Goal: Task Accomplishment & Management: Complete application form

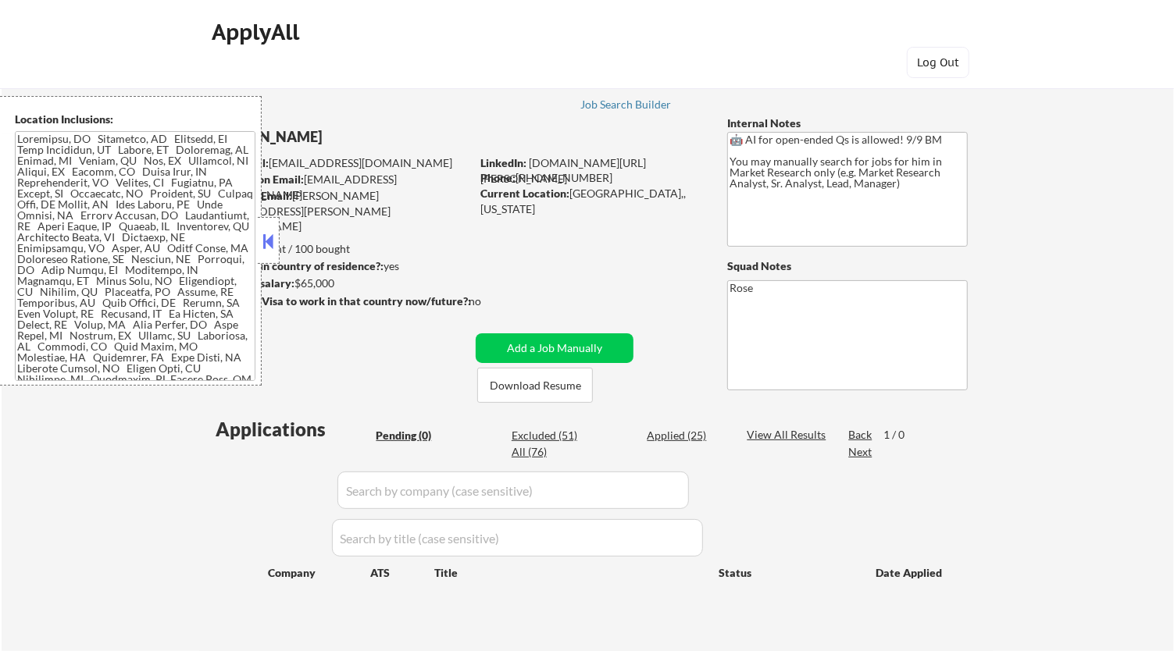
click at [272, 245] on button at bounding box center [268, 241] width 17 height 23
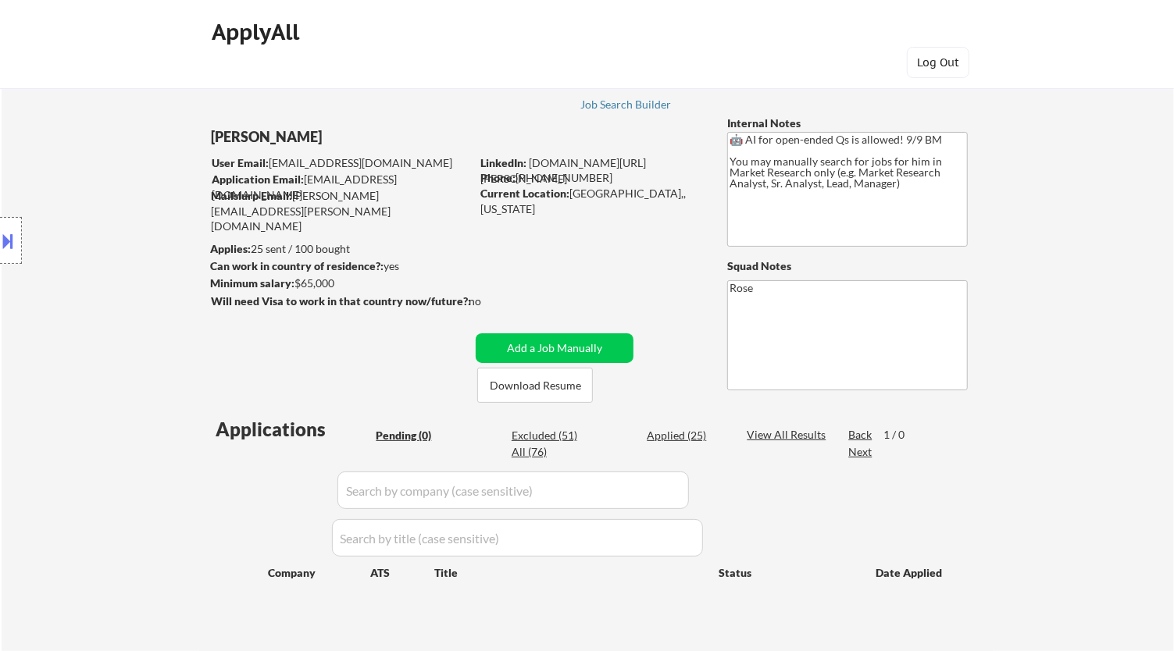
click at [20, 233] on div at bounding box center [11, 240] width 22 height 47
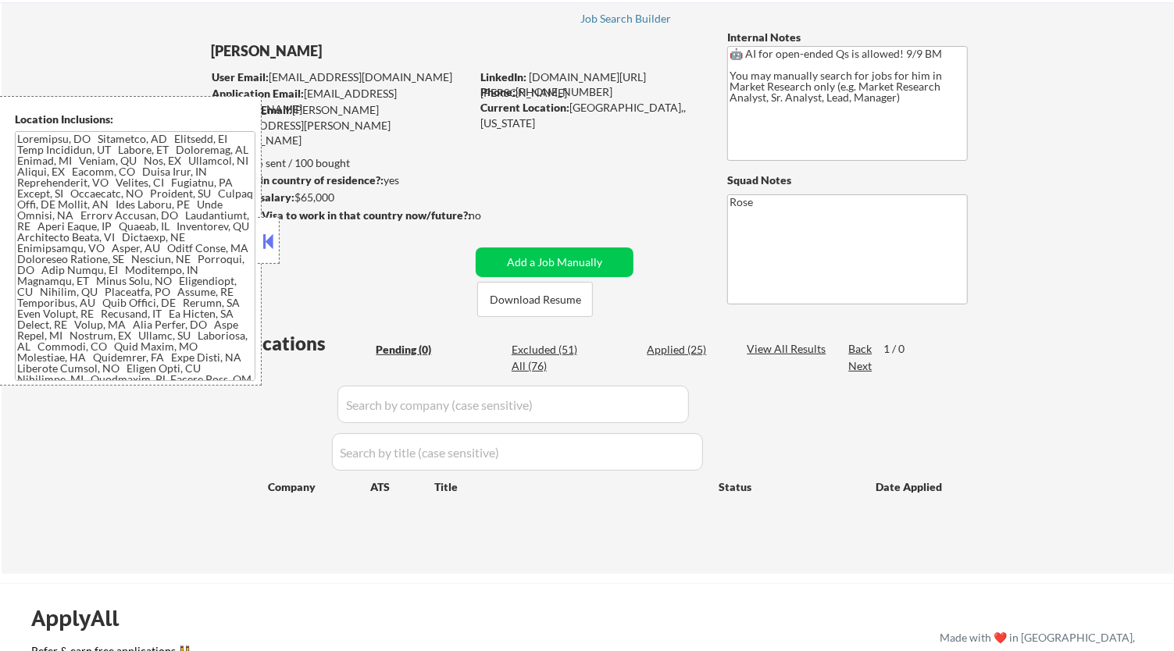
scroll to position [173, 0]
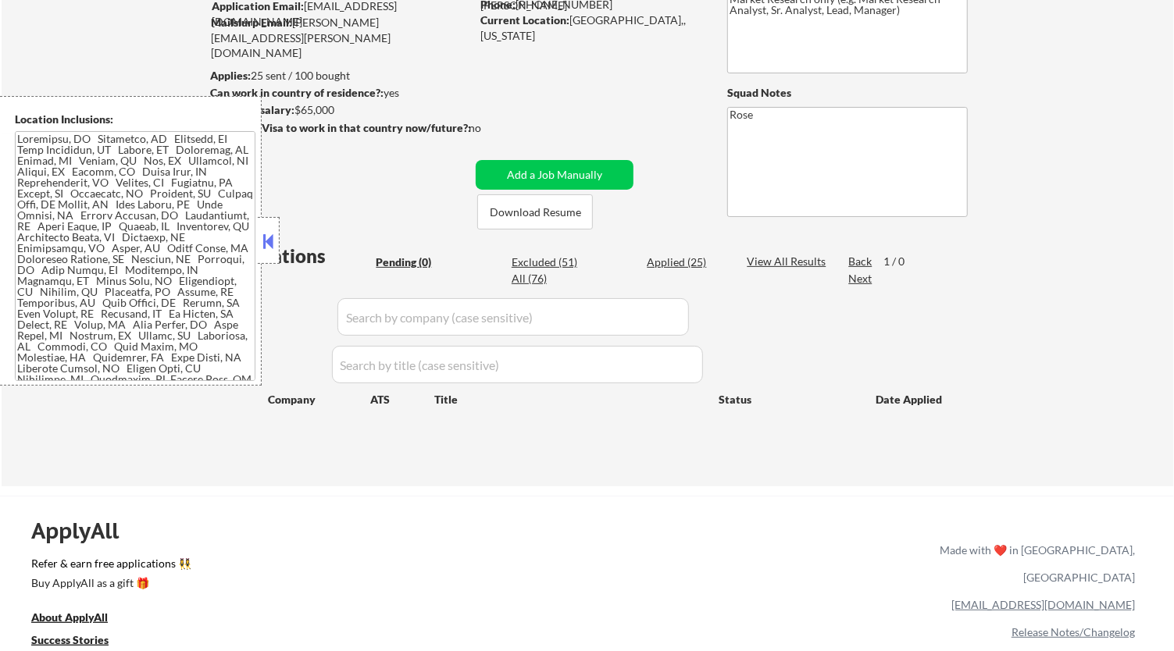
click at [681, 262] on div "Applied (25)" at bounding box center [686, 263] width 78 height 16
click at [272, 237] on button at bounding box center [268, 241] width 17 height 23
select select ""applied""
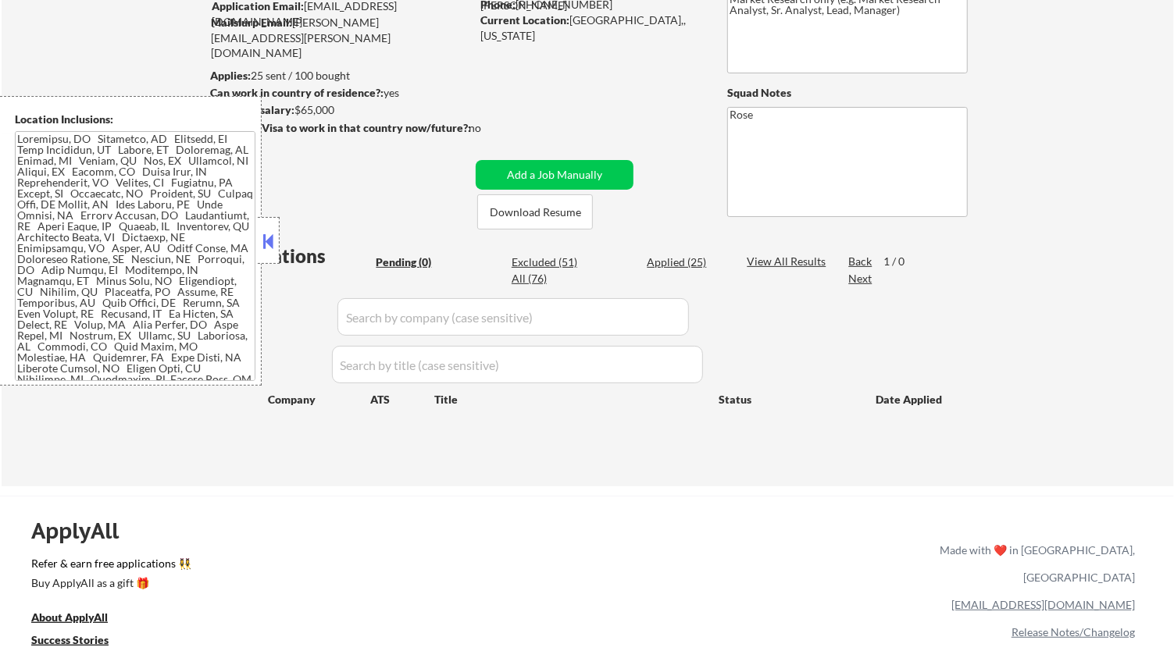
select select ""applied""
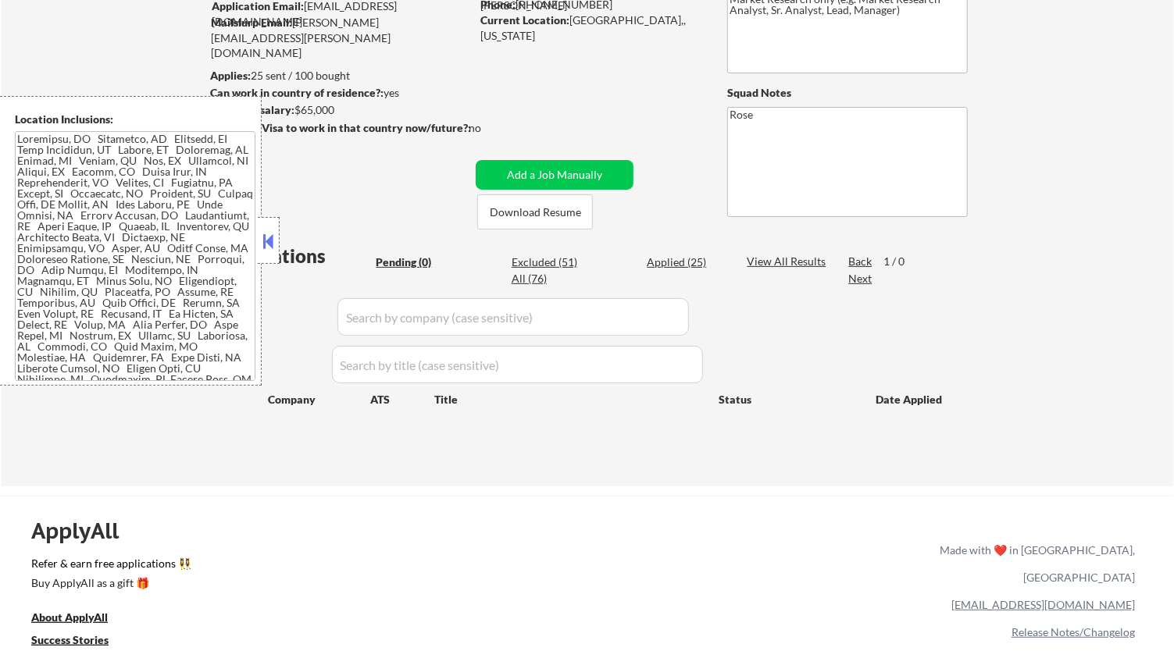
select select ""applied""
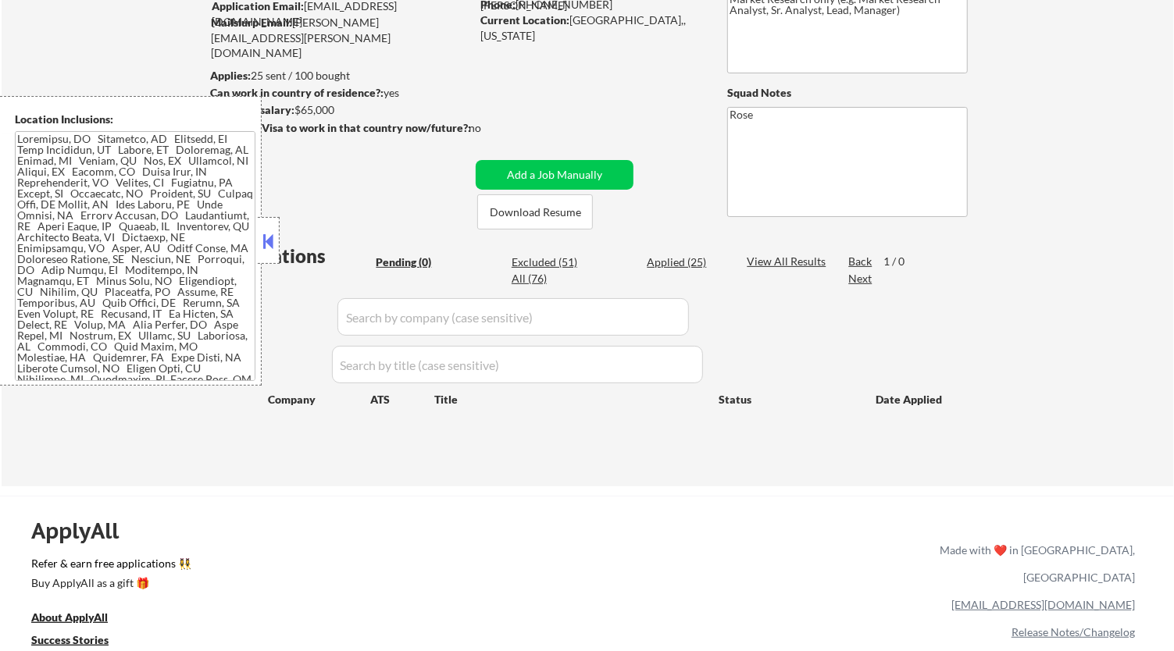
select select ""applied""
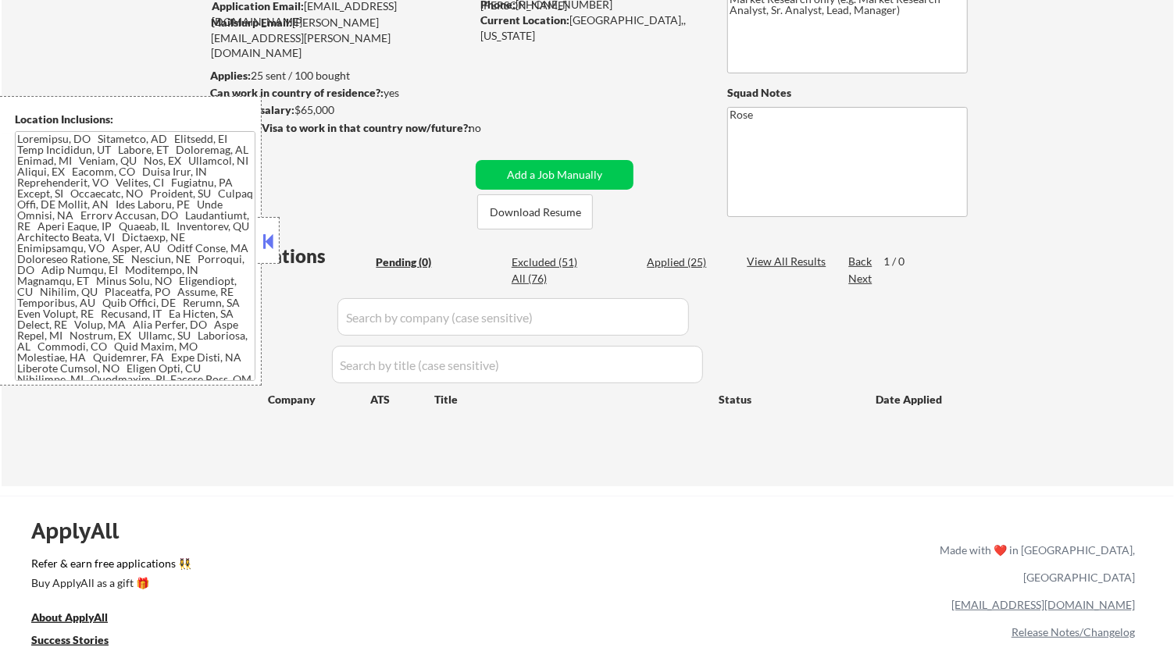
select select ""applied""
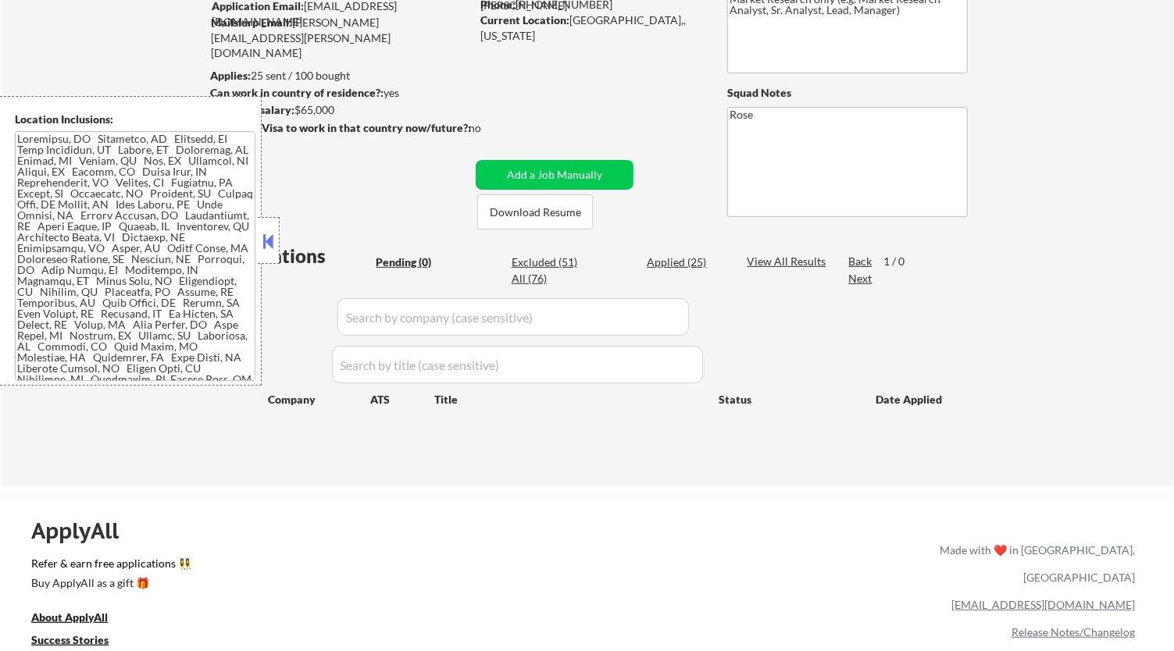
select select ""applied""
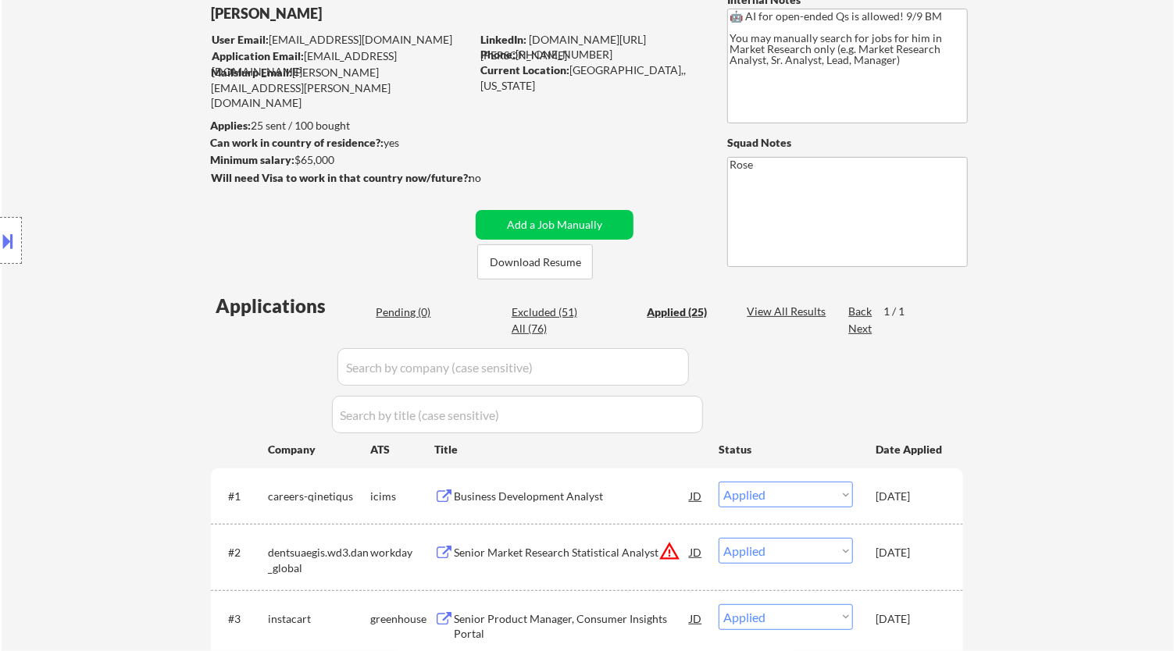
scroll to position [260, 0]
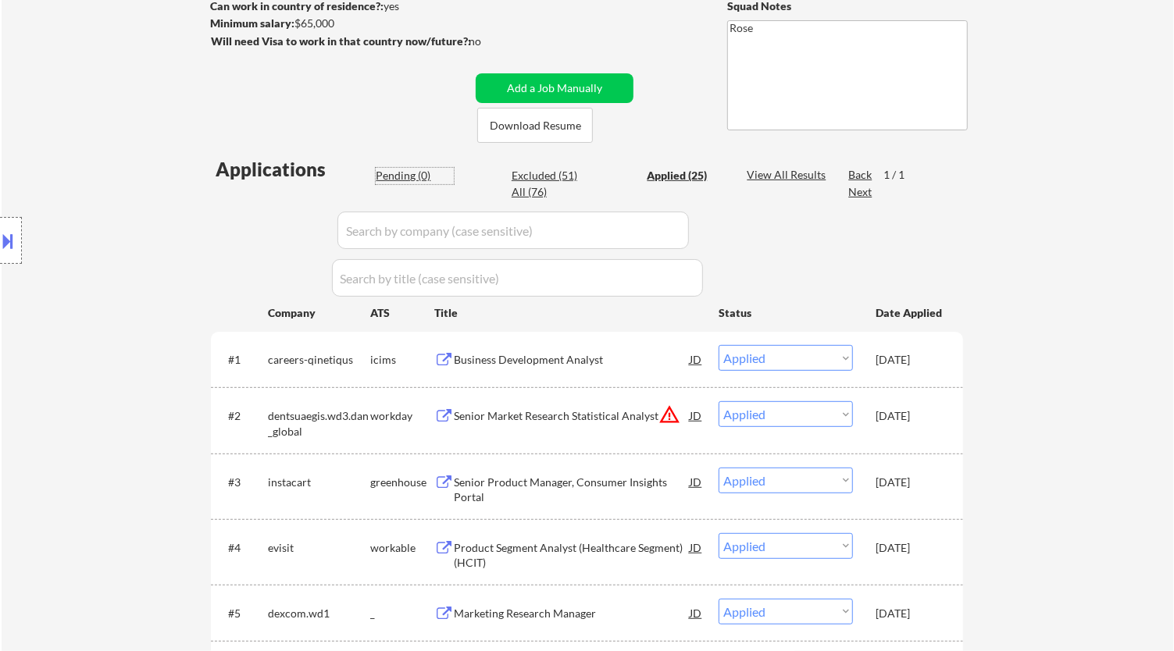
click at [400, 177] on div "Pending (0)" at bounding box center [415, 176] width 78 height 16
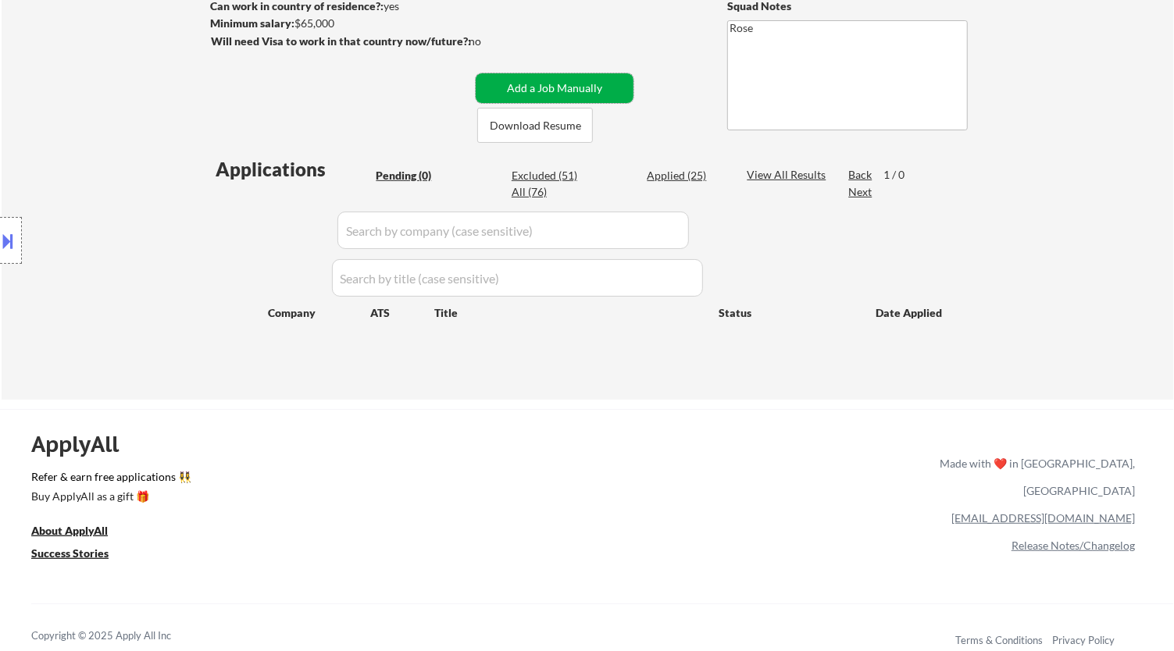
click at [558, 84] on button "Add a Job Manually" at bounding box center [555, 88] width 158 height 30
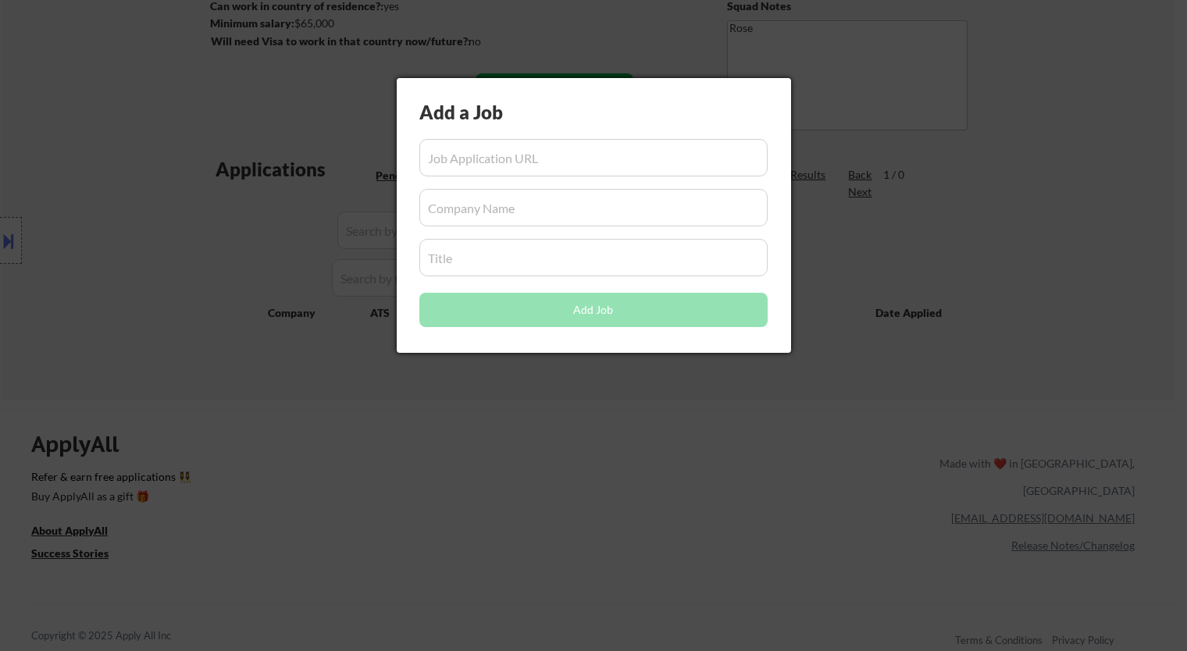
click at [904, 155] on div at bounding box center [593, 325] width 1187 height 651
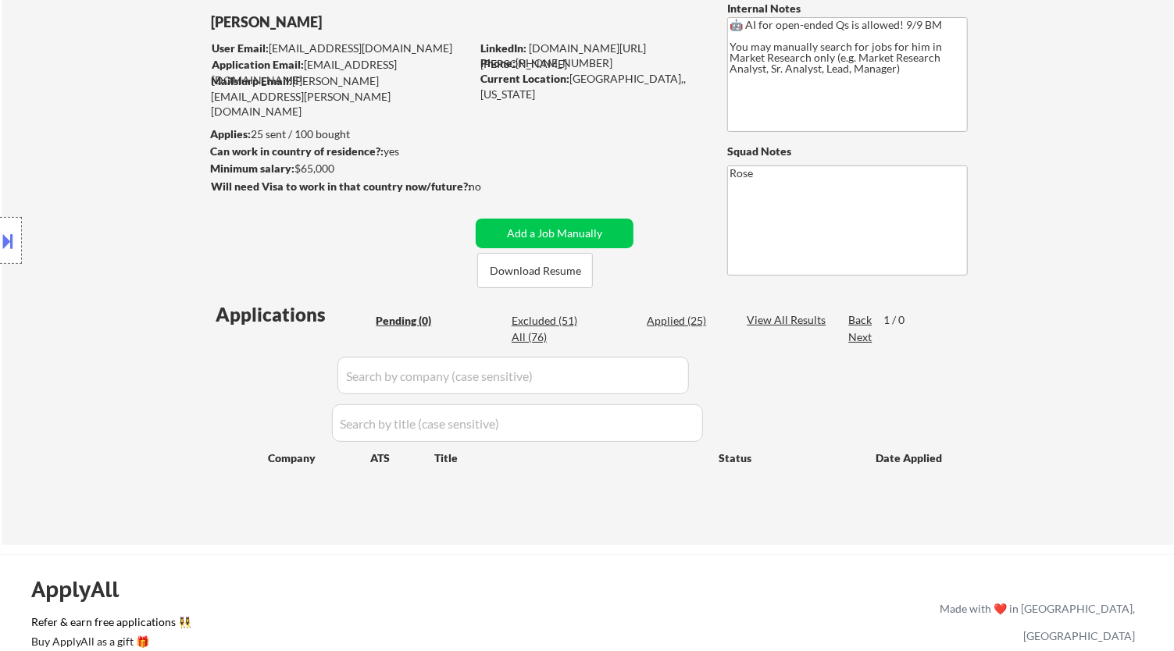
scroll to position [0, 0]
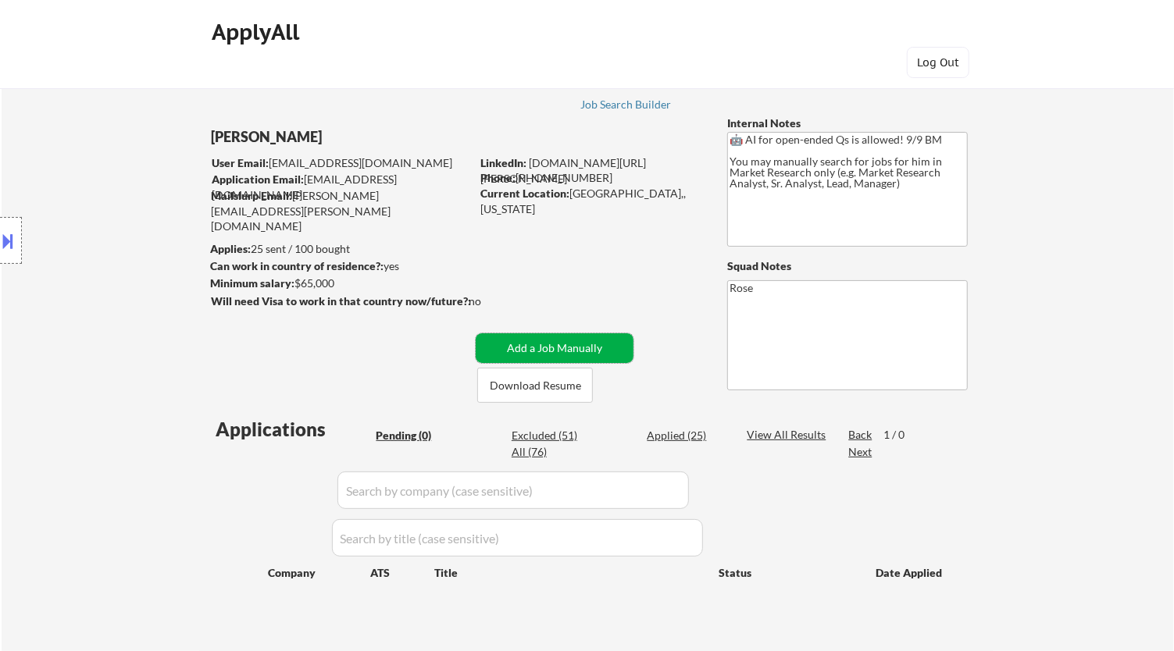
click at [549, 351] on button "Add a Job Manually" at bounding box center [555, 348] width 158 height 30
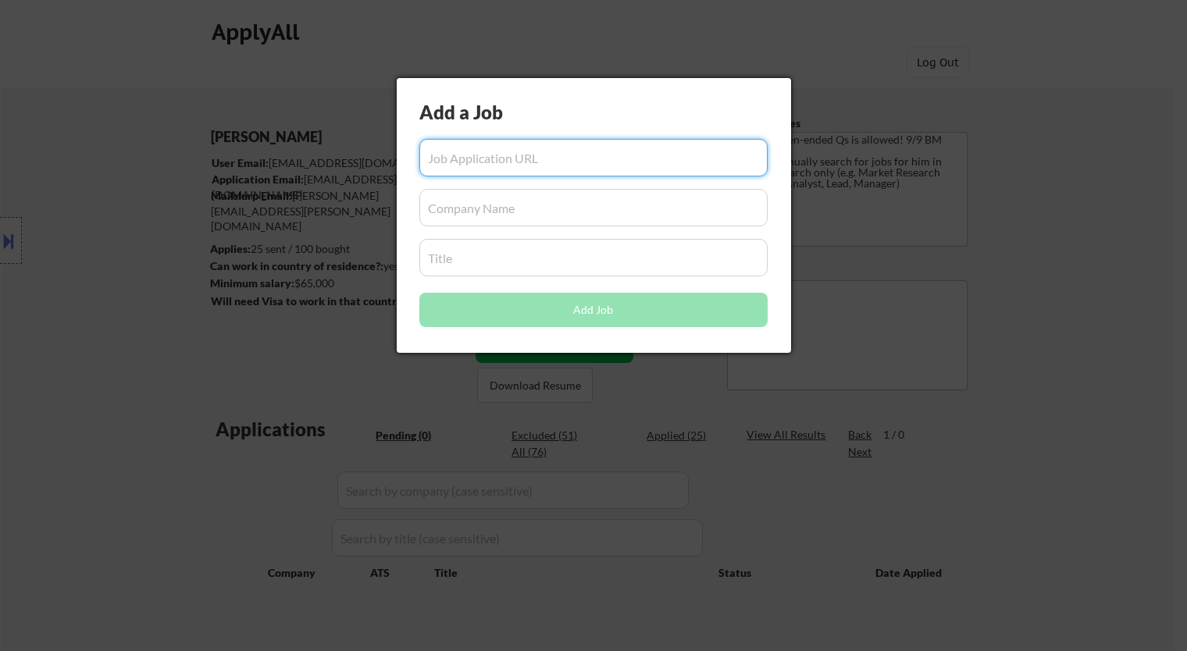
paste input "[URL][DOMAIN_NAME]"
type input "[URL][DOMAIN_NAME]"
drag, startPoint x: 482, startPoint y: 212, endPoint x: 482, endPoint y: 203, distance: 9.4
click at [482, 212] on input "input" at bounding box center [593, 207] width 348 height 37
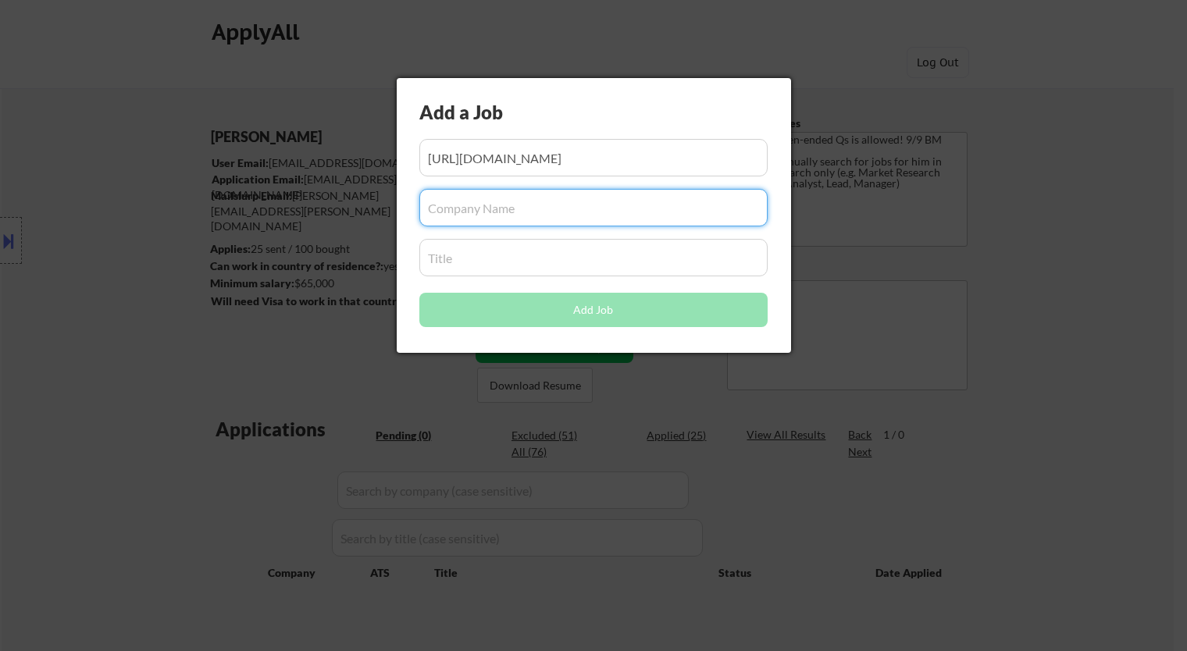
paste input "/[DOMAIN_NAME]"
click at [434, 204] on input "input" at bounding box center [593, 207] width 348 height 37
click at [429, 204] on input "input" at bounding box center [593, 207] width 348 height 37
type input "[DOMAIN_NAME]"
click at [463, 258] on input "input" at bounding box center [593, 257] width 348 height 37
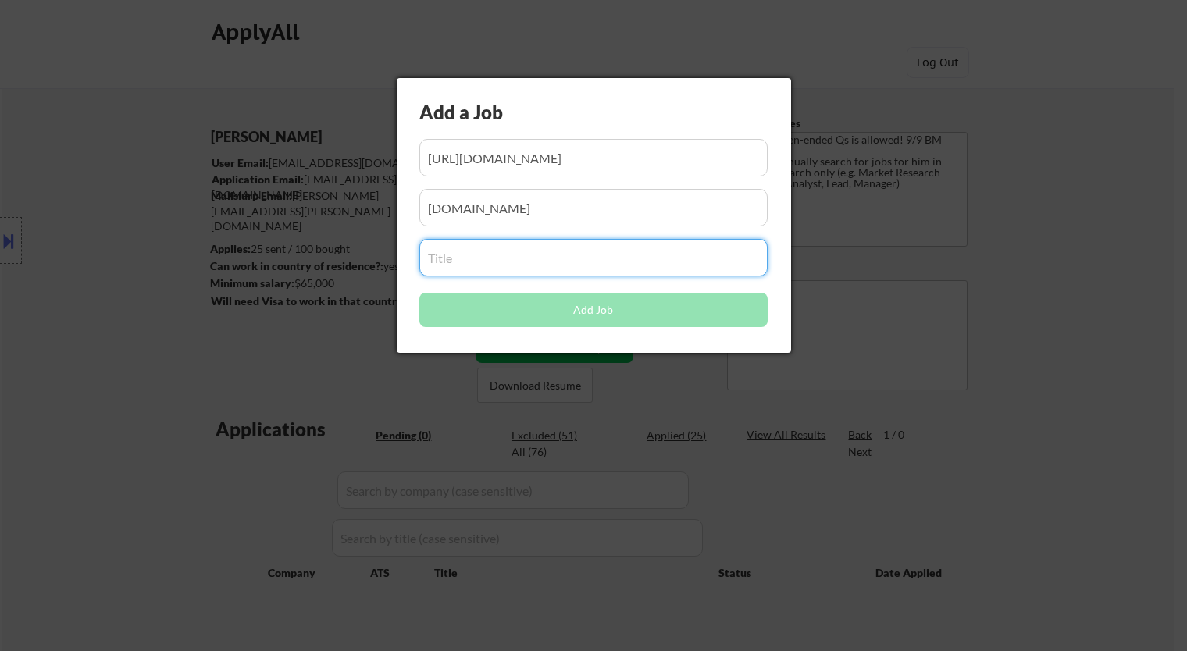
paste input "Marketing Analyst"
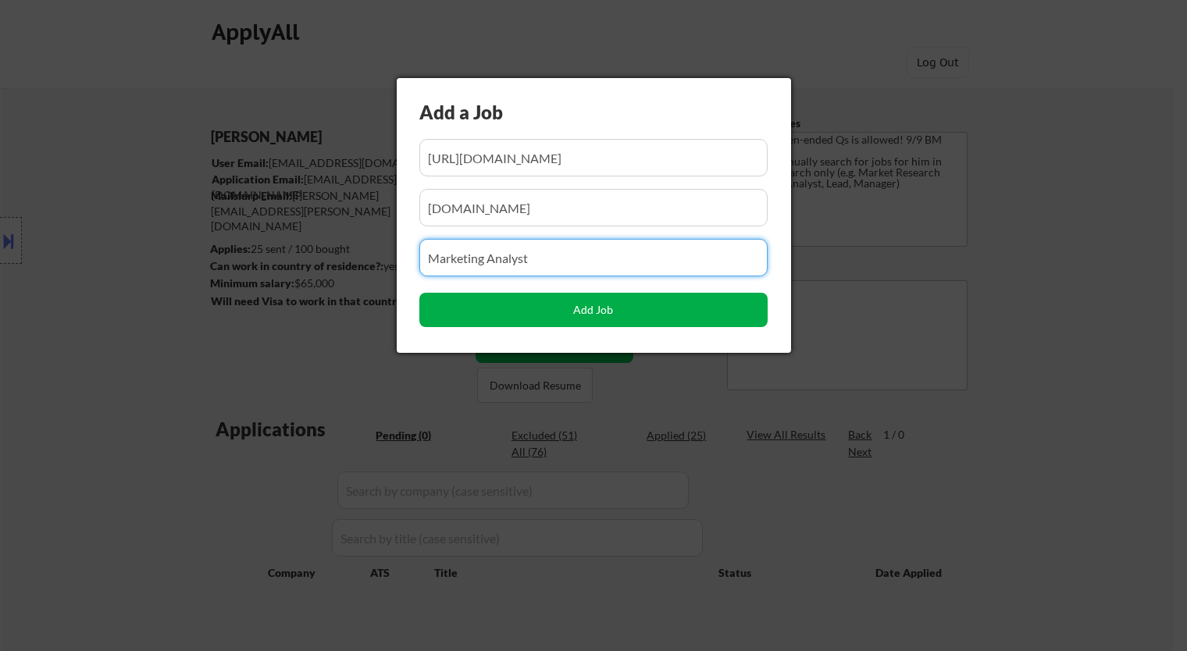
type input "Marketing Analyst"
click at [611, 313] on button "Add Job" at bounding box center [593, 310] width 348 height 34
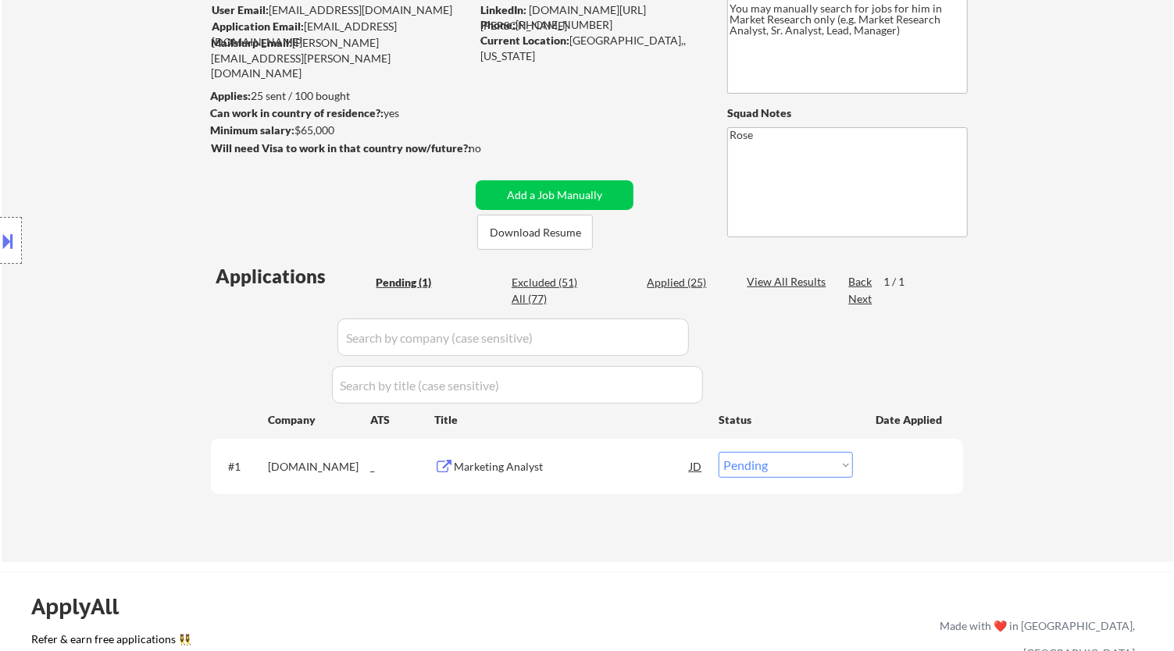
scroll to position [173, 0]
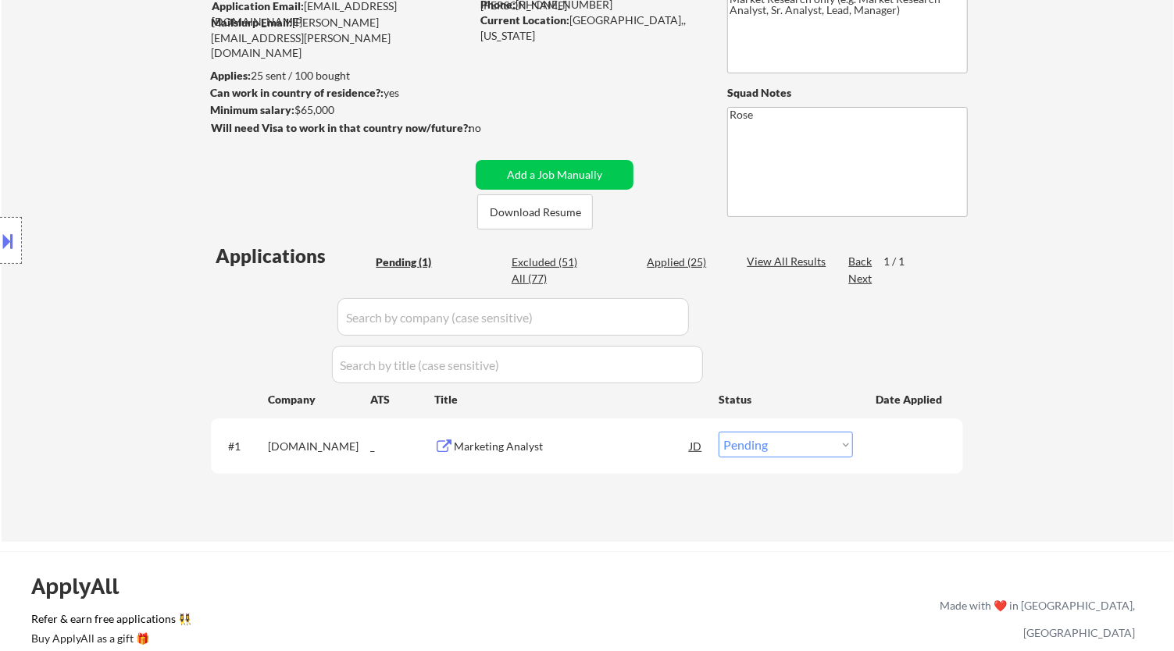
drag, startPoint x: 800, startPoint y: 447, endPoint x: 788, endPoint y: 452, distance: 12.6
click at [800, 447] on select "Choose an option... Pending Applied Excluded (Questions) Excluded (Expired) Exc…" at bounding box center [785, 445] width 134 height 26
select select ""applied""
click at [718, 432] on select "Choose an option... Pending Applied Excluded (Questions) Excluded (Expired) Exc…" at bounding box center [785, 445] width 134 height 26
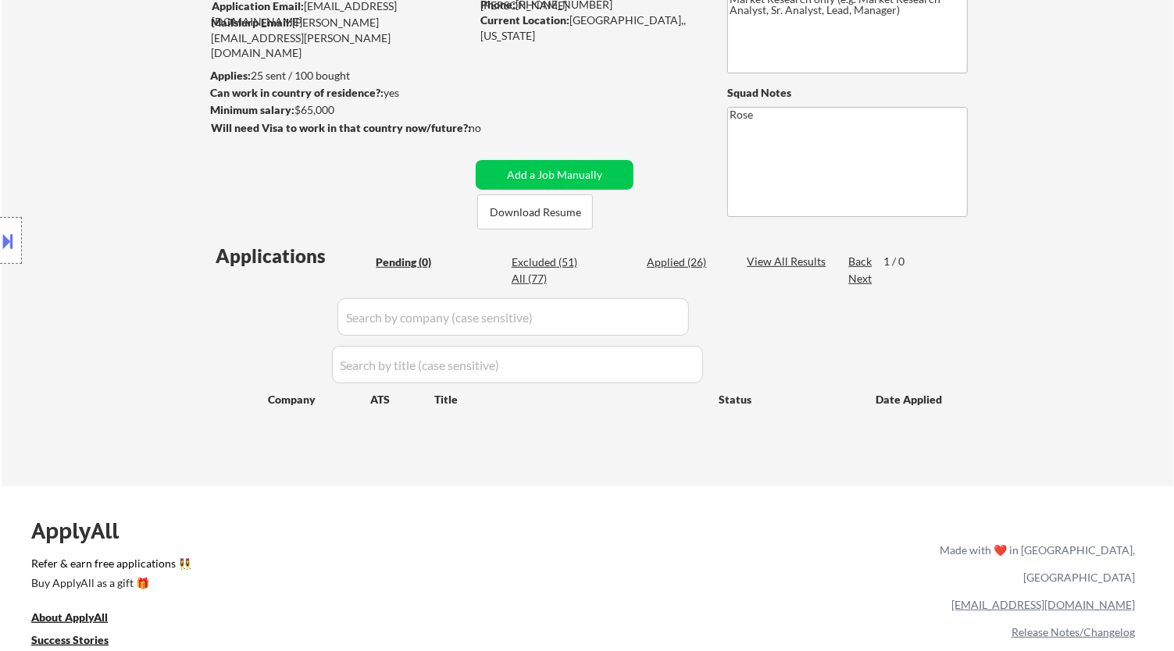
click at [678, 260] on div "Applied (26)" at bounding box center [686, 263] width 78 height 16
select select ""applied""
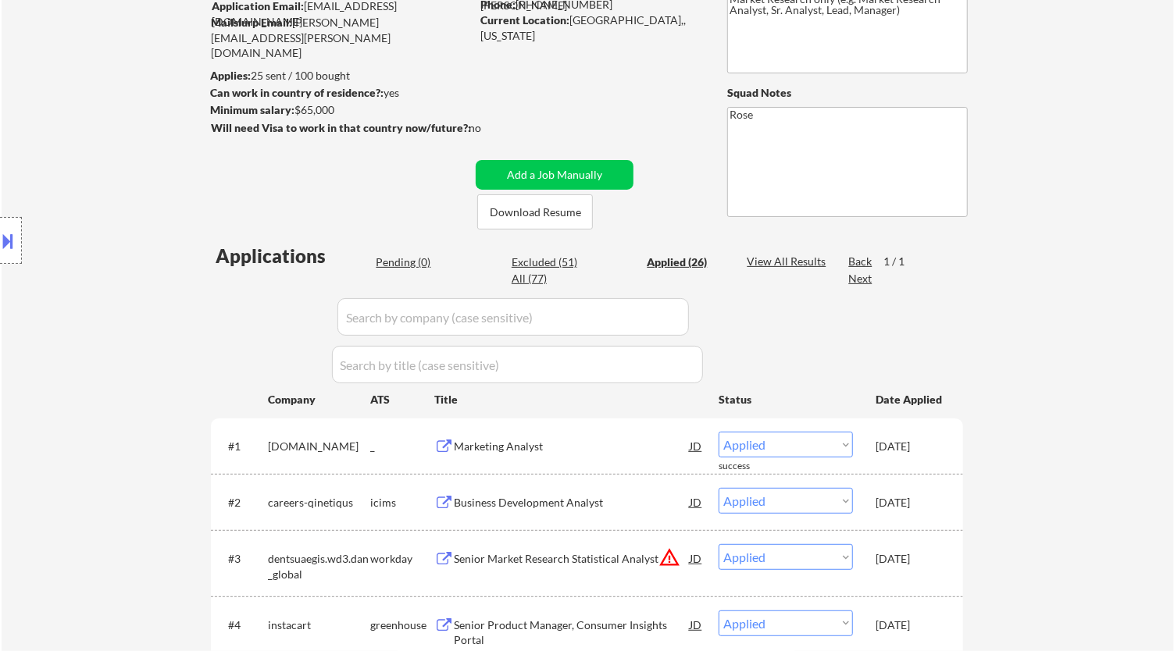
type textarea "Rose [URL][DOMAIN_NAME]"
select select ""applied""
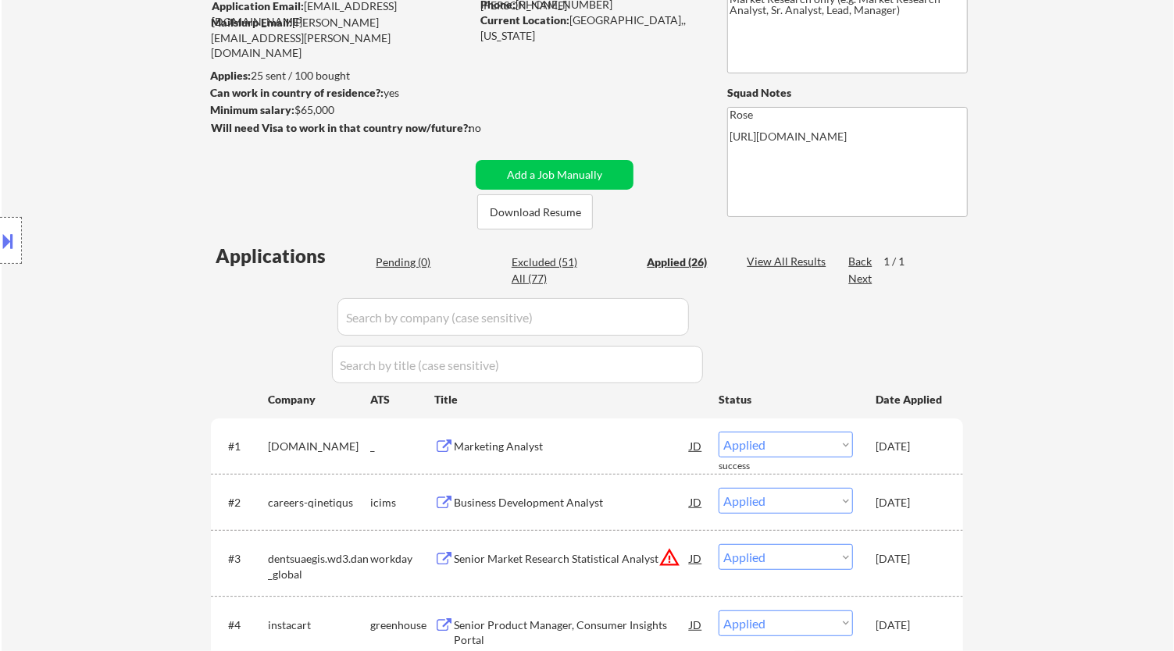
select select ""applied""
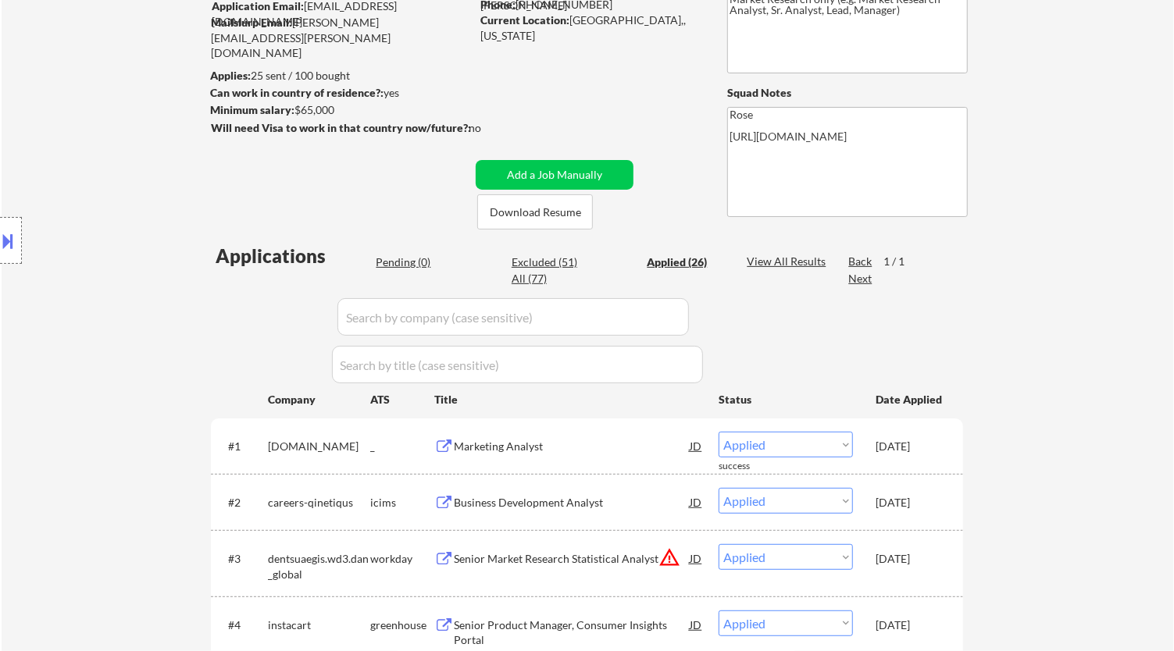
select select ""applied""
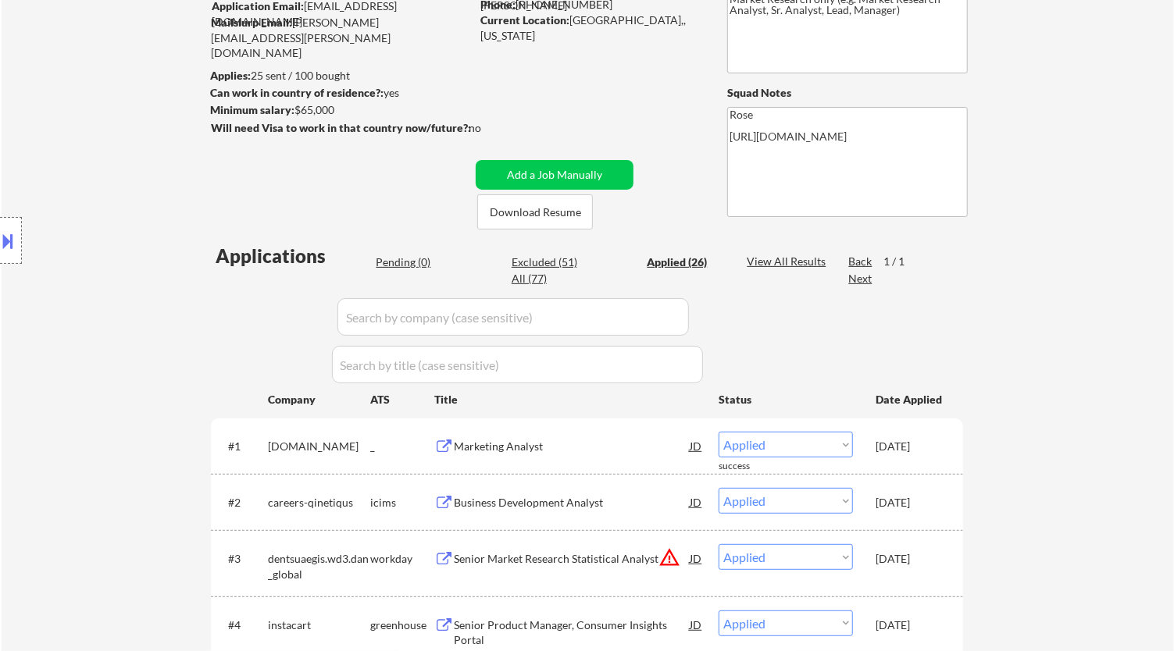
select select ""applied""
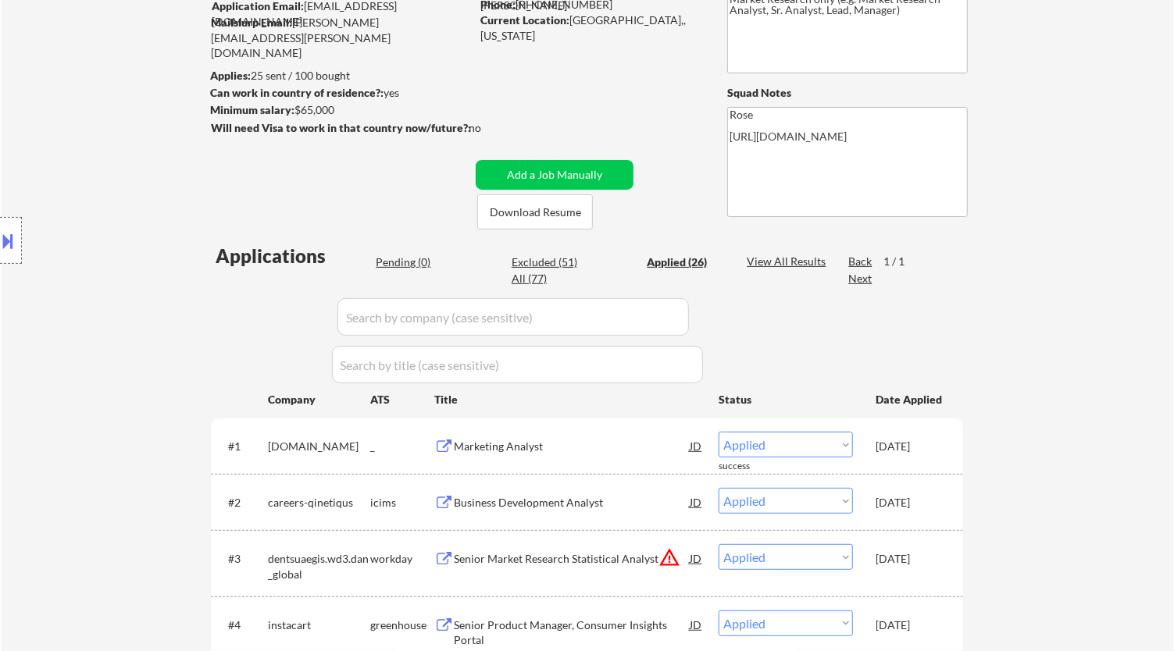
select select ""applied""
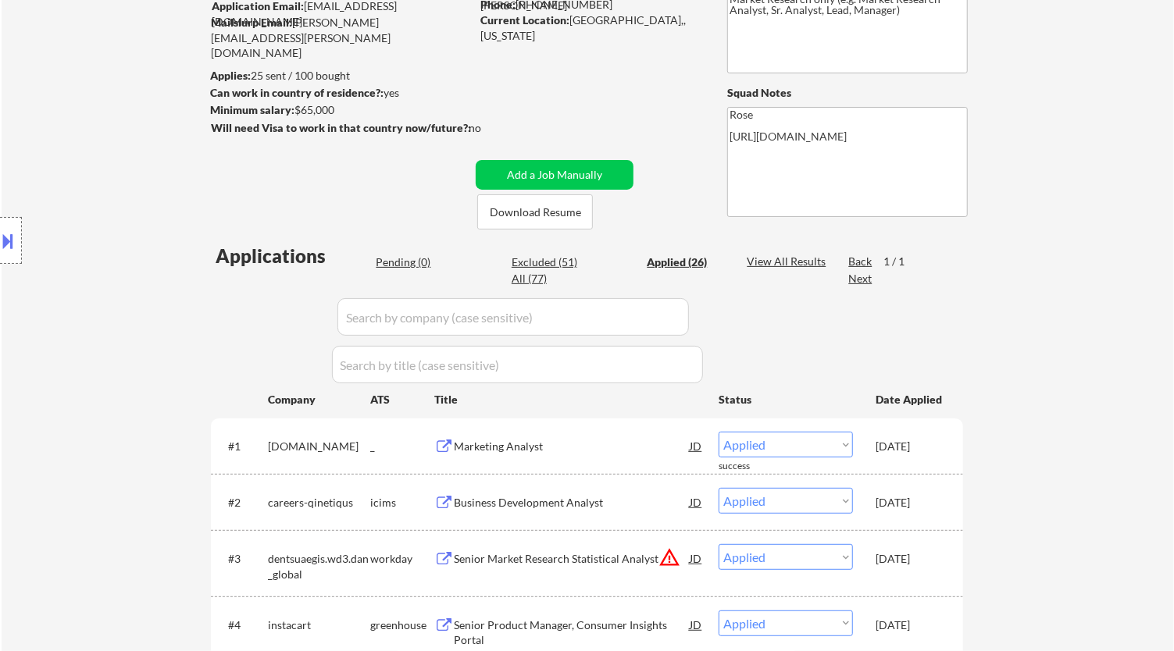
select select ""applied""
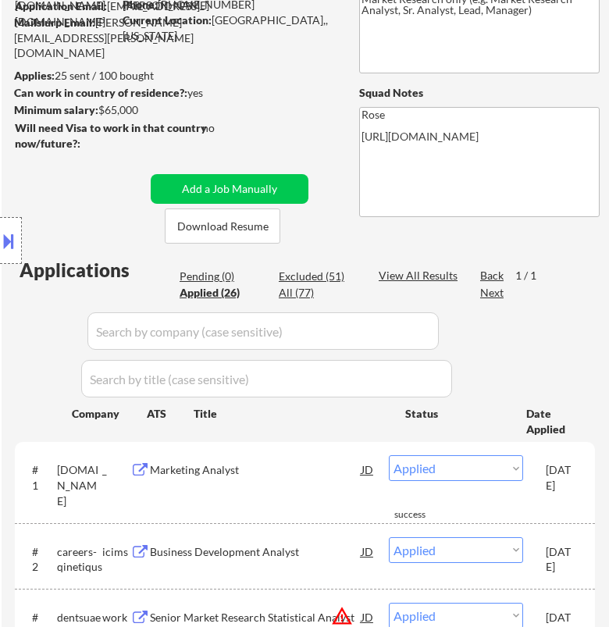
select select ""applied""
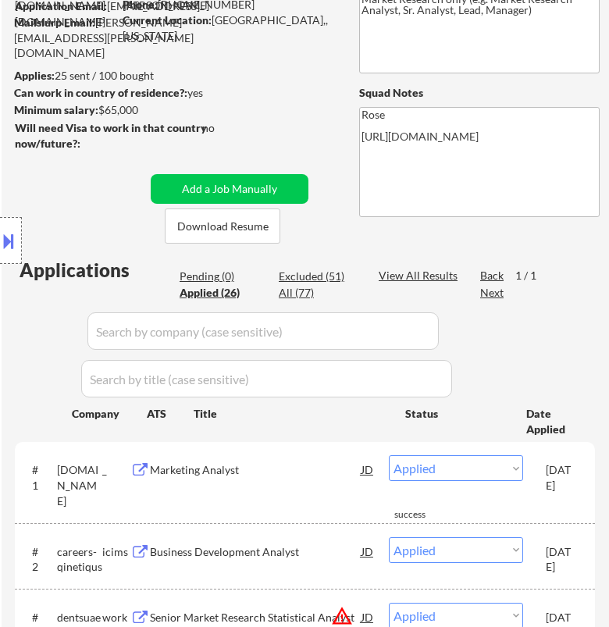
select select ""applied""
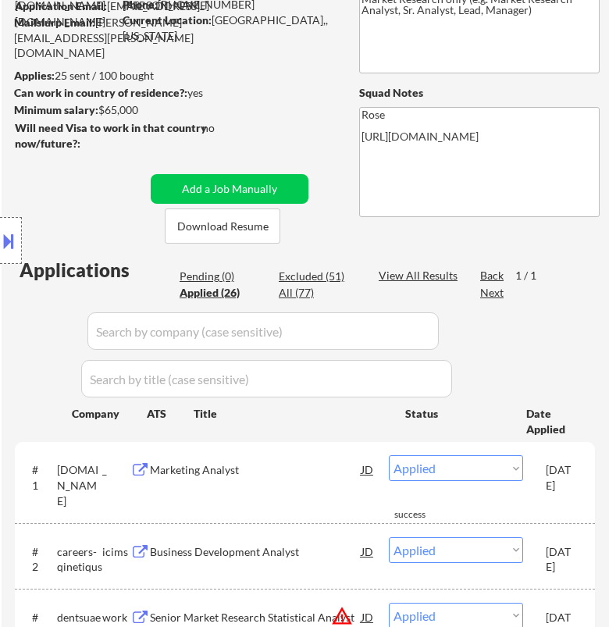
select select ""applied""
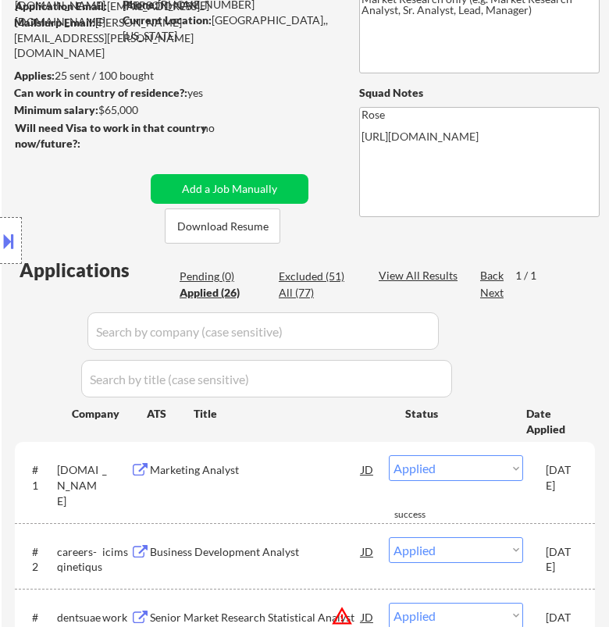
select select ""applied""
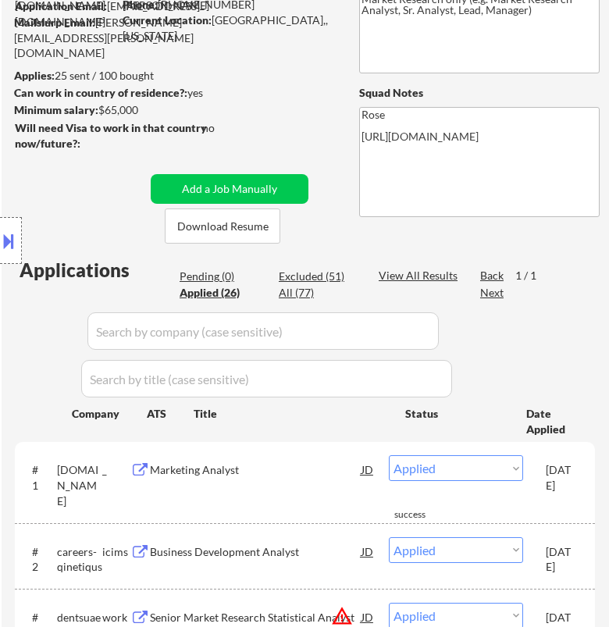
select select ""applied""
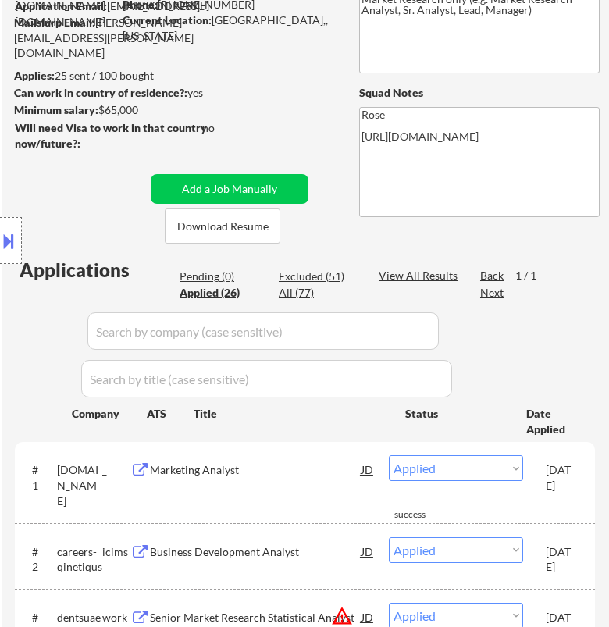
select select ""applied""
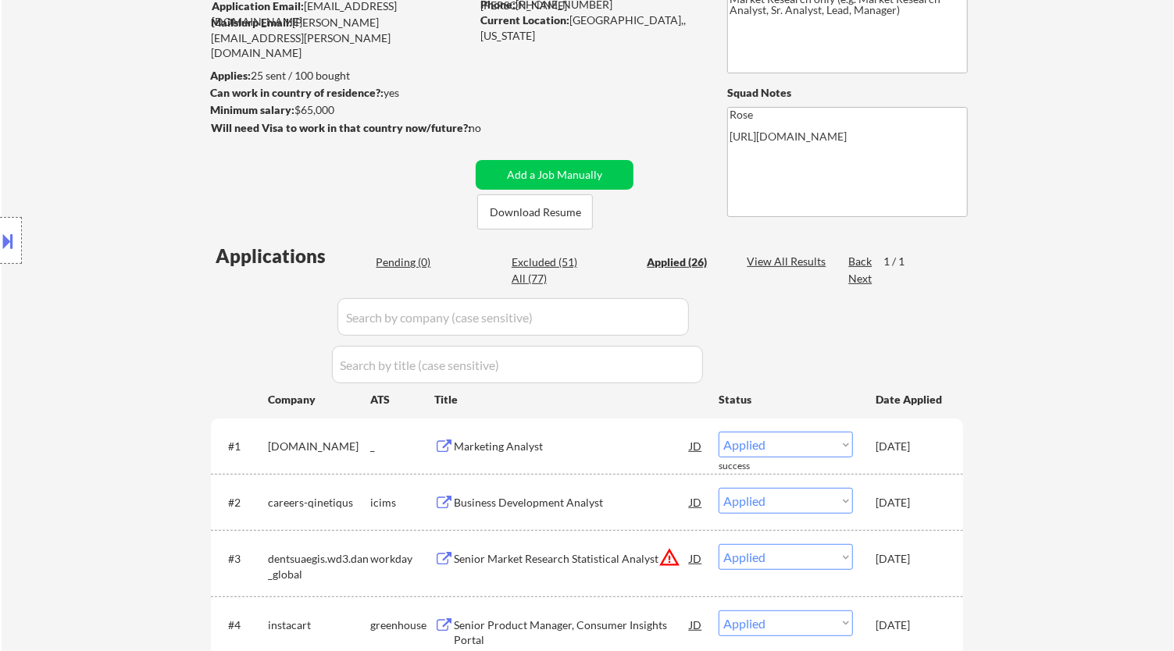
click at [412, 255] on div "Pending (0)" at bounding box center [415, 263] width 78 height 16
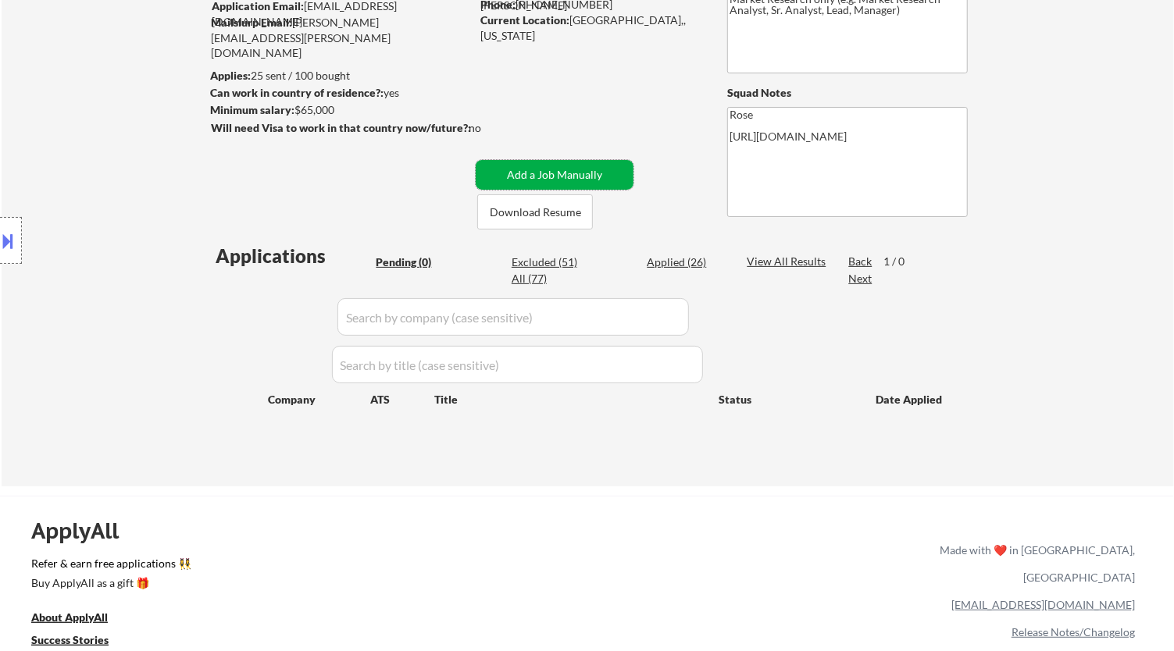
click at [549, 173] on button "Add a Job Manually" at bounding box center [555, 175] width 158 height 30
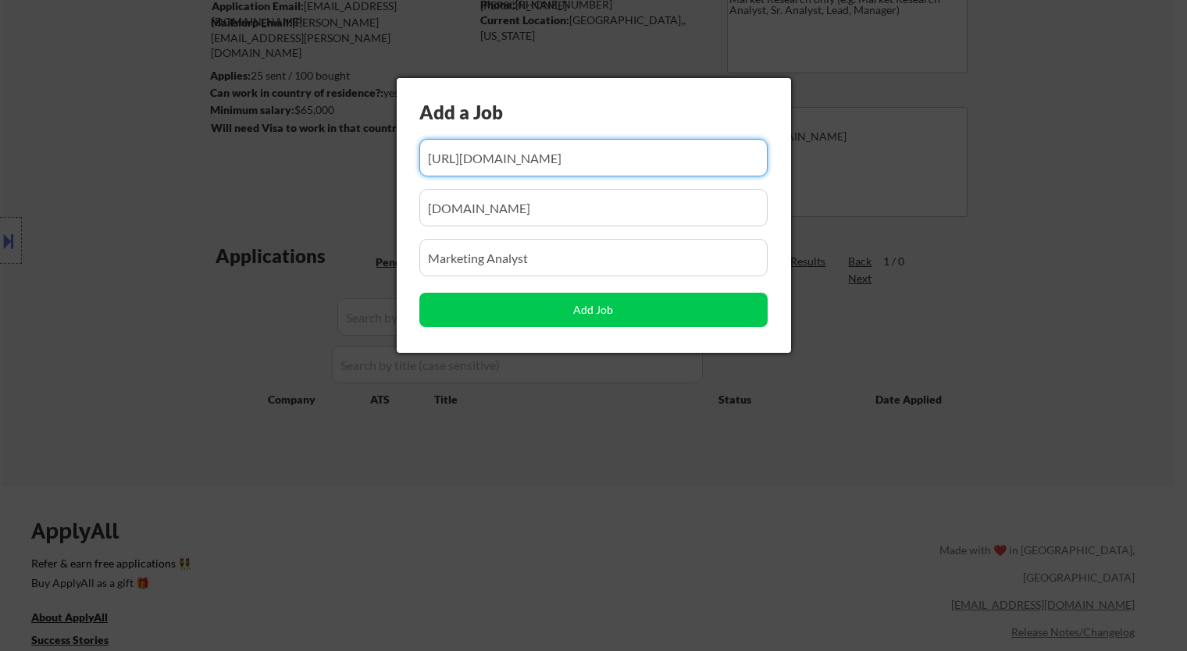
drag, startPoint x: 677, startPoint y: 155, endPoint x: 459, endPoint y: 155, distance: 217.9
click at [459, 155] on input "input" at bounding box center [593, 157] width 348 height 37
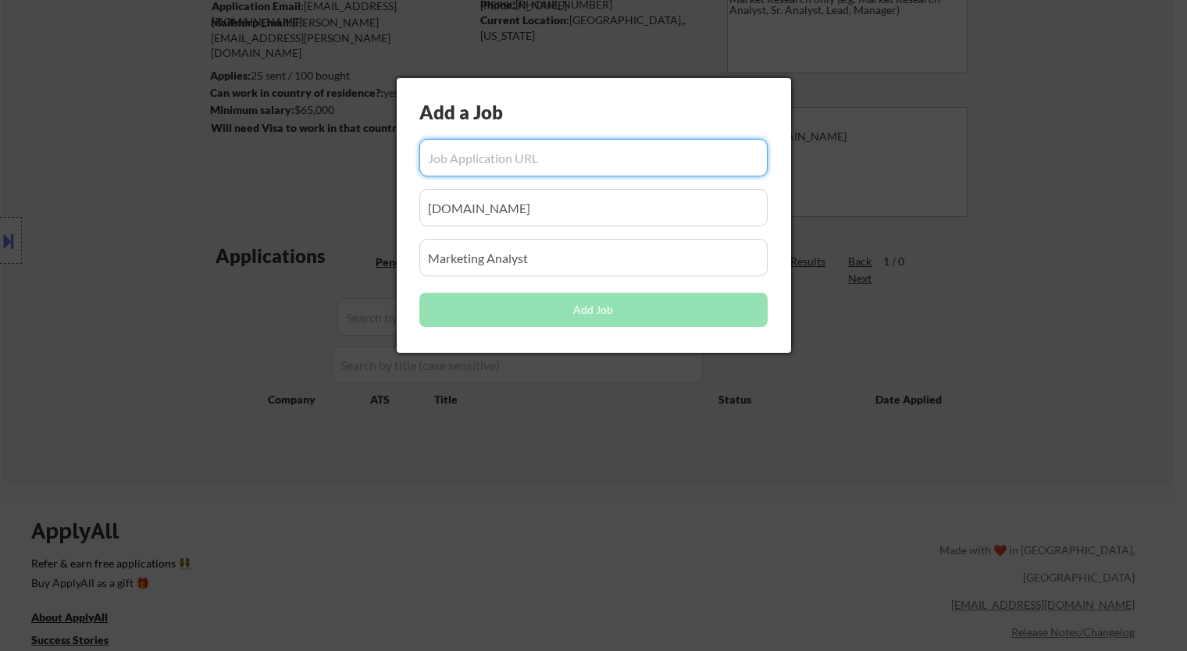
click at [515, 159] on input "input" at bounding box center [593, 157] width 348 height 37
paste input "[URL][DOMAIN_NAME]"
type input "[URL][DOMAIN_NAME]"
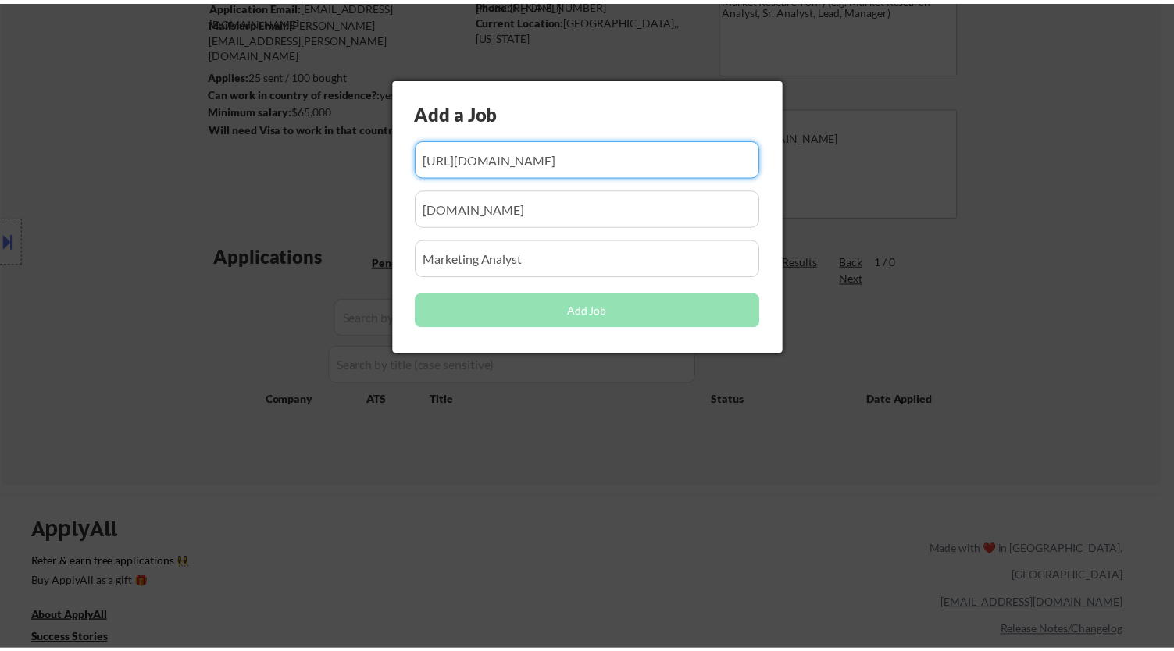
scroll to position [0, 0]
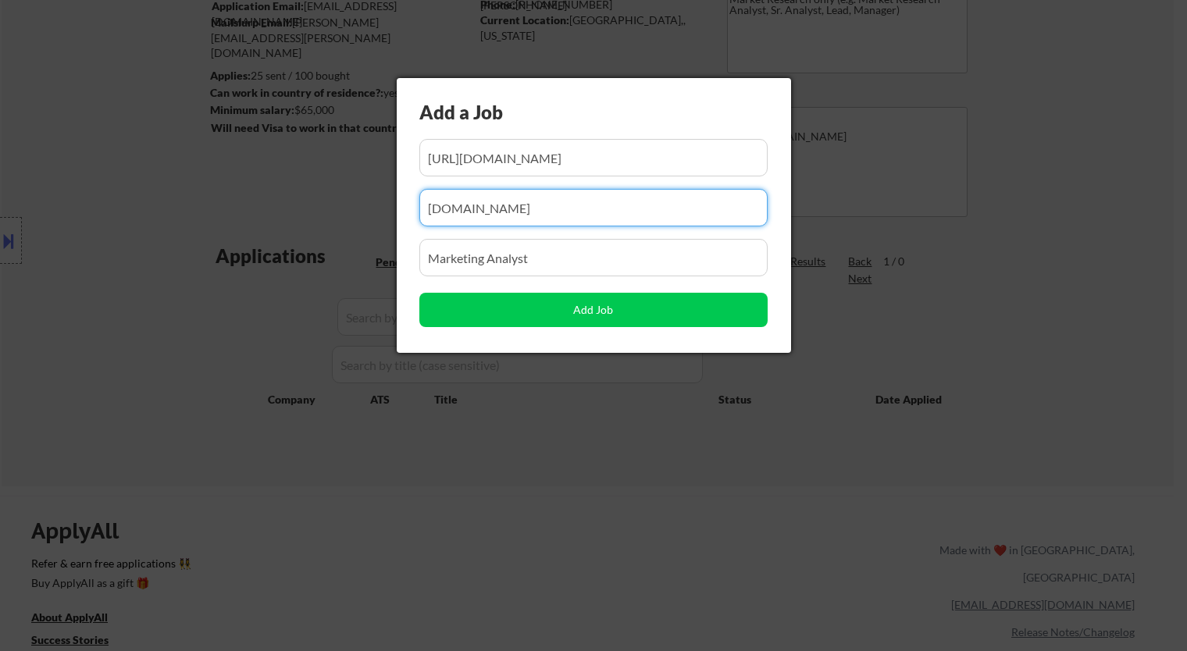
drag, startPoint x: 513, startPoint y: 211, endPoint x: 278, endPoint y: 217, distance: 235.1
click at [279, 219] on body "← Return to /applysquad Mailslurp Inbox Job Search Builder [PERSON_NAME] User E…" at bounding box center [593, 152] width 1187 height 651
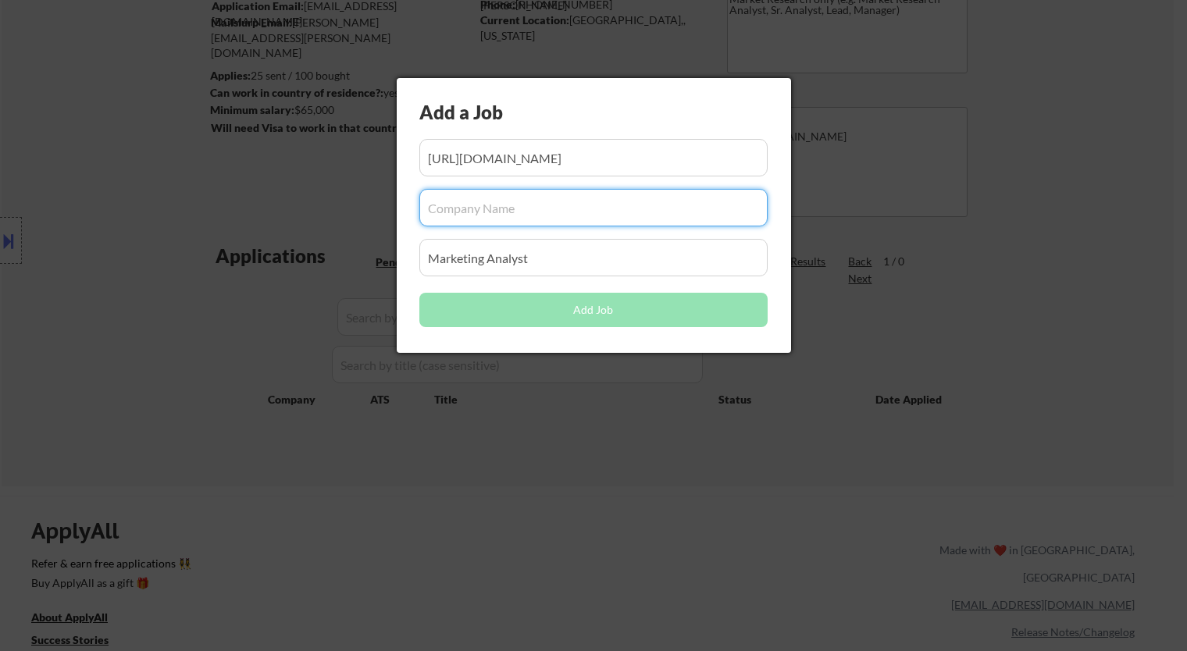
drag, startPoint x: 551, startPoint y: 213, endPoint x: 551, endPoint y: 204, distance: 9.4
click at [551, 211] on input "input" at bounding box center [593, 207] width 348 height 37
paste input "/[DOMAIN_NAME]"
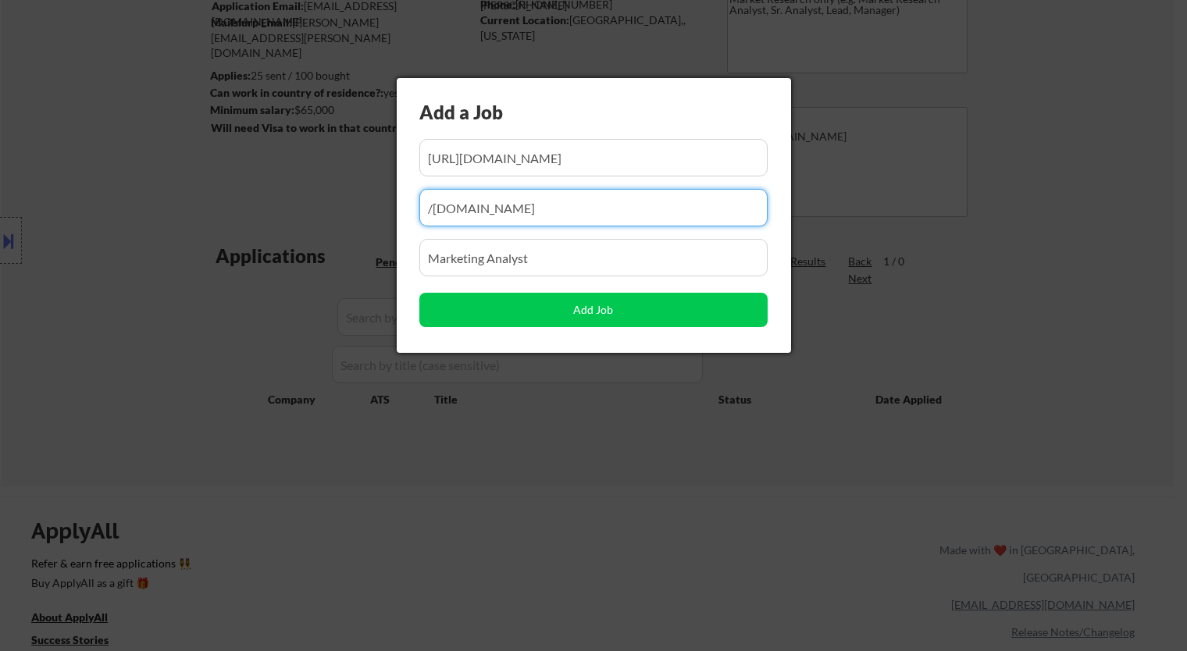
click at [432, 205] on input "input" at bounding box center [593, 207] width 348 height 37
type input "[DOMAIN_NAME]"
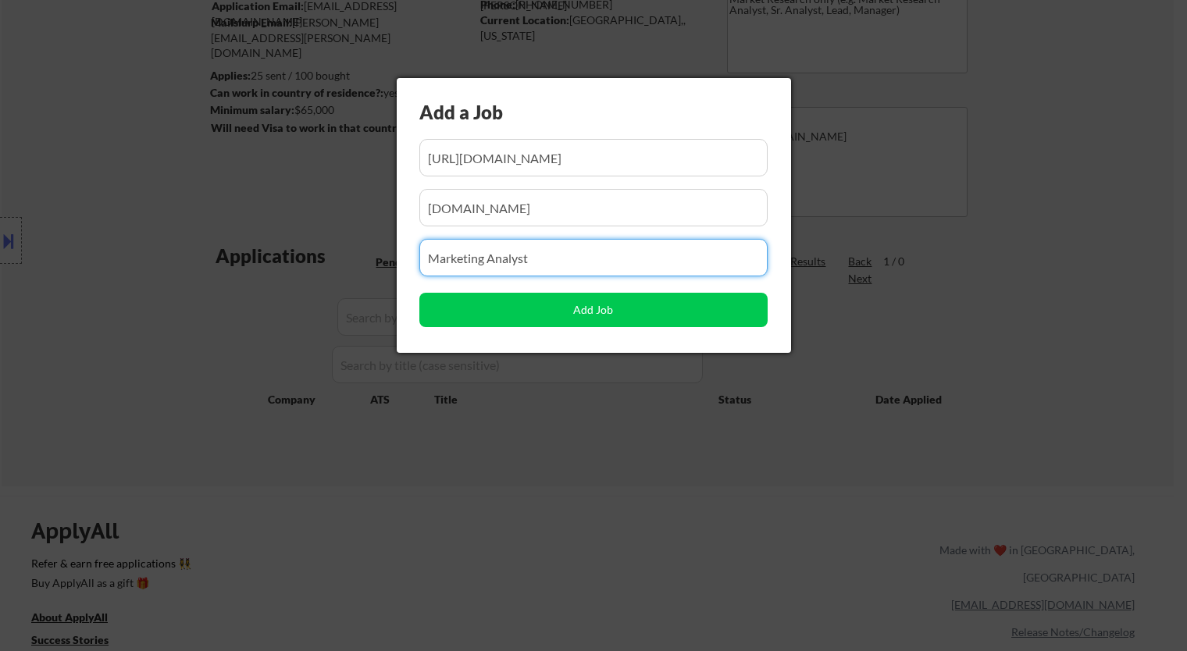
drag, startPoint x: 405, startPoint y: 253, endPoint x: 283, endPoint y: 249, distance: 121.9
click at [283, 262] on body "← Return to /applysquad Mailslurp Inbox Job Search Builder [PERSON_NAME] User E…" at bounding box center [593, 152] width 1187 height 651
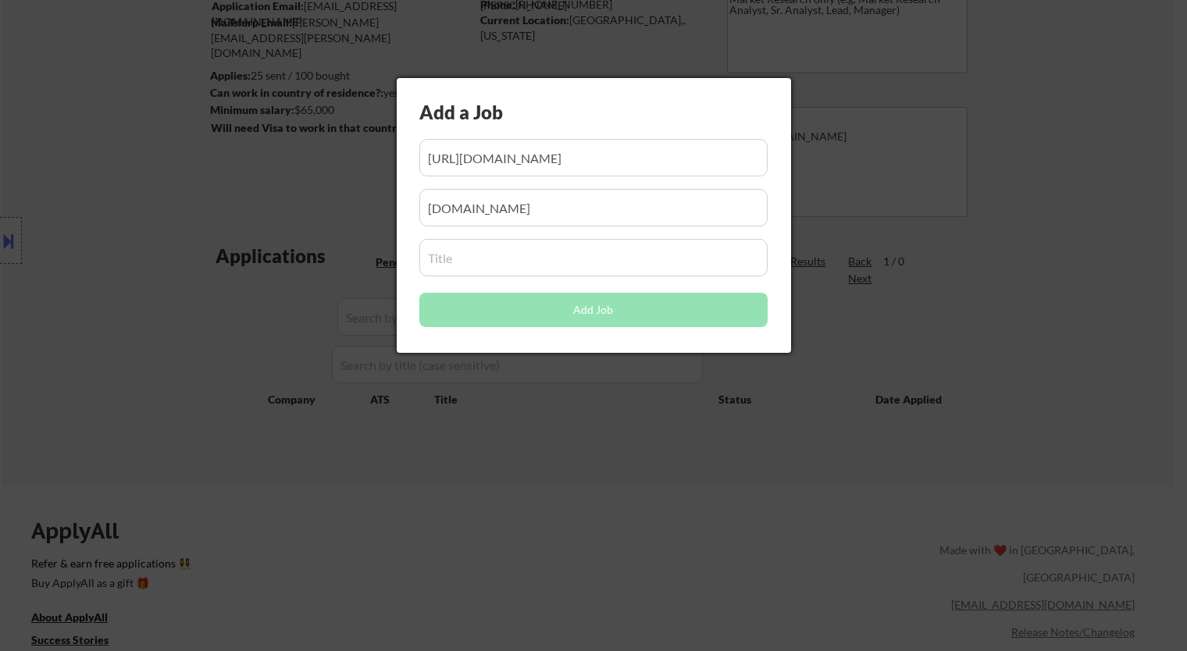
click at [559, 258] on input "input" at bounding box center [593, 257] width 348 height 37
paste input "Marketing Performance Analyst"
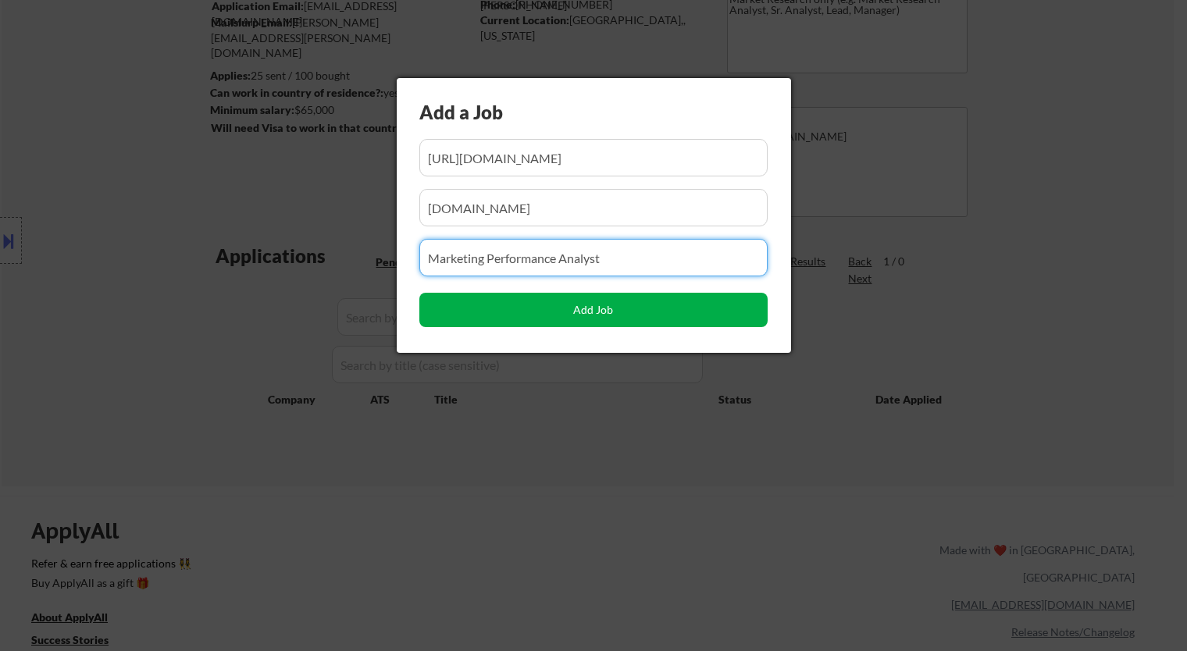
type input "Marketing Performance Analyst"
click at [554, 306] on button "Add Job" at bounding box center [593, 310] width 348 height 34
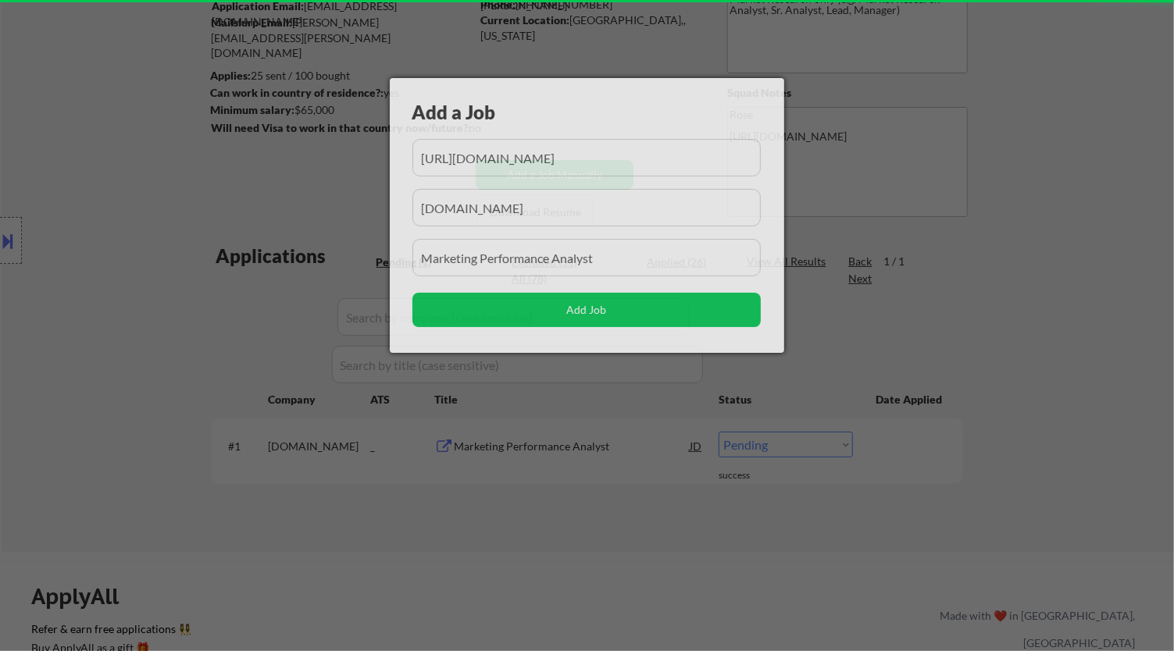
click at [641, 527] on div at bounding box center [587, 325] width 1174 height 651
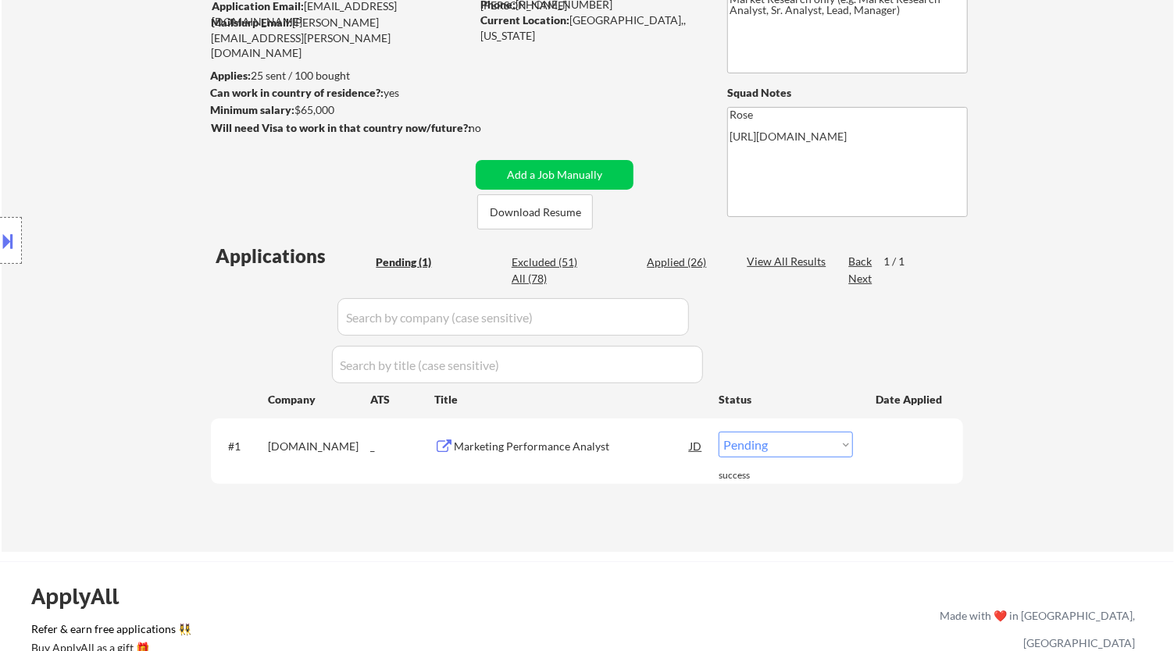
click at [818, 451] on select "Choose an option... Pending Applied Excluded (Questions) Excluded (Expired) Exc…" at bounding box center [785, 445] width 134 height 26
select select ""applied""
click at [718, 432] on select "Choose an option... Pending Applied Excluded (Questions) Excluded (Expired) Exc…" at bounding box center [785, 445] width 134 height 26
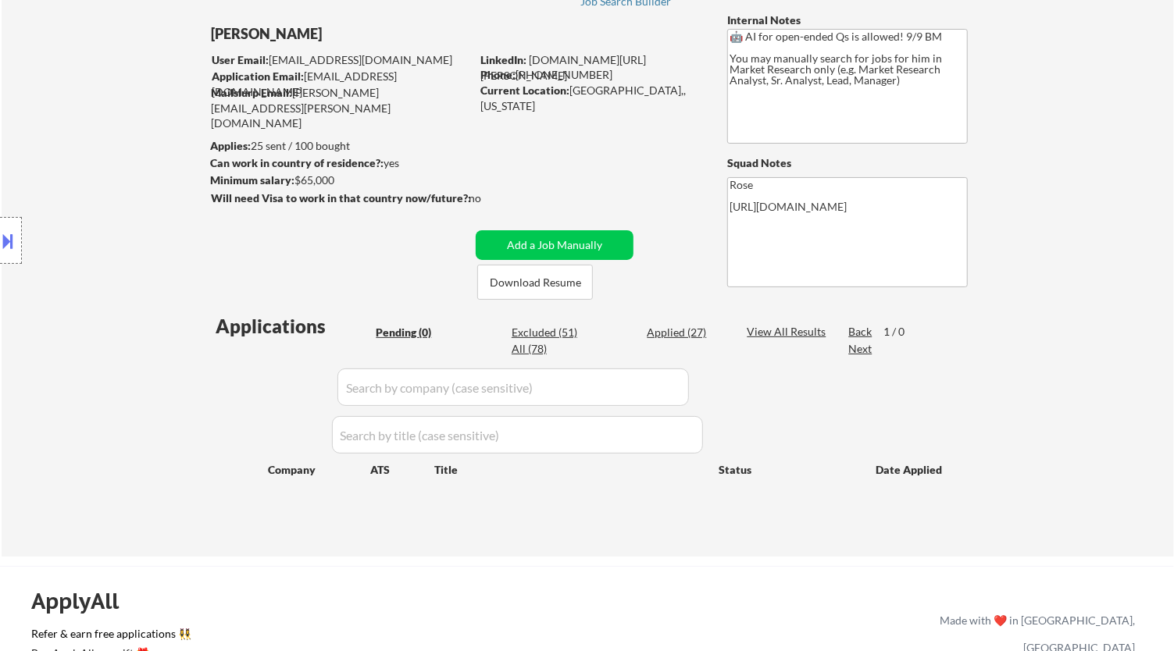
scroll to position [87, 0]
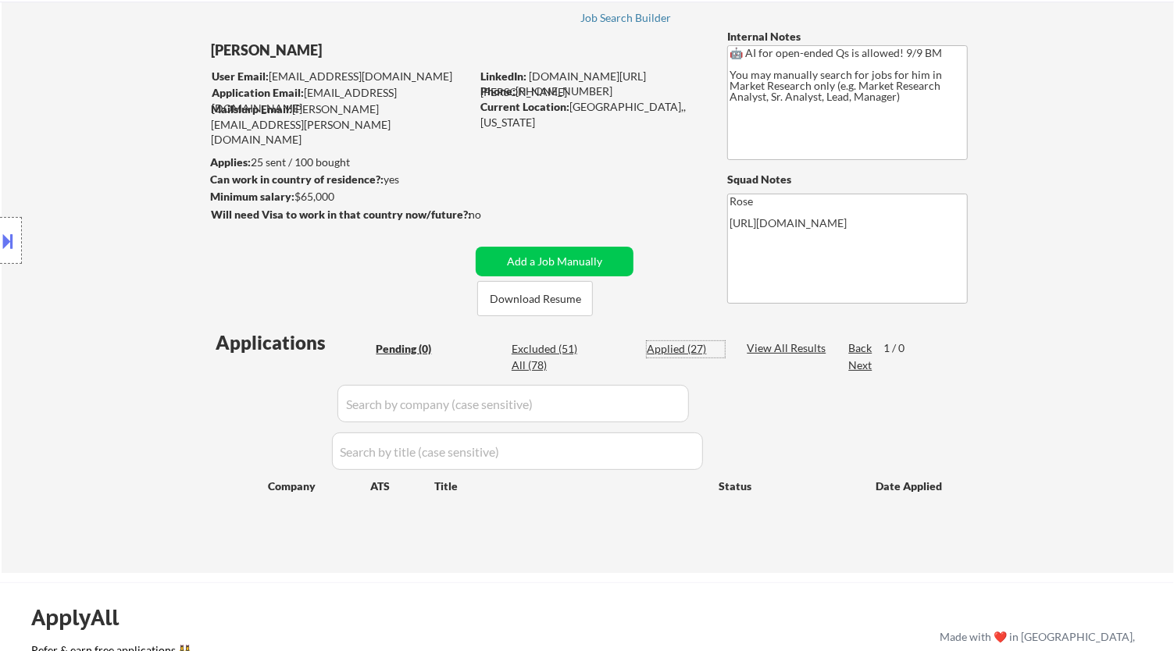
click at [690, 348] on div "Applied (27)" at bounding box center [686, 349] width 78 height 16
select select ""applied""
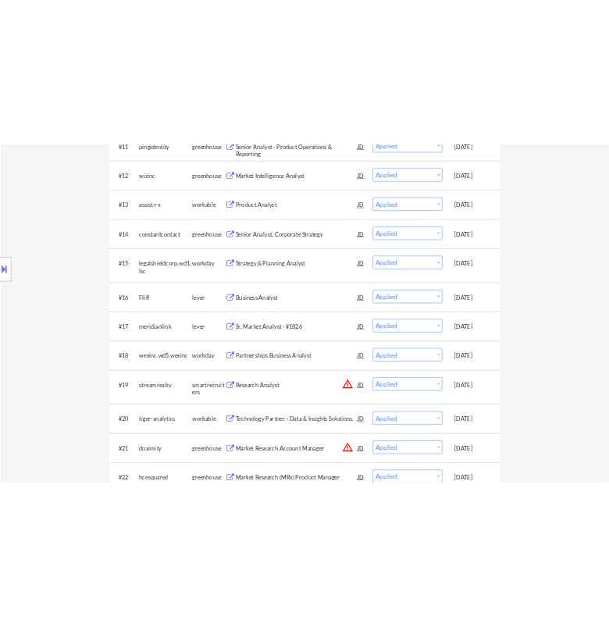
scroll to position [1041, 0]
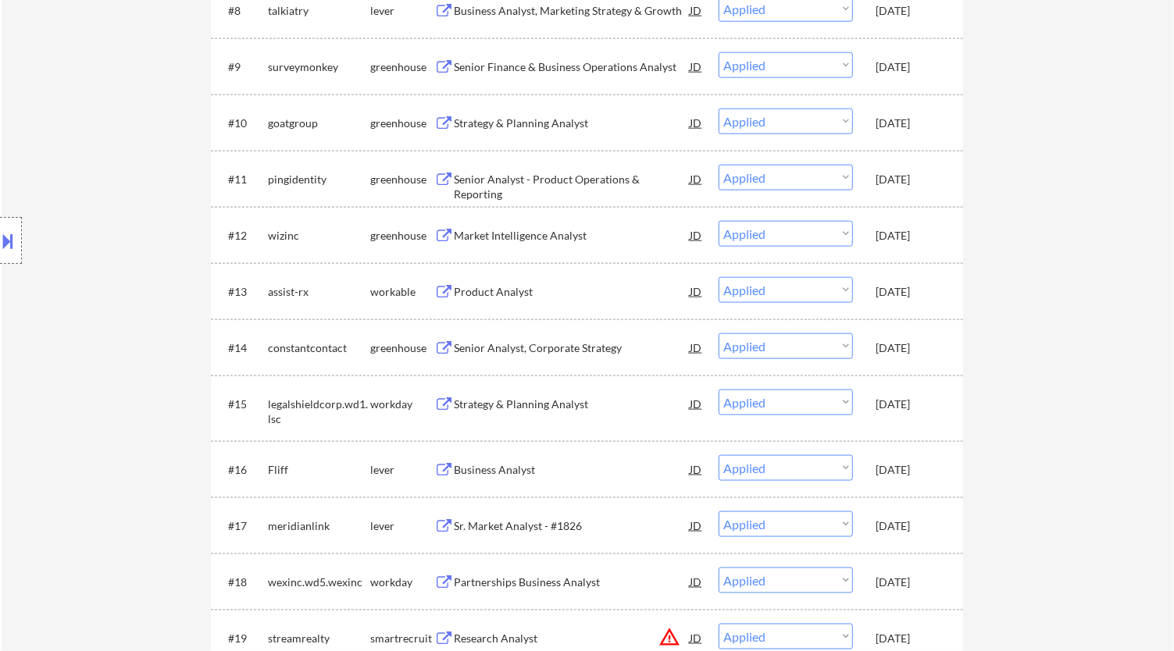
select select ""applied""
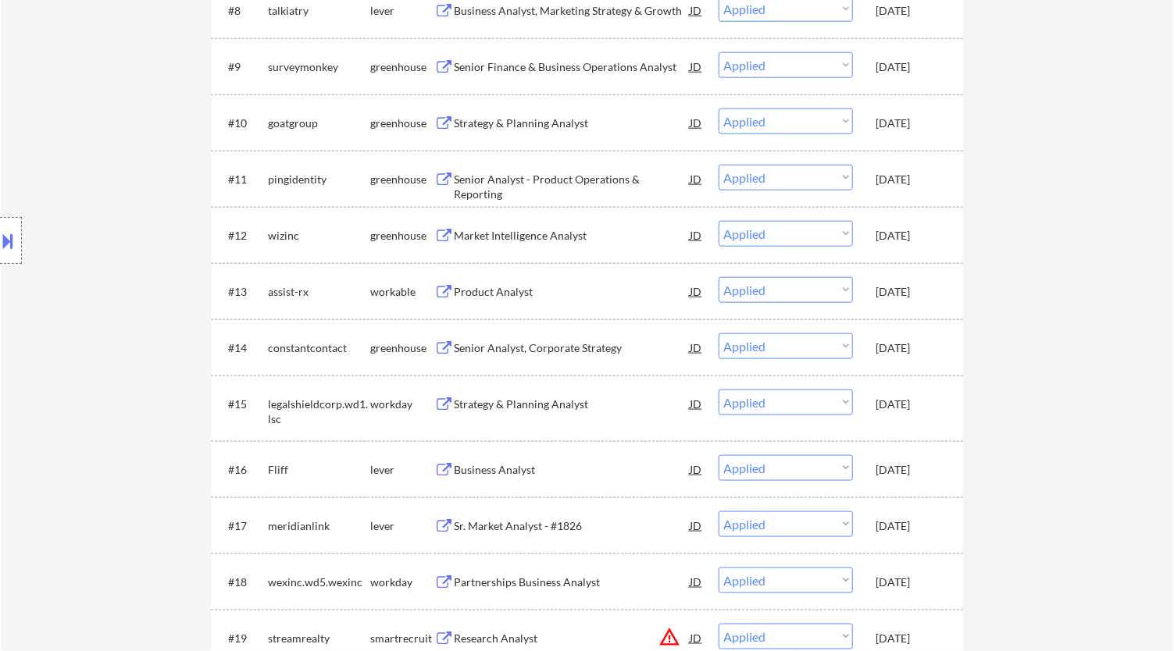
select select ""applied""
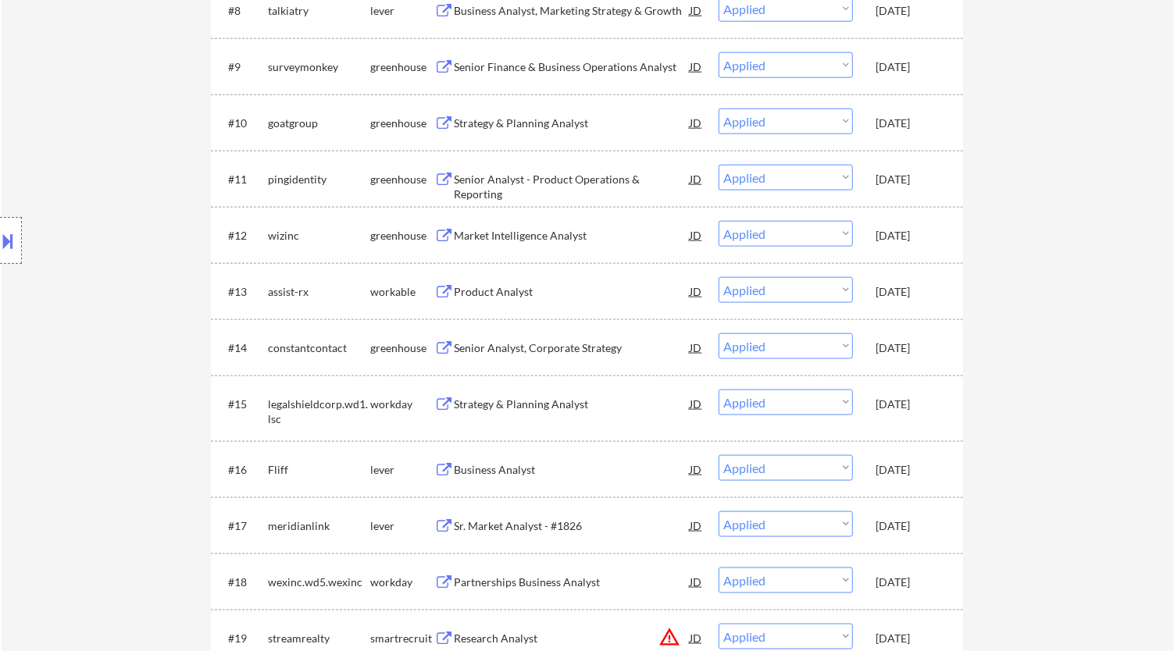
select select ""applied""
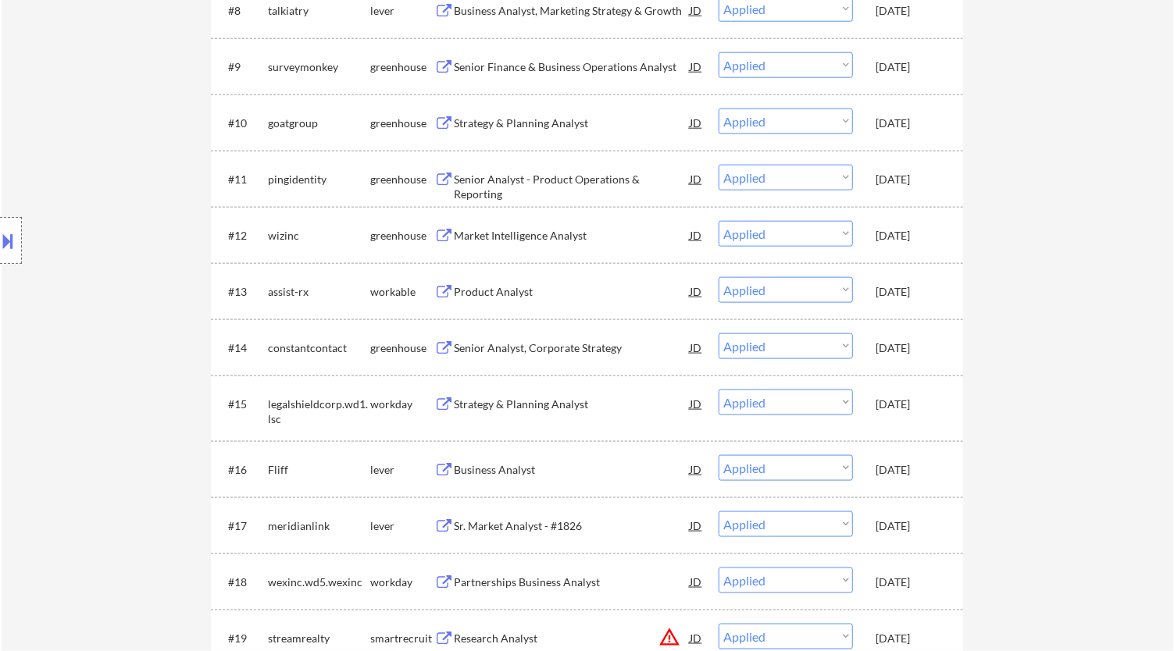
select select ""applied""
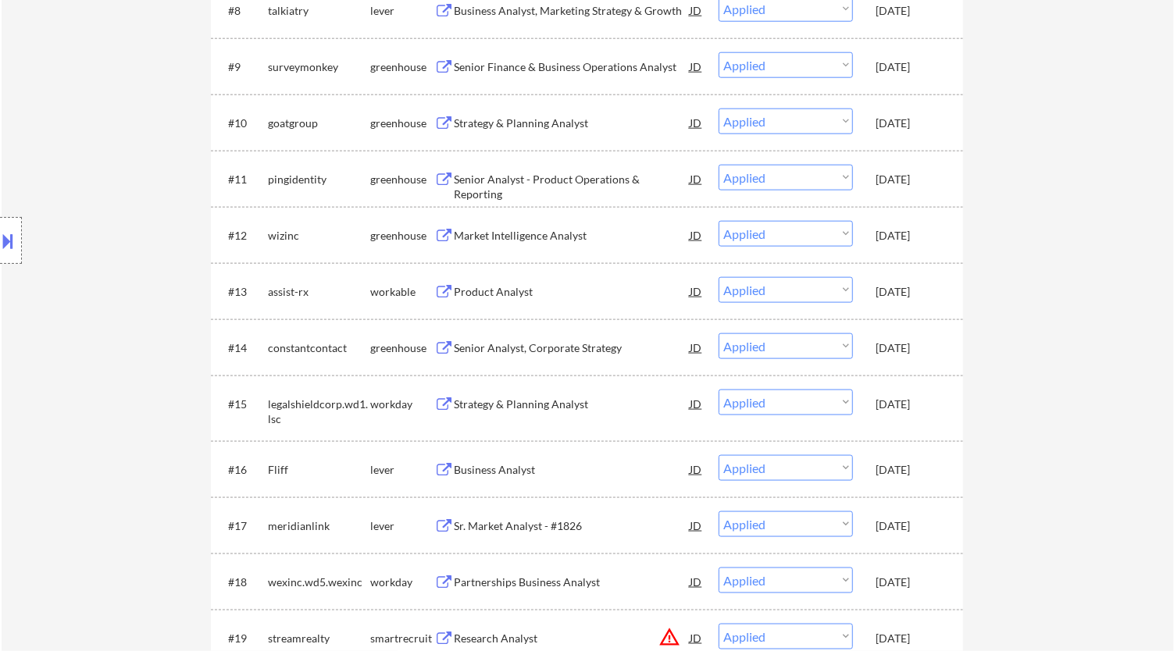
select select ""applied""
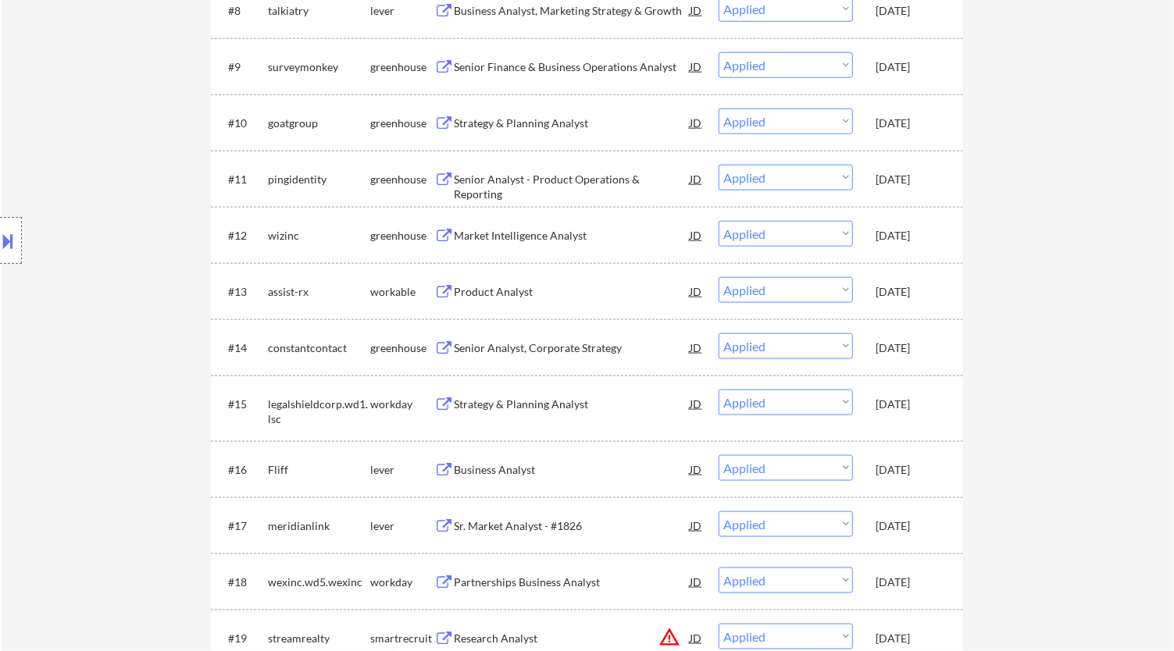
select select ""applied""
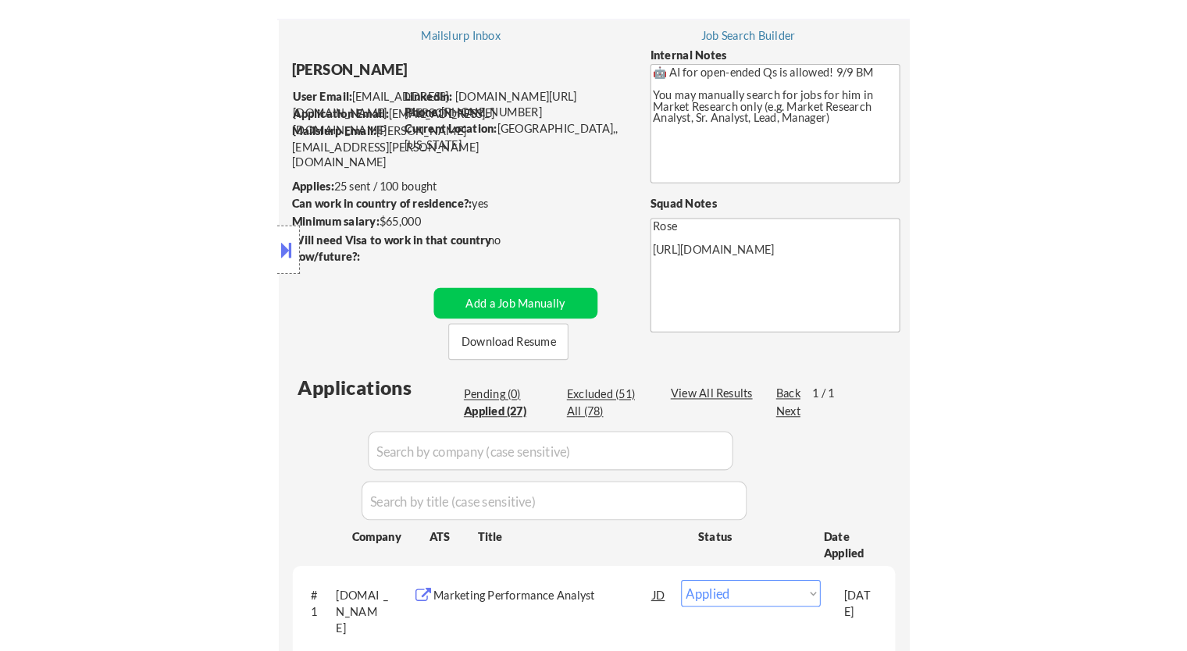
scroll to position [87, 0]
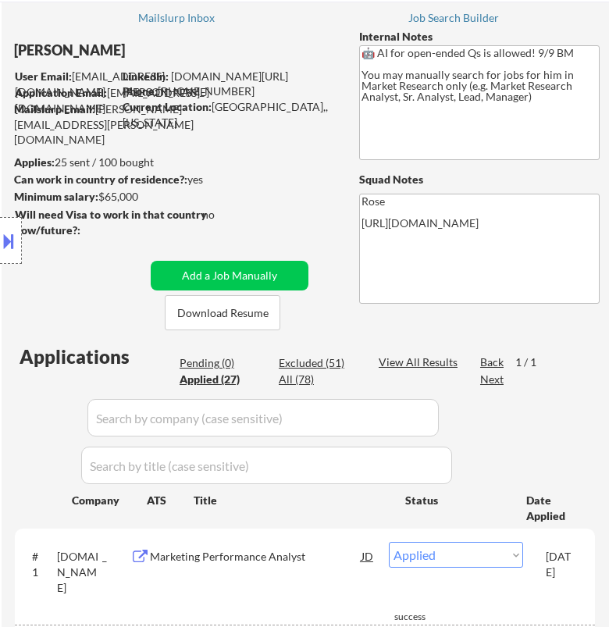
click at [209, 362] on div "Location Inclusions:" at bounding box center [140, 241] width 280 height 290
select select ""applied""
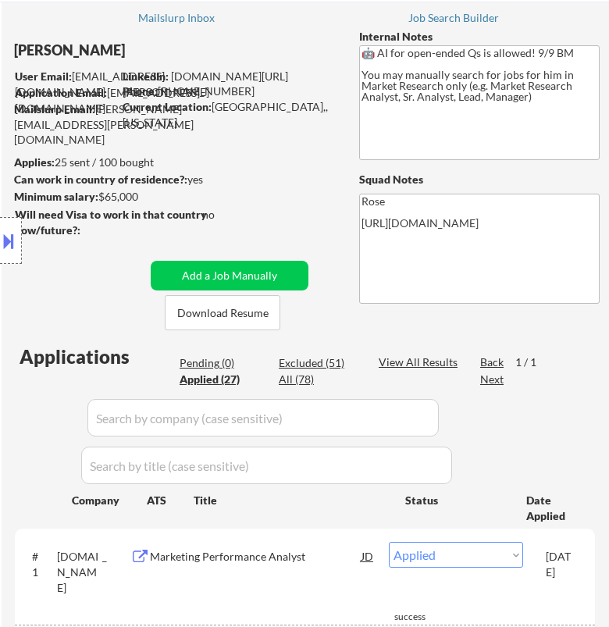
select select ""applied""
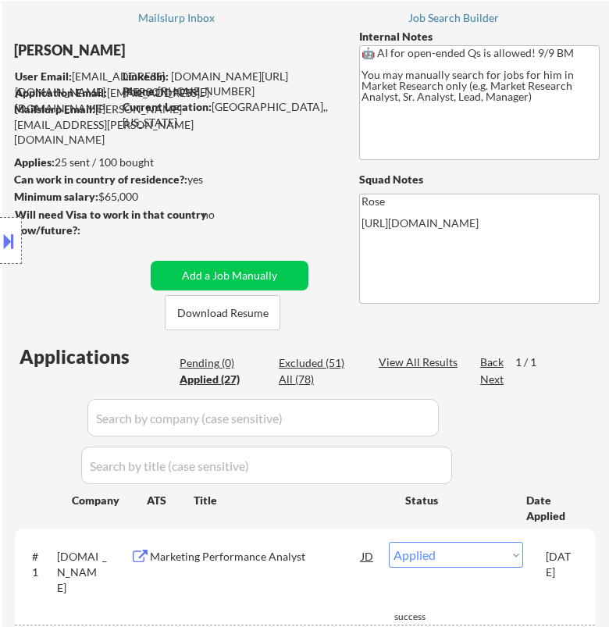
select select ""applied""
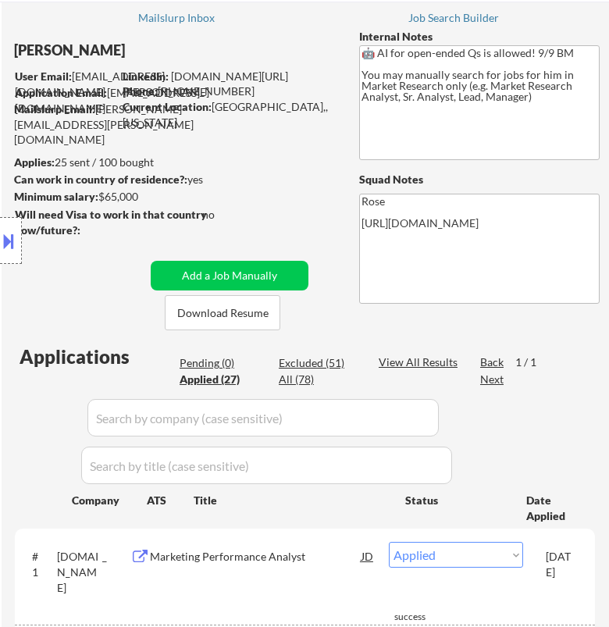
select select ""applied""
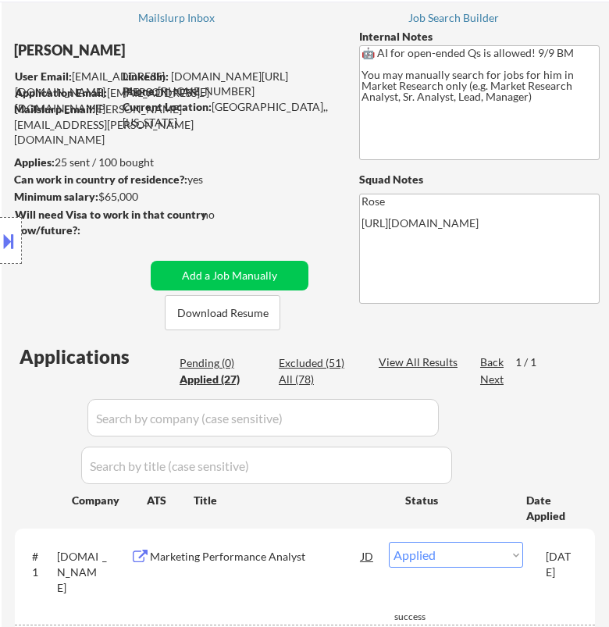
select select ""applied""
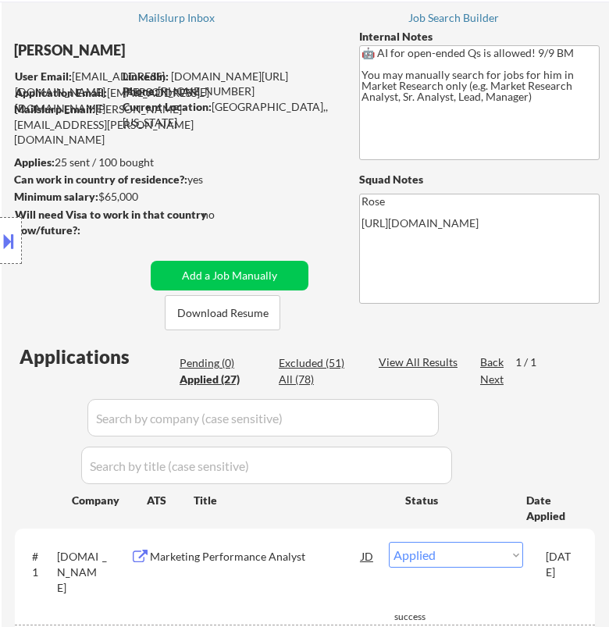
select select ""applied""
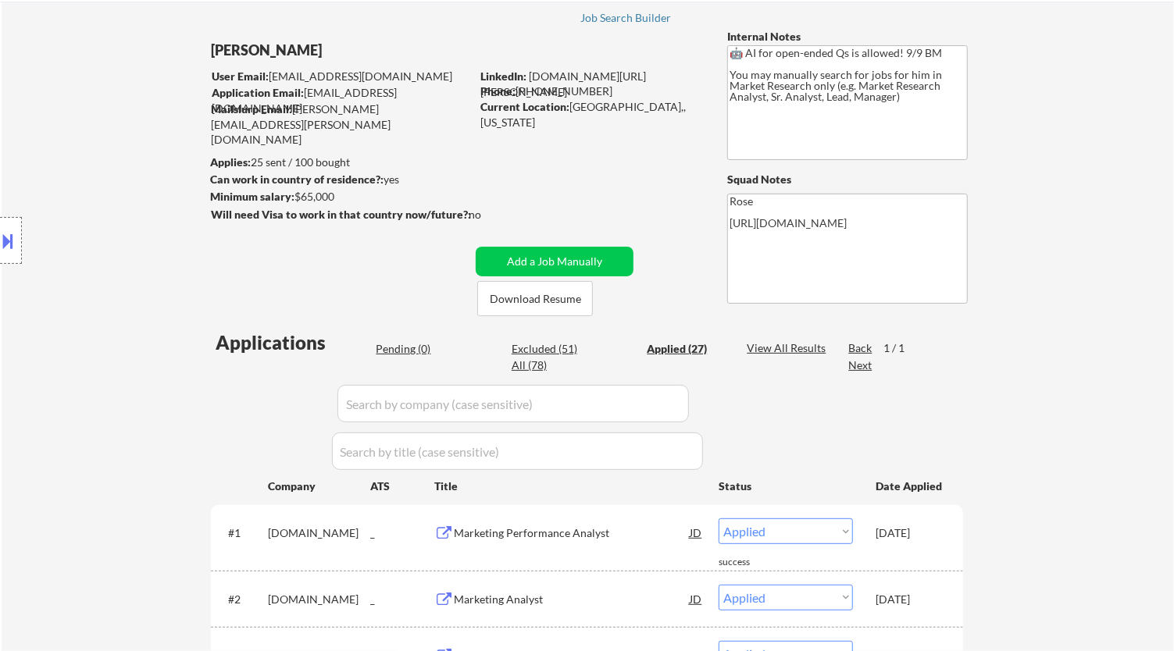
drag, startPoint x: 404, startPoint y: 351, endPoint x: 412, endPoint y: 348, distance: 8.2
click at [408, 350] on div "Pending (0)" at bounding box center [415, 349] width 78 height 16
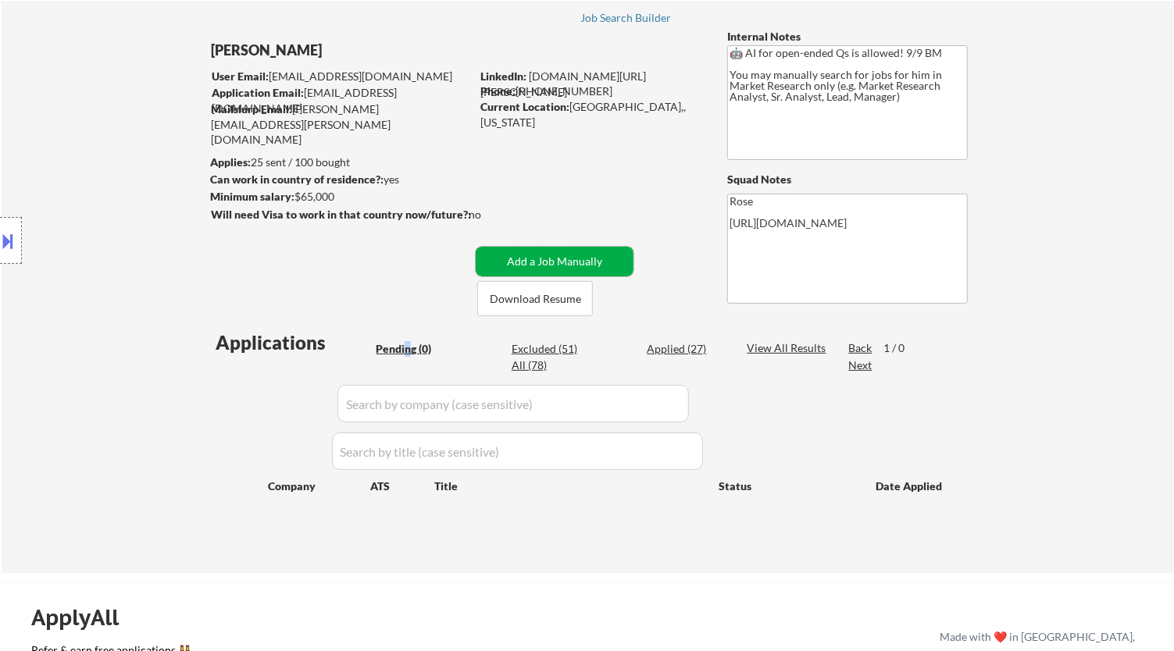
click at [555, 255] on button "Add a Job Manually" at bounding box center [555, 262] width 158 height 30
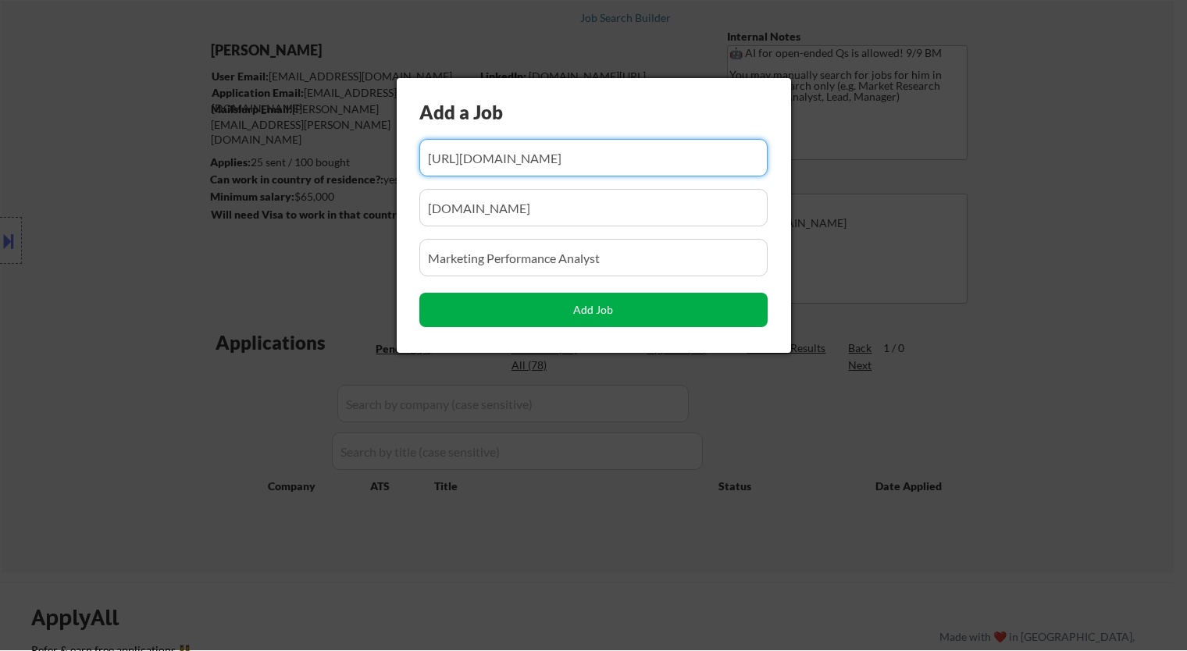
scroll to position [0, 262]
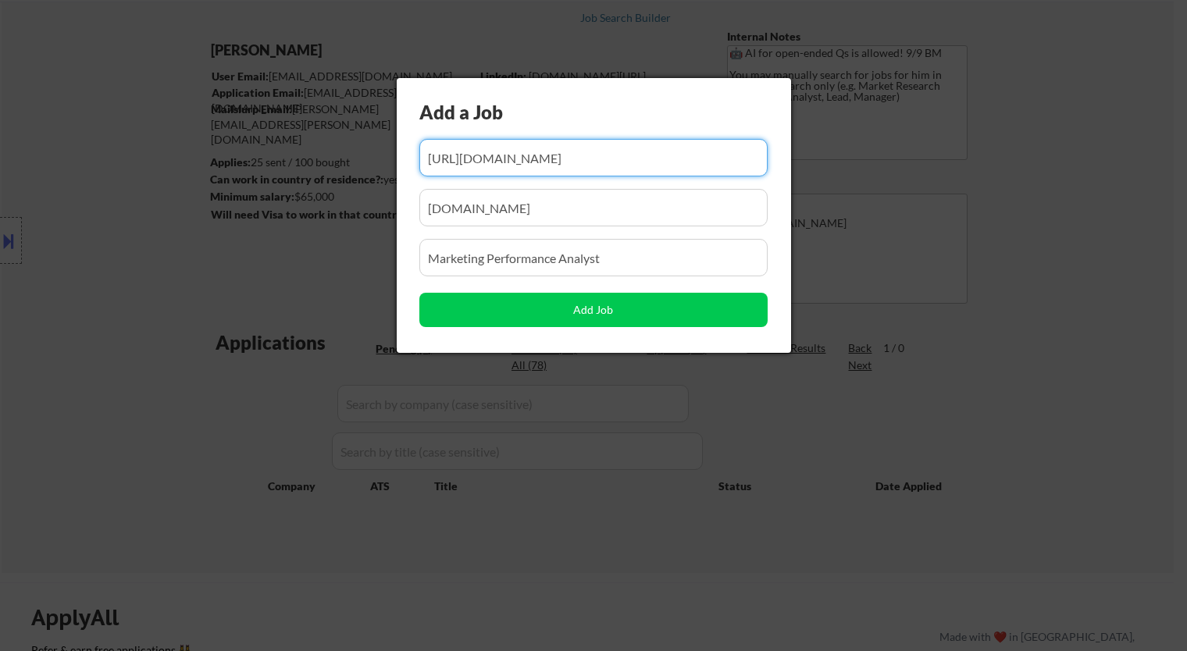
drag, startPoint x: 618, startPoint y: 164, endPoint x: 505, endPoint y: 166, distance: 113.2
click at [501, 166] on input "input" at bounding box center [593, 157] width 348 height 37
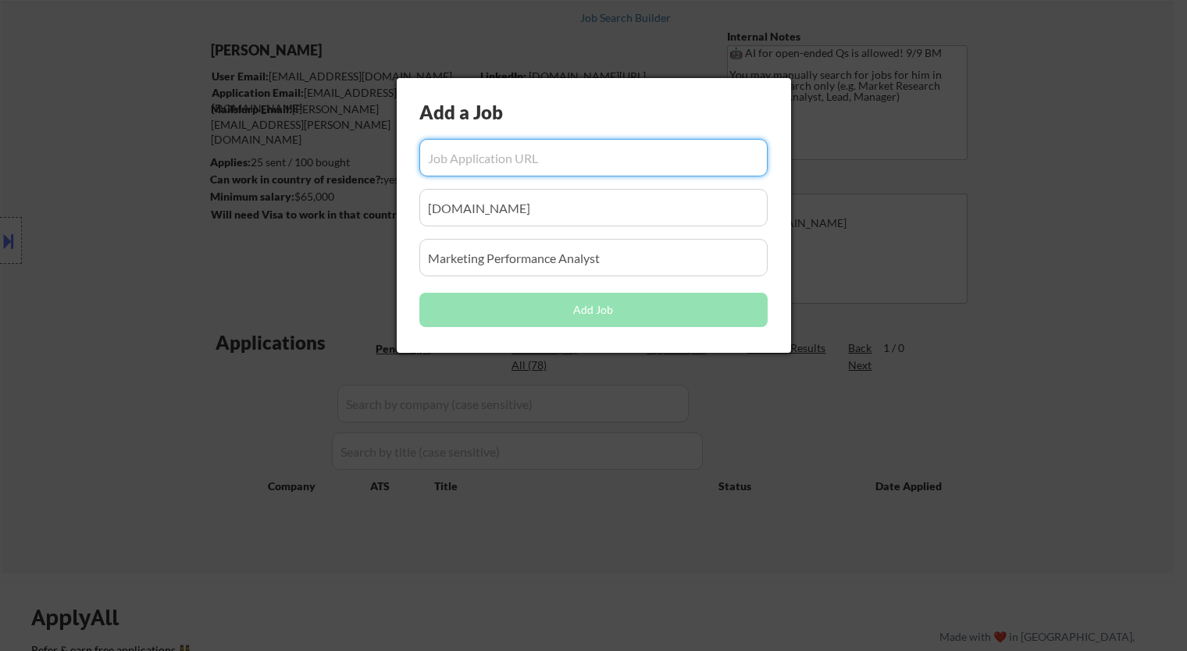
scroll to position [0, 0]
click at [503, 158] on input "input" at bounding box center [593, 157] width 348 height 37
paste input "[URL][DOMAIN_NAME]"
type input "[URL][DOMAIN_NAME]"
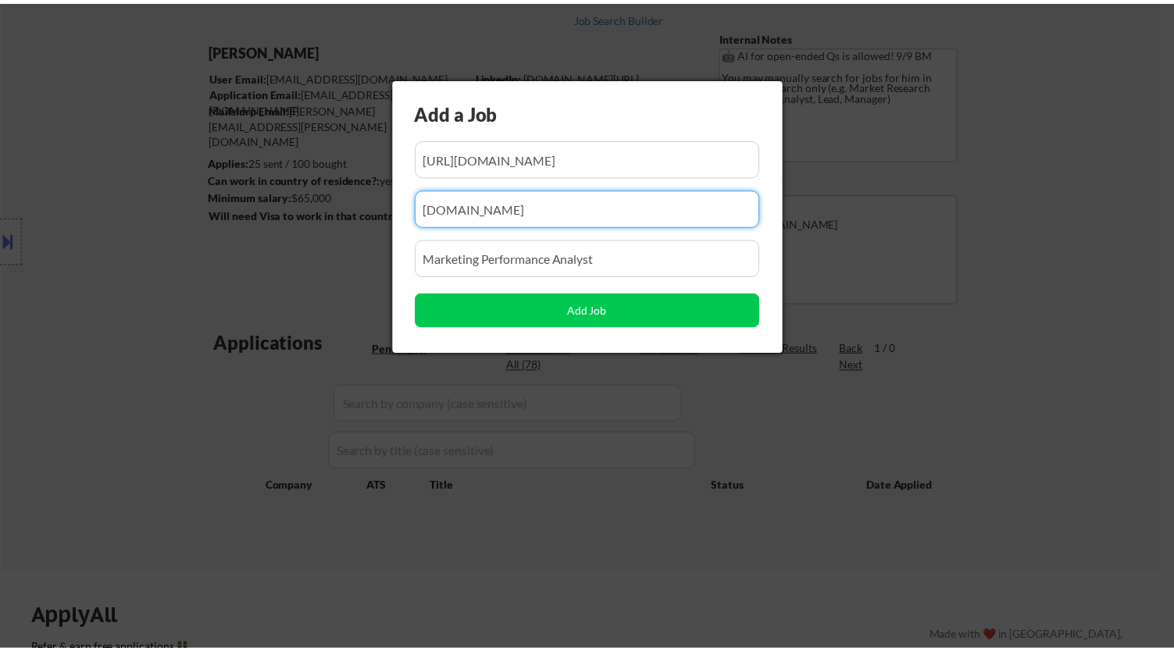
scroll to position [0, 0]
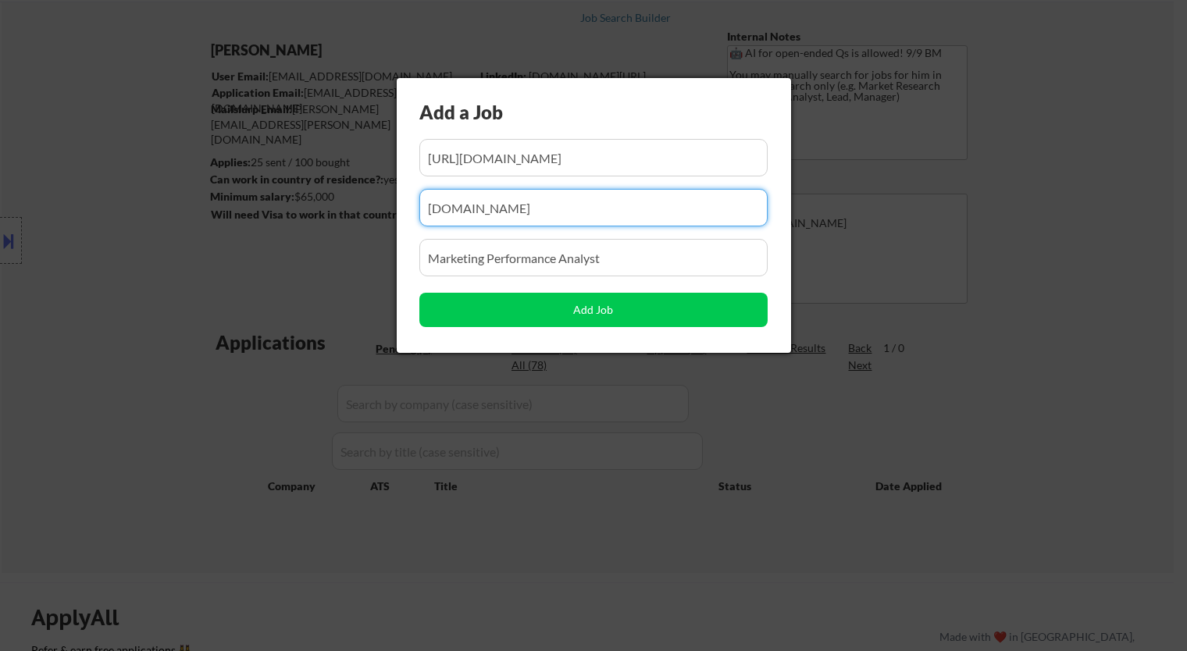
drag, startPoint x: 563, startPoint y: 209, endPoint x: 154, endPoint y: 212, distance: 409.2
click at [155, 219] on body "← Return to /applysquad Mailslurp Inbox Job Search Builder [PERSON_NAME] User E…" at bounding box center [593, 238] width 1187 height 651
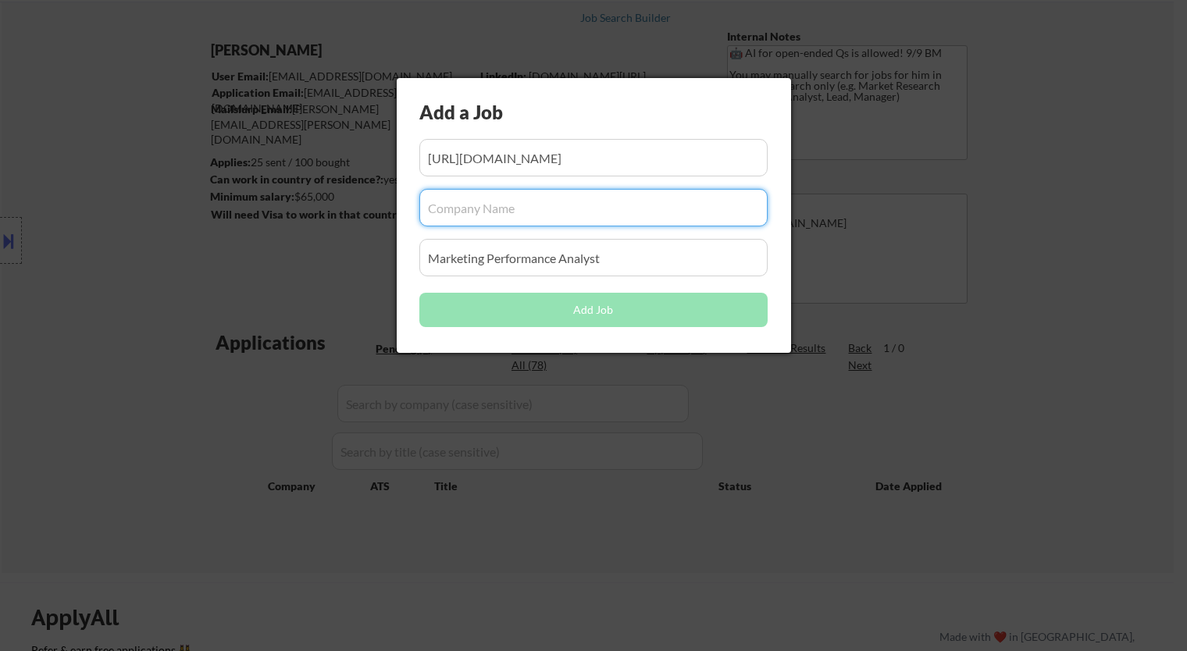
click at [576, 213] on input "input" at bounding box center [593, 207] width 348 height 37
paste input "smalls"
type input "smalls"
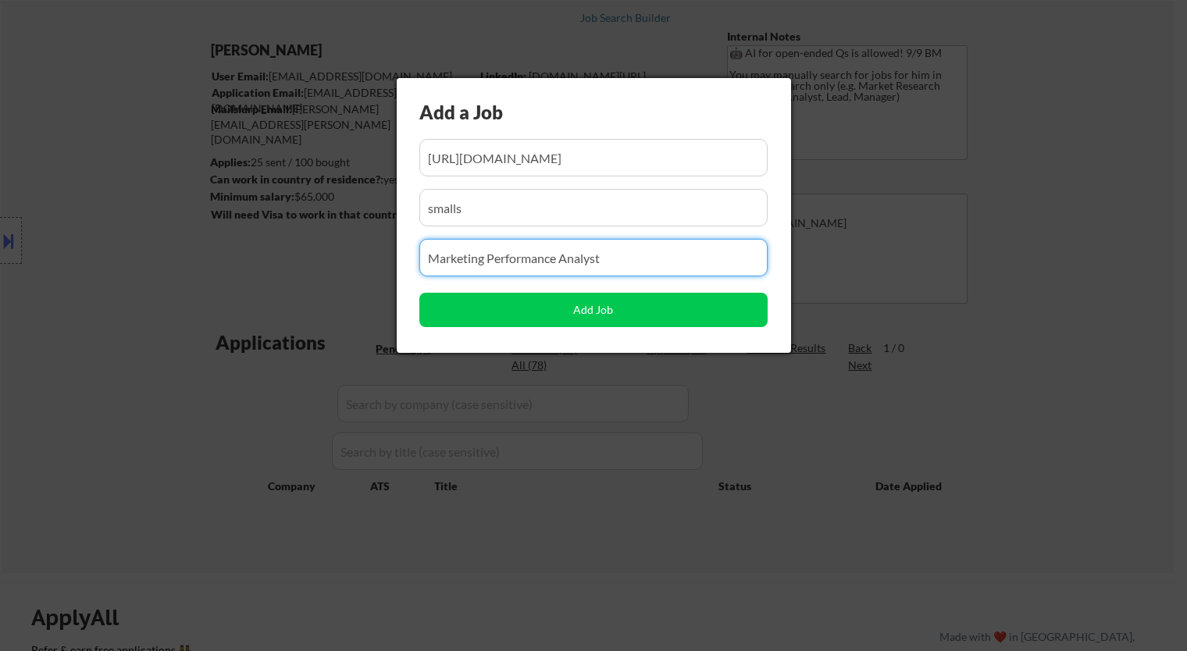
drag, startPoint x: 634, startPoint y: 262, endPoint x: 248, endPoint y: 269, distance: 385.8
click at [250, 272] on body "← Return to /applysquad Mailslurp Inbox Job Search Builder [PERSON_NAME] User E…" at bounding box center [593, 238] width 1187 height 651
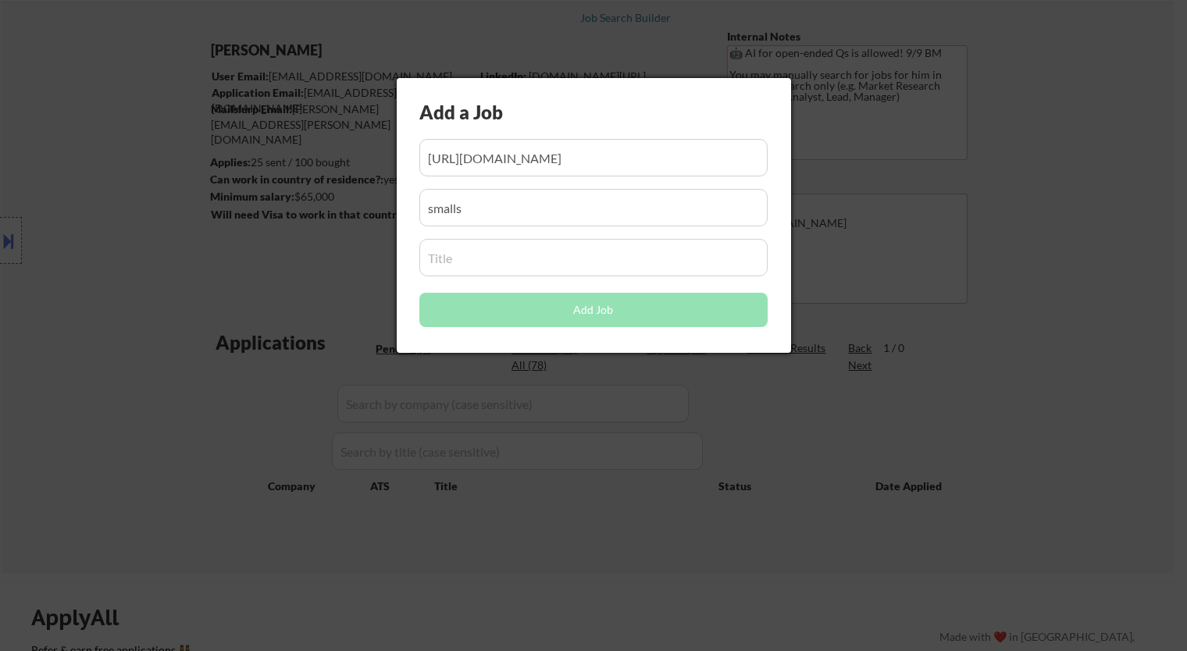
click at [639, 262] on input "input" at bounding box center [593, 257] width 348 height 37
paste input "Marketing Analyst"
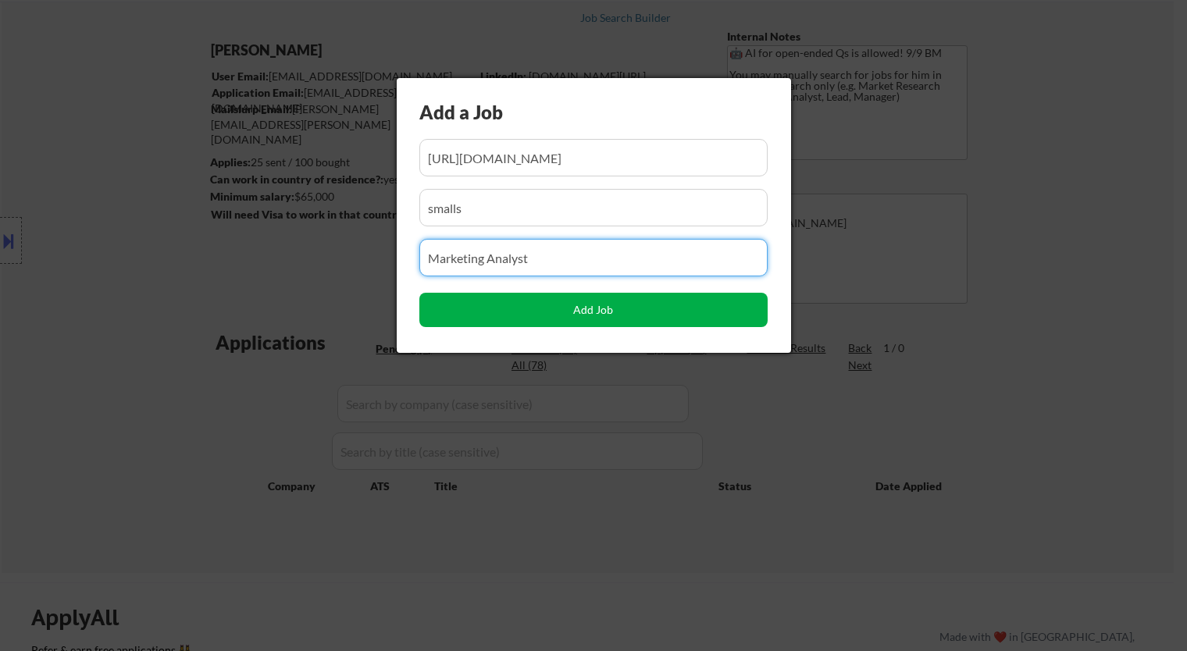
type input "Marketing Analyst"
click at [629, 311] on button "Add Job" at bounding box center [593, 310] width 348 height 34
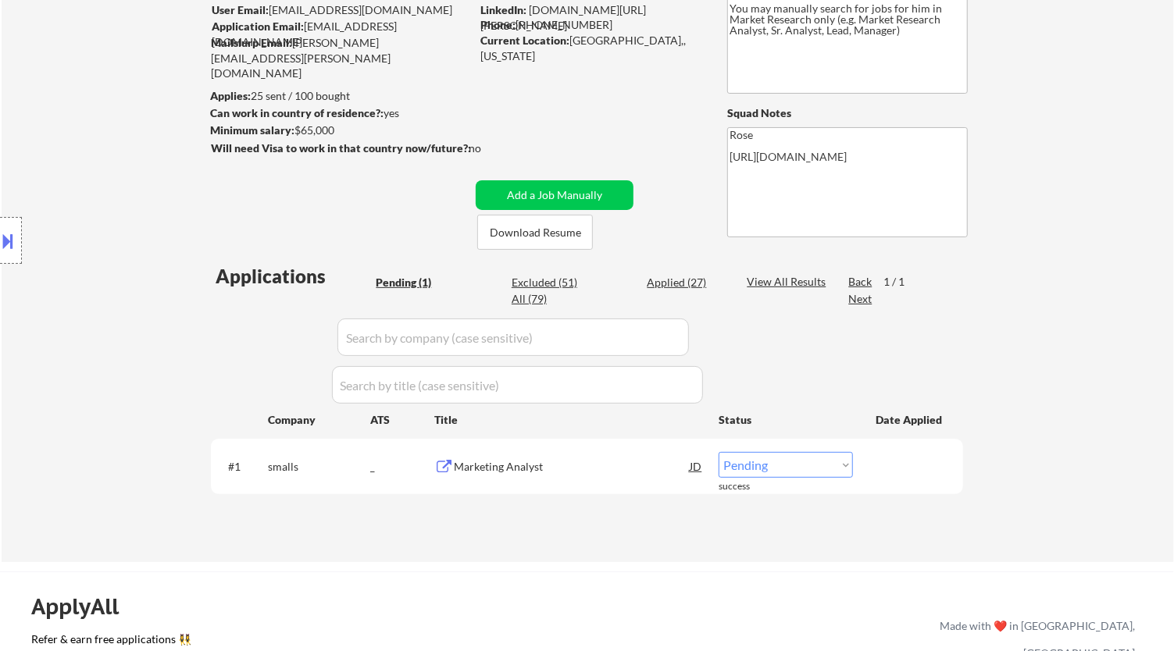
scroll to position [173, 0]
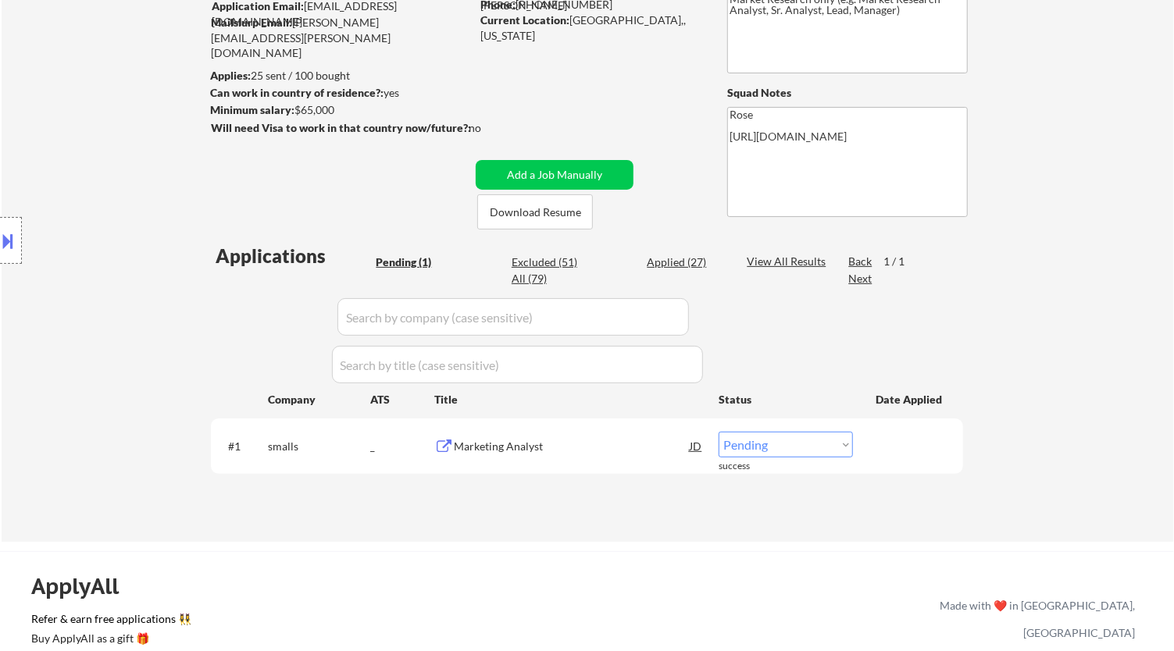
click at [787, 442] on select "Choose an option... Pending Applied Excluded (Questions) Excluded (Expired) Exc…" at bounding box center [785, 445] width 134 height 26
select select ""applied""
click at [718, 432] on select "Choose an option... Pending Applied Excluded (Questions) Excluded (Expired) Exc…" at bounding box center [785, 445] width 134 height 26
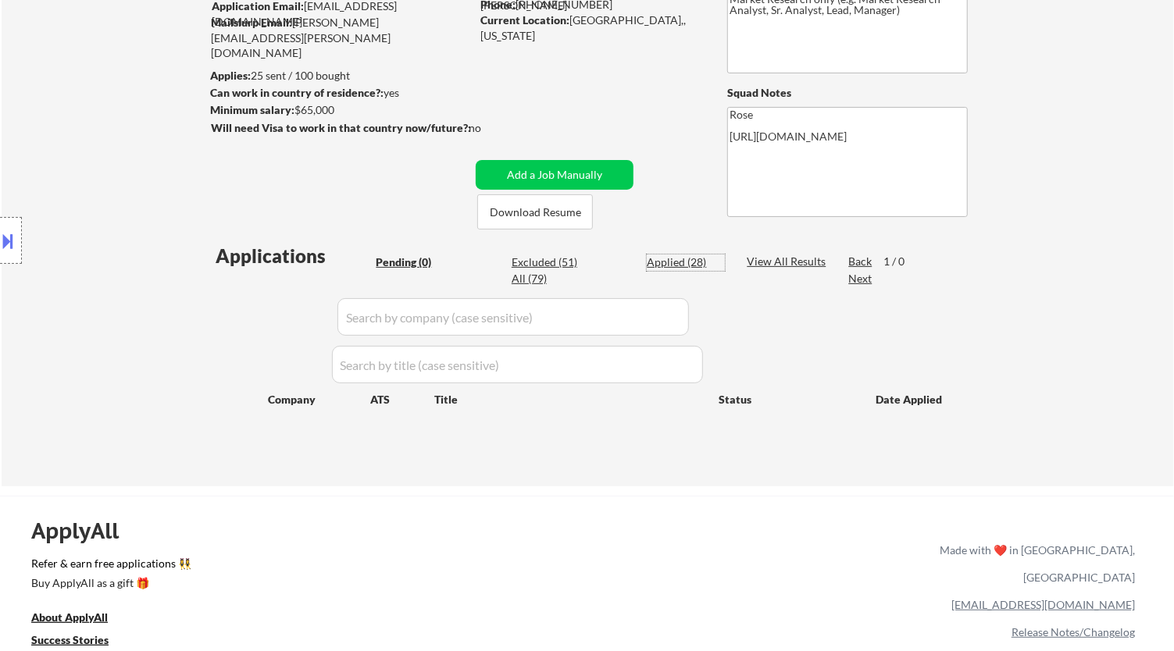
click at [698, 258] on div "Applied (28)" at bounding box center [686, 263] width 78 height 16
select select ""applied""
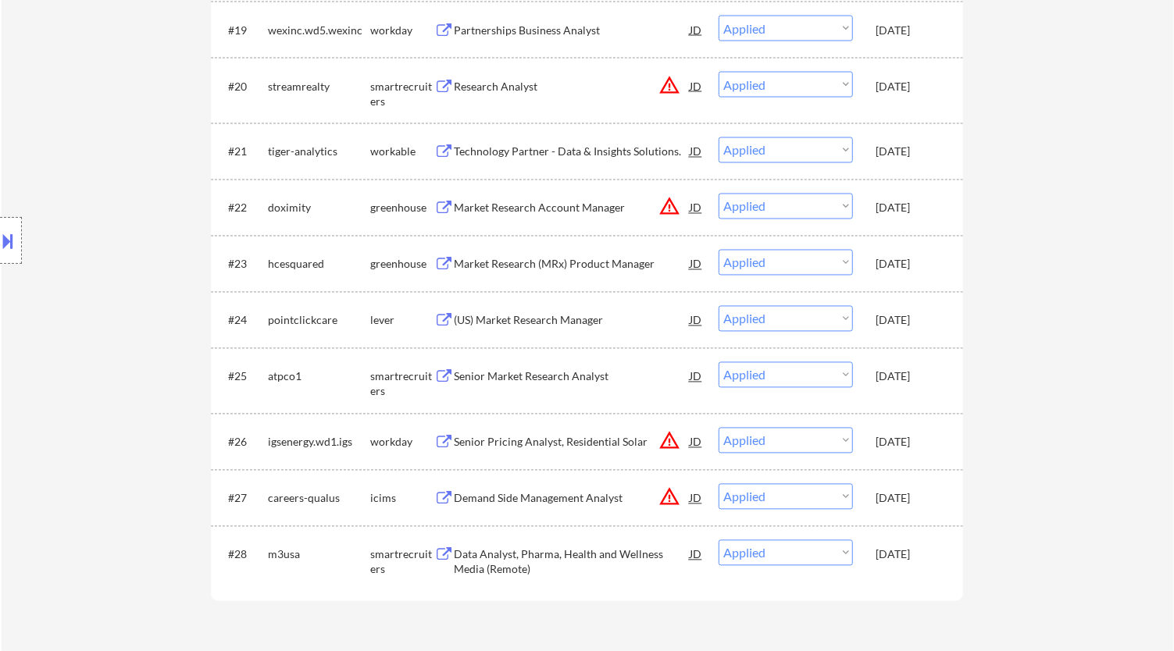
scroll to position [1648, 0]
select select ""applied""
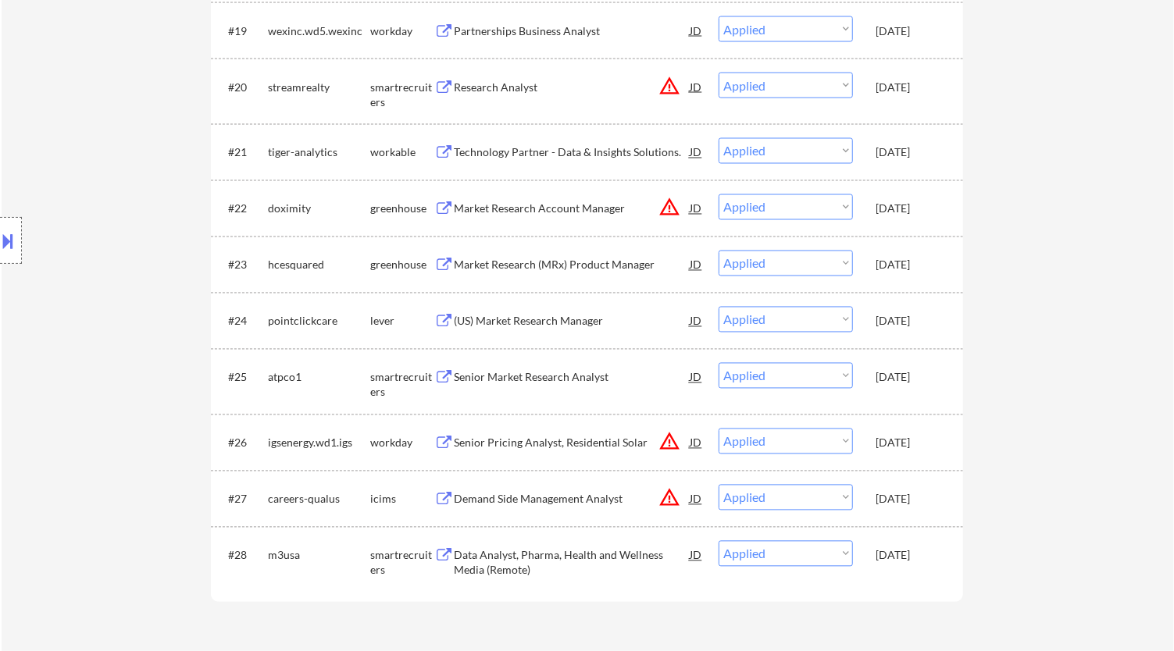
select select ""applied""
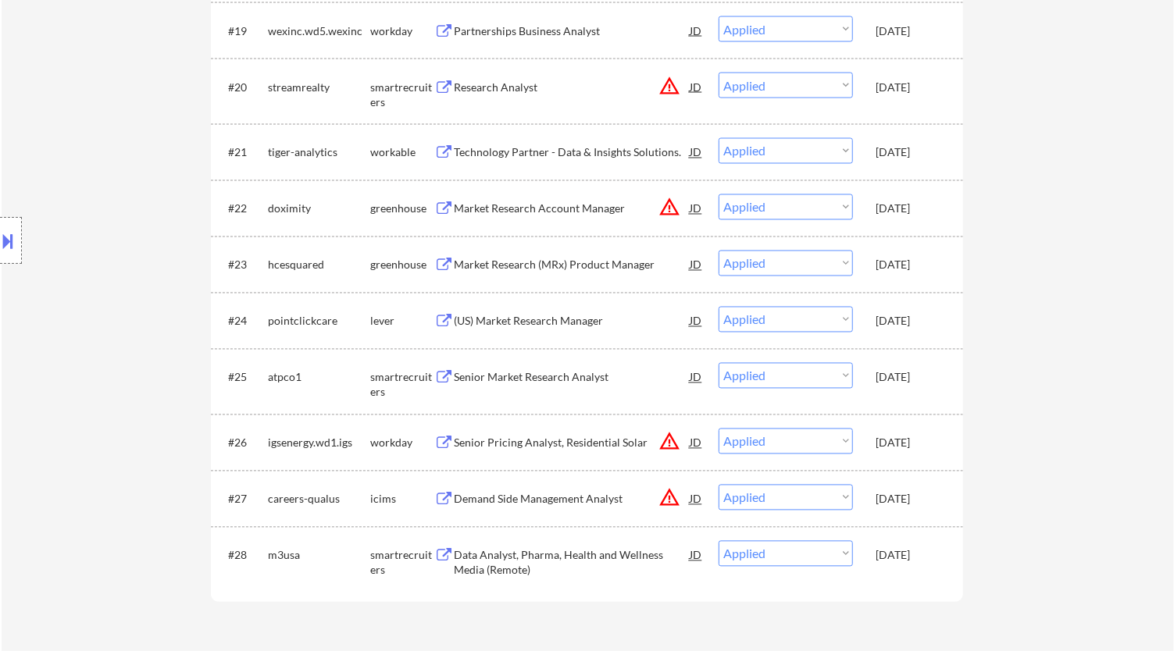
select select ""applied""
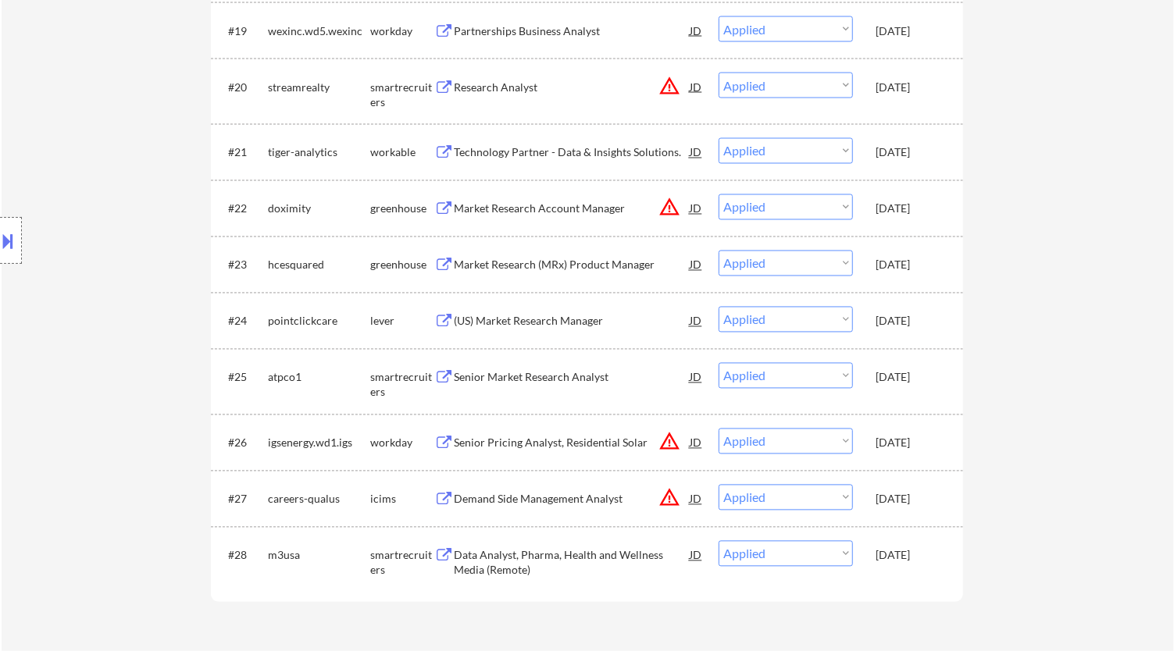
select select ""applied""
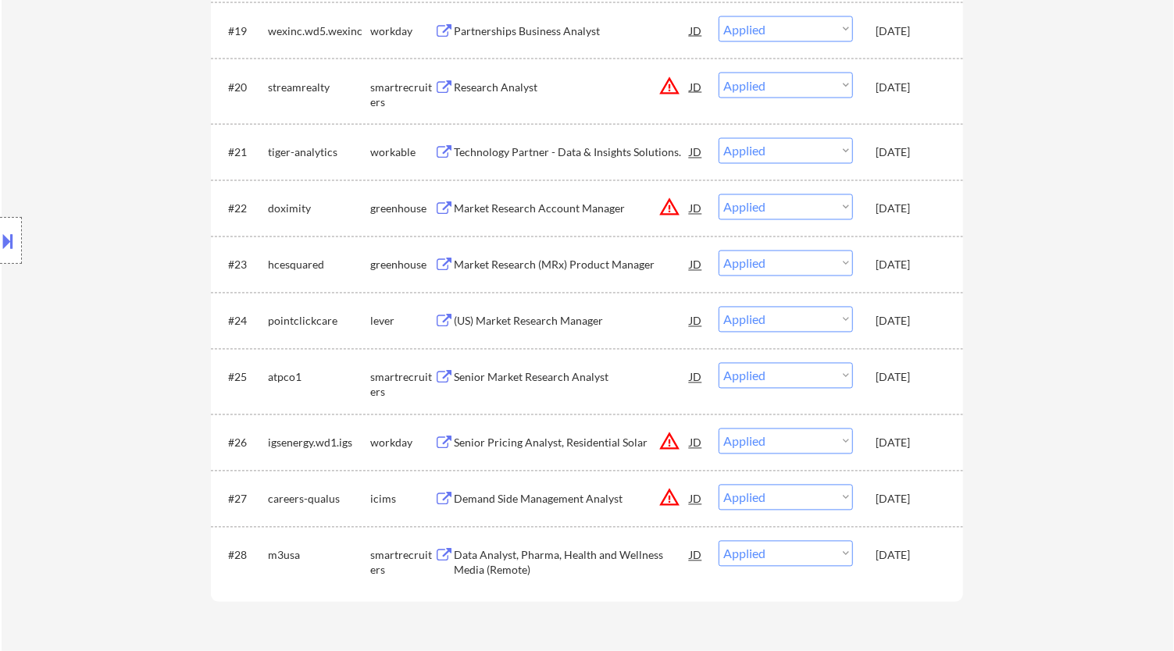
select select ""applied""
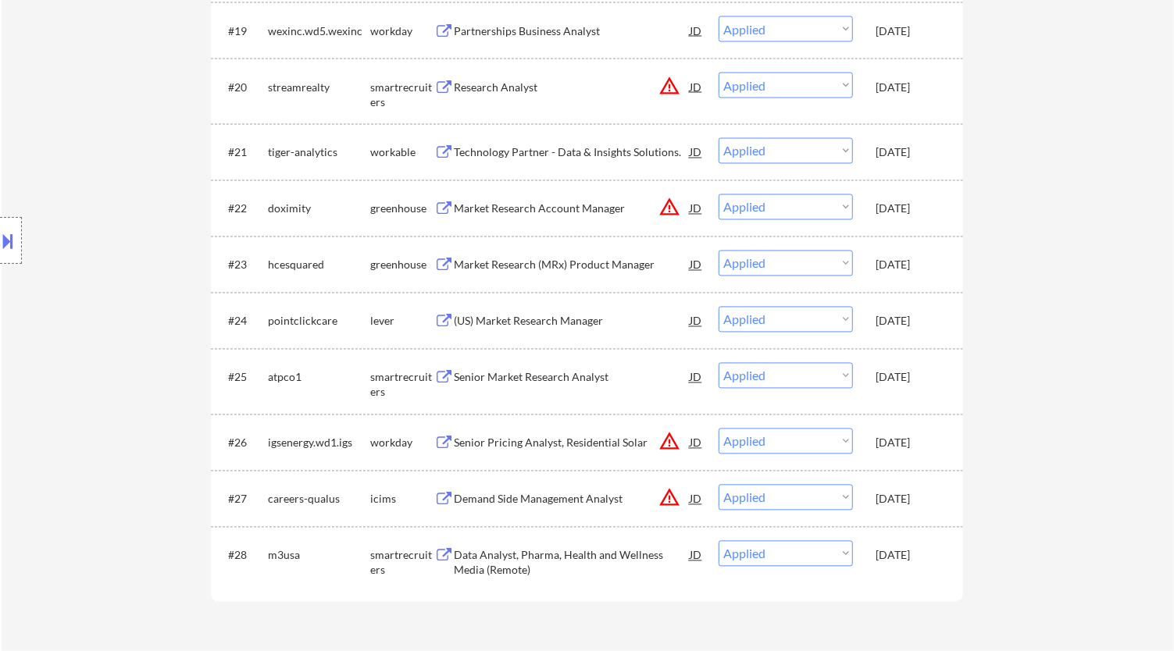
select select ""applied""
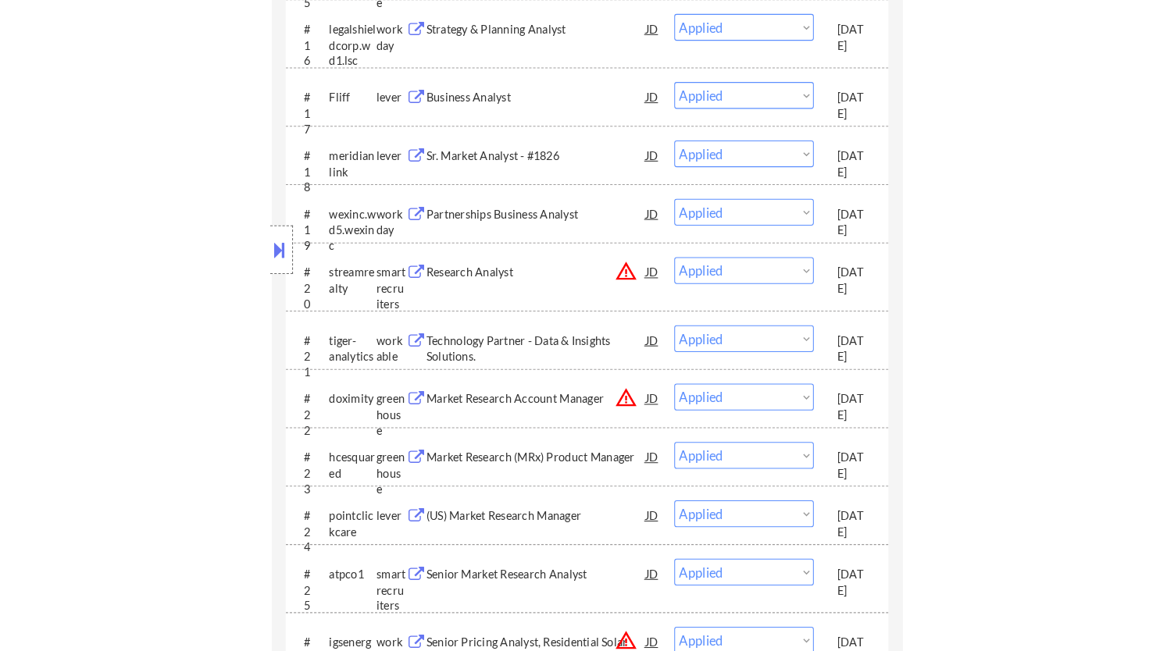
scroll to position [1562, 0]
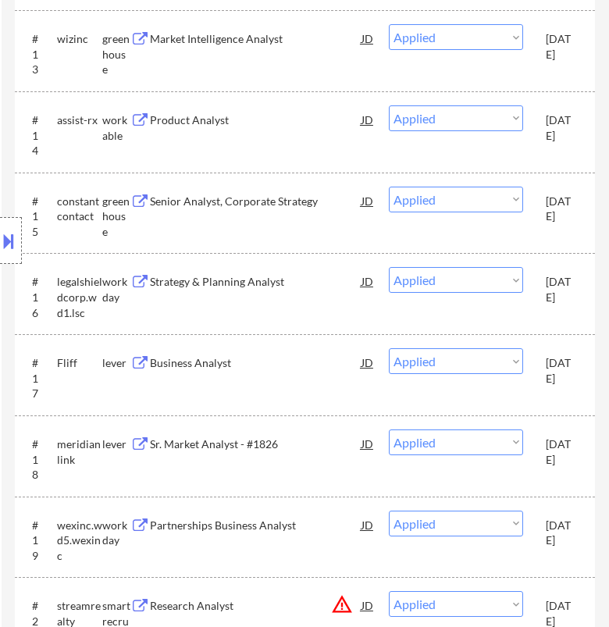
select select ""applied""
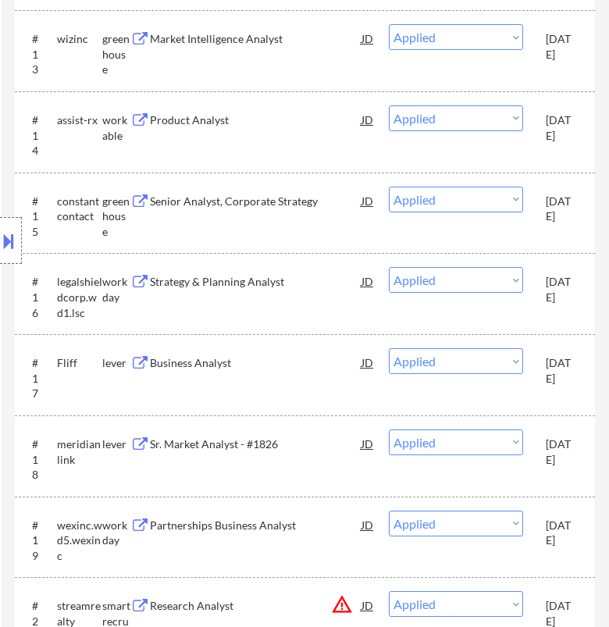
select select ""applied""
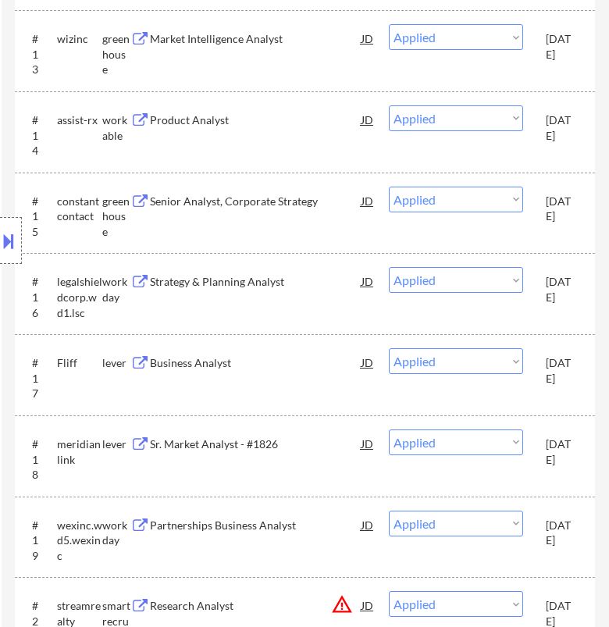
select select ""applied""
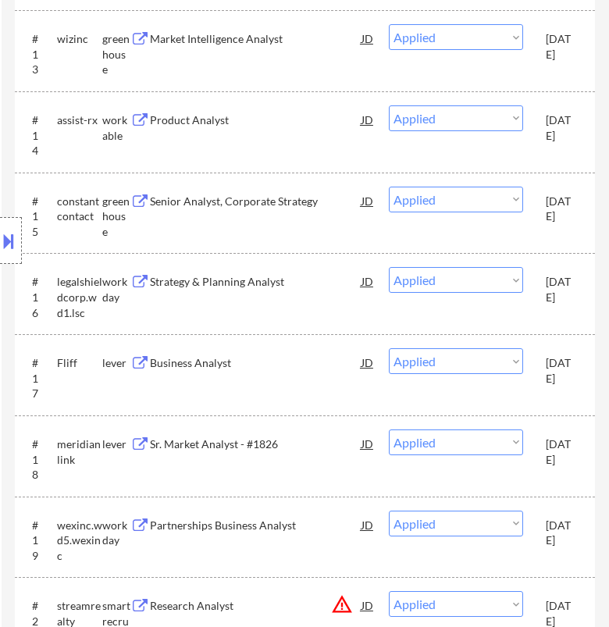
select select ""applied""
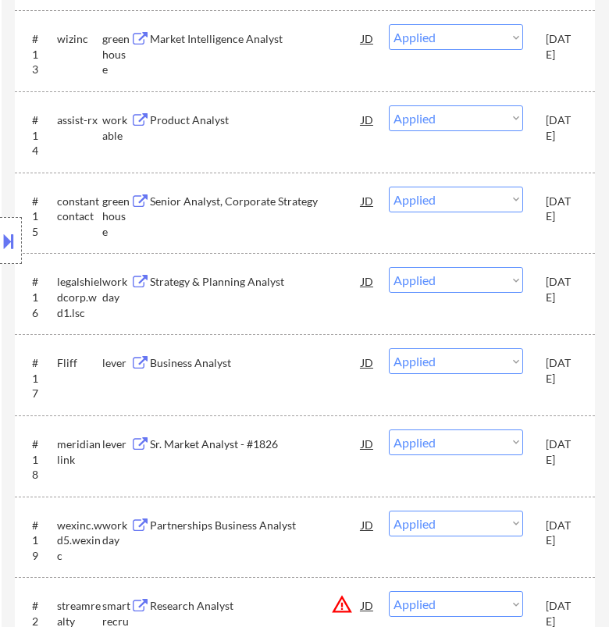
select select ""applied""
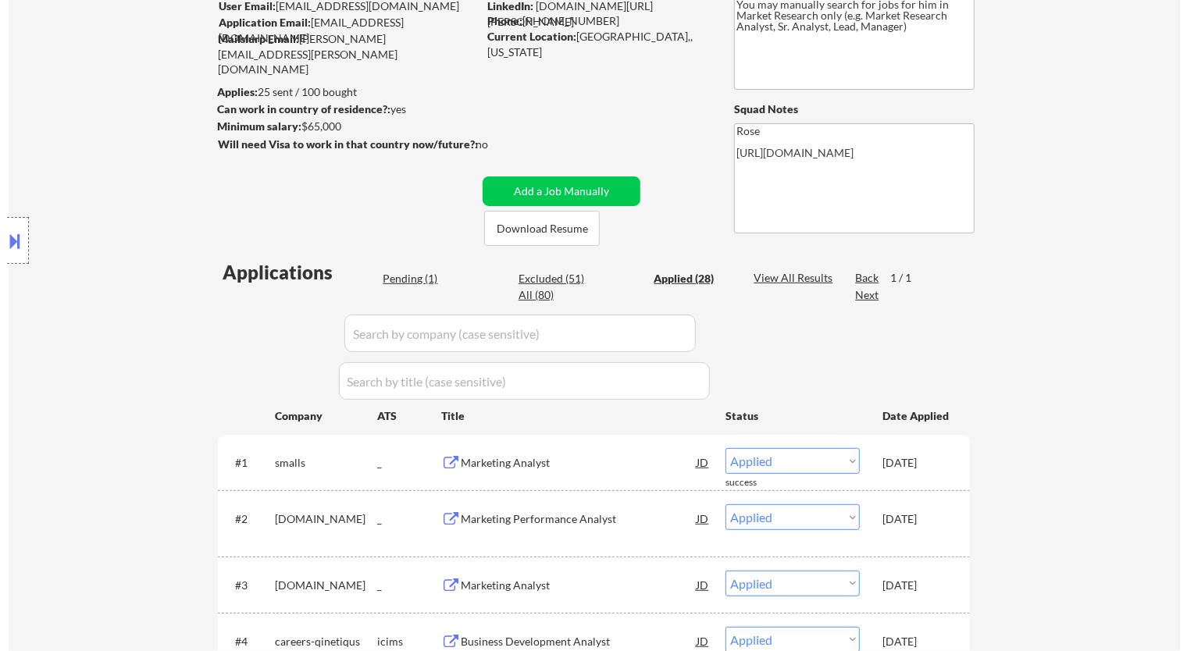
scroll to position [173, 0]
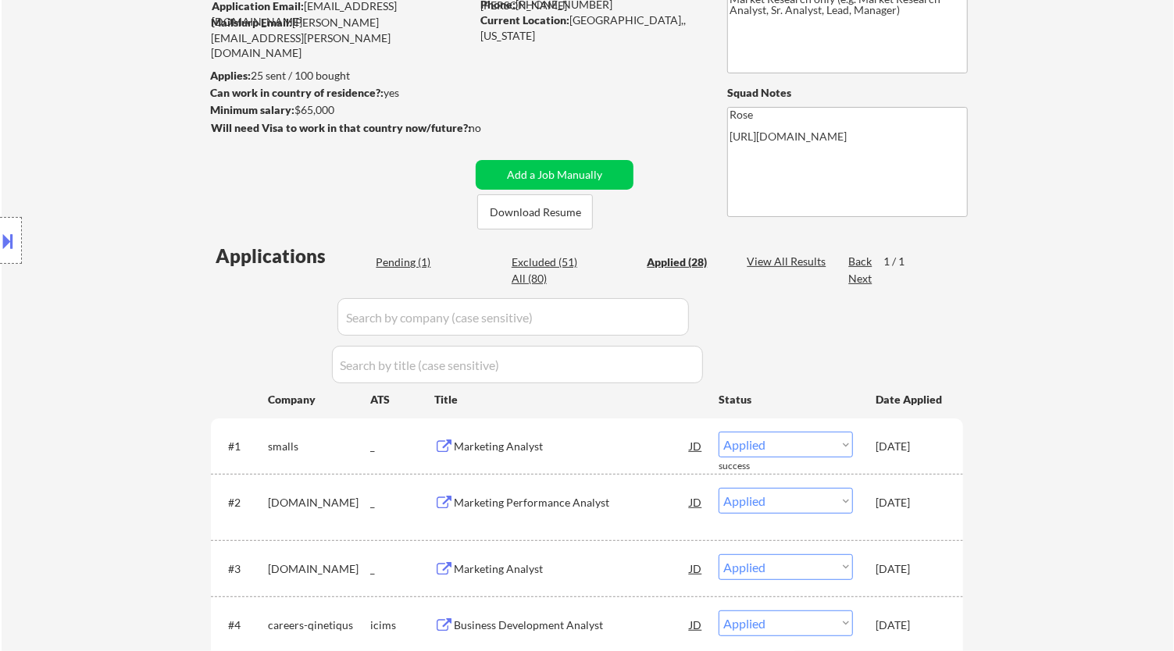
click at [403, 265] on div "Pending (1)" at bounding box center [415, 263] width 78 height 16
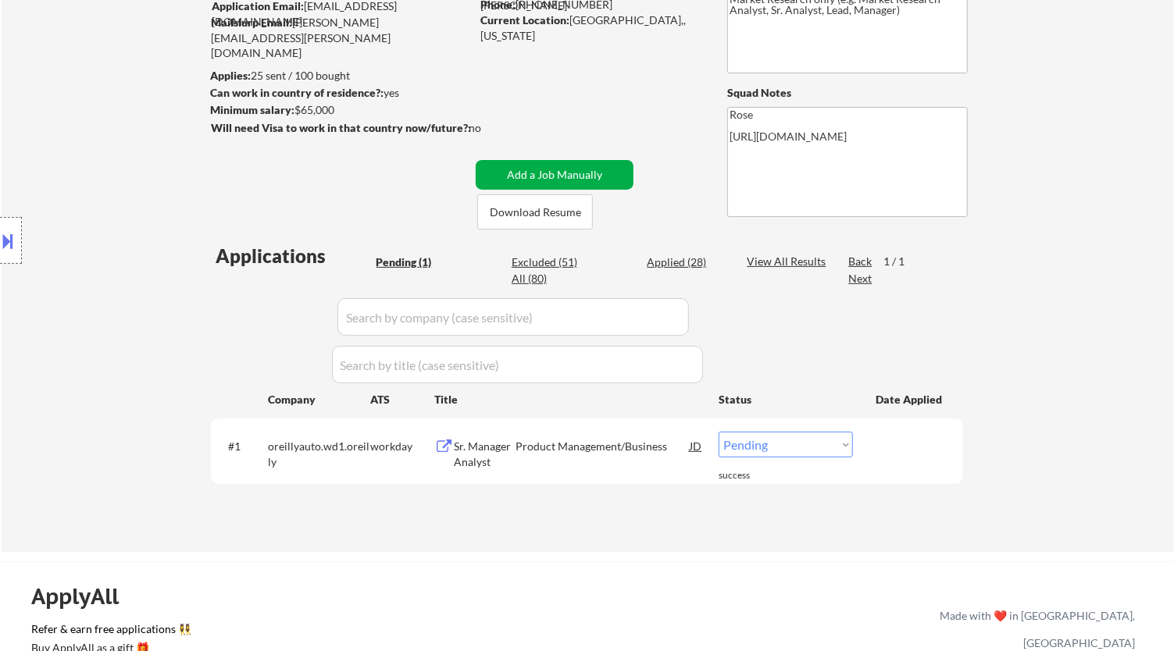
click at [541, 182] on button "Add a Job Manually" at bounding box center [555, 175] width 158 height 30
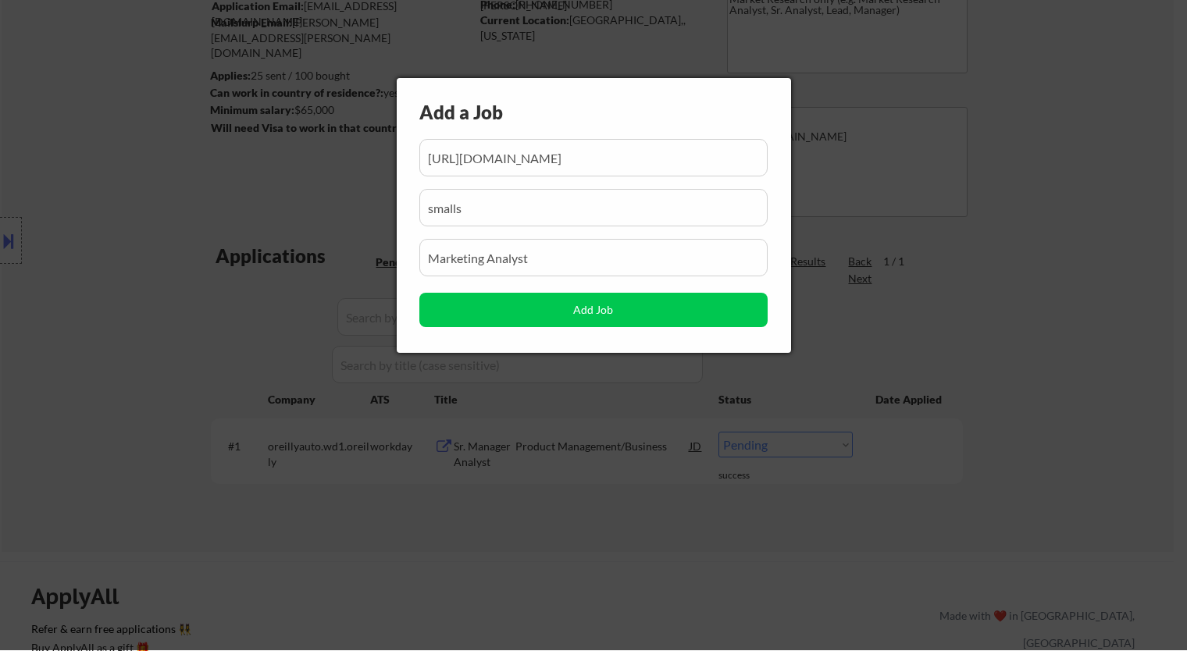
scroll to position [0, 87]
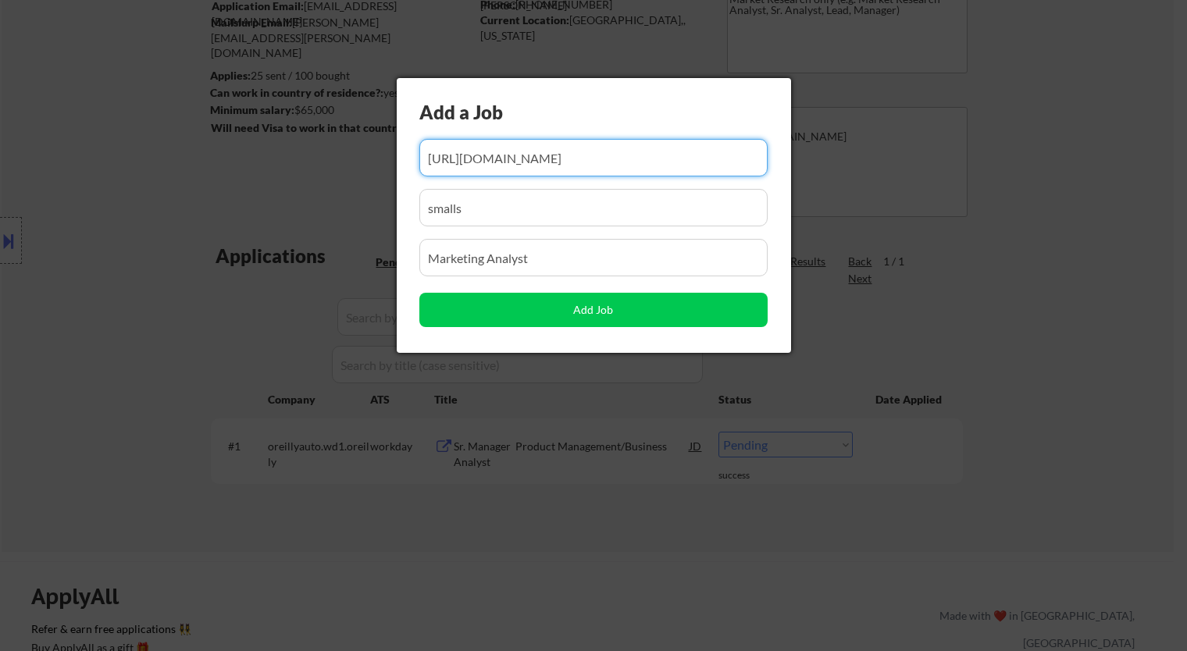
drag, startPoint x: 567, startPoint y: 164, endPoint x: 497, endPoint y: 164, distance: 70.3
click at [497, 164] on input "input" at bounding box center [593, 157] width 348 height 37
paste input "I’m especially inspired by Hi [PERSON_NAME]’ mission to make evidence-based [ME…"
drag, startPoint x: 593, startPoint y: 163, endPoint x: 467, endPoint y: 155, distance: 126.0
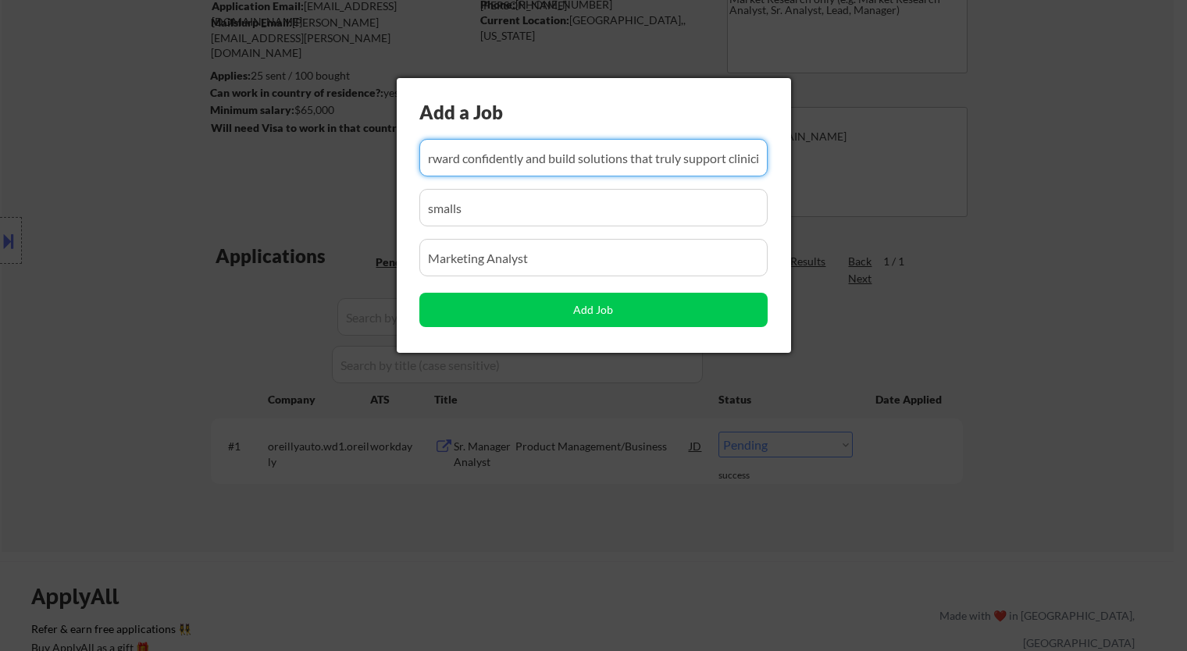
click at [467, 155] on input "input" at bounding box center [593, 157] width 348 height 37
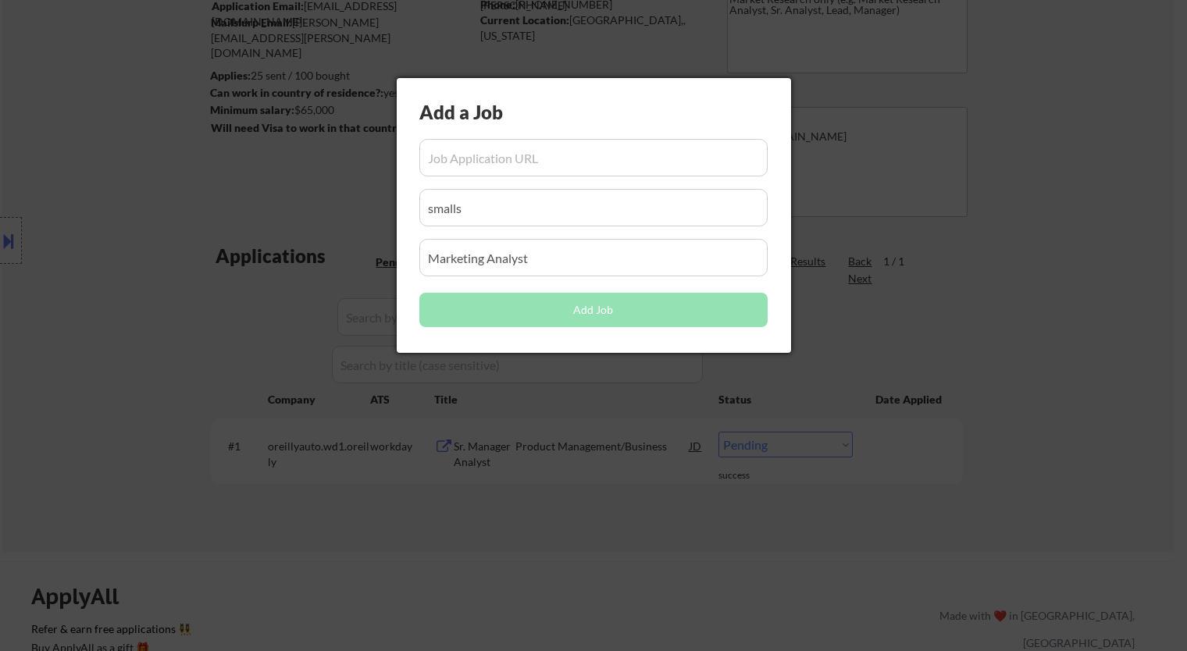
click at [590, 170] on input "input" at bounding box center [593, 157] width 348 height 37
paste input "[URL][DOMAIN_NAME]"
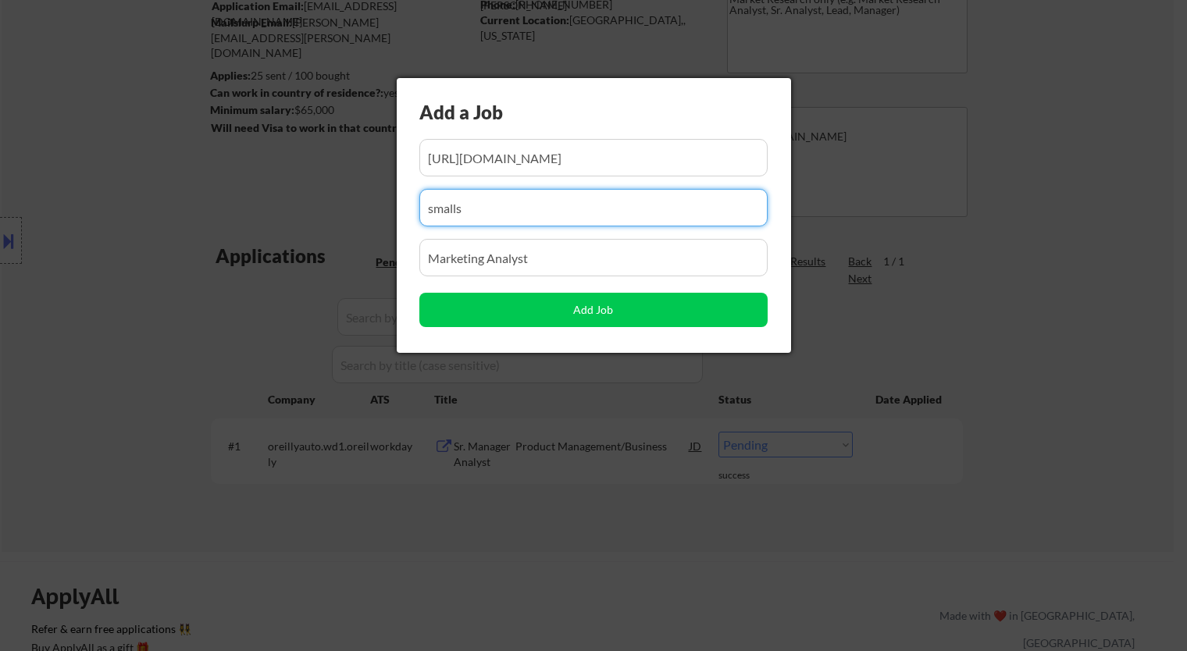
drag, startPoint x: 392, startPoint y: 217, endPoint x: 300, endPoint y: 209, distance: 92.5
click at [301, 214] on body "← Return to /applysquad Mailslurp Inbox Job Search Builder [PERSON_NAME] User E…" at bounding box center [593, 152] width 1187 height 651
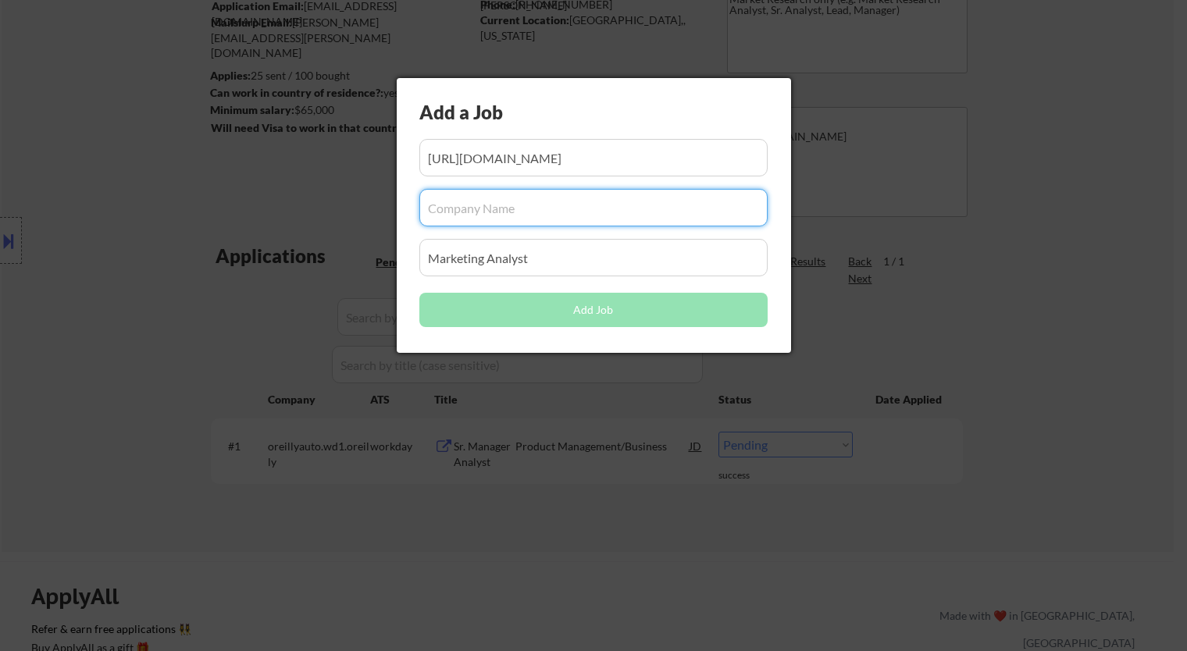
click at [481, 209] on input "input" at bounding box center [593, 207] width 348 height 37
paste input "[DOMAIN_NAME]"
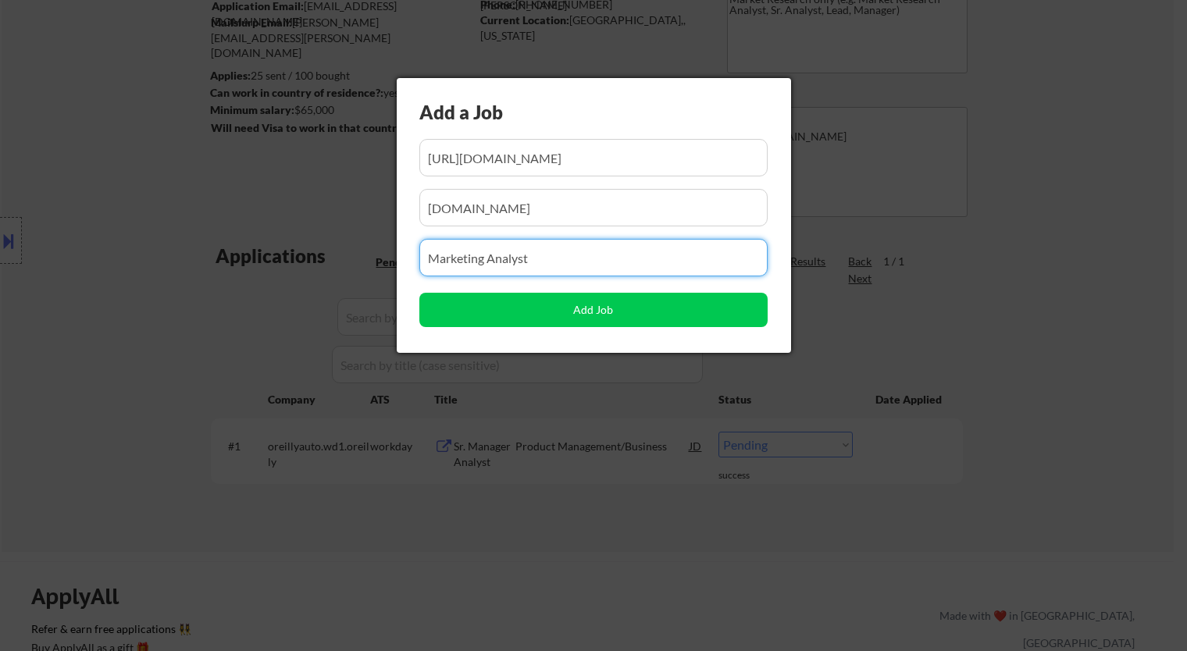
drag, startPoint x: 506, startPoint y: 262, endPoint x: 360, endPoint y: 255, distance: 146.2
click at [363, 262] on body "← Return to /applysquad Mailslurp Inbox Job Search Builder [PERSON_NAME] User E…" at bounding box center [593, 152] width 1187 height 651
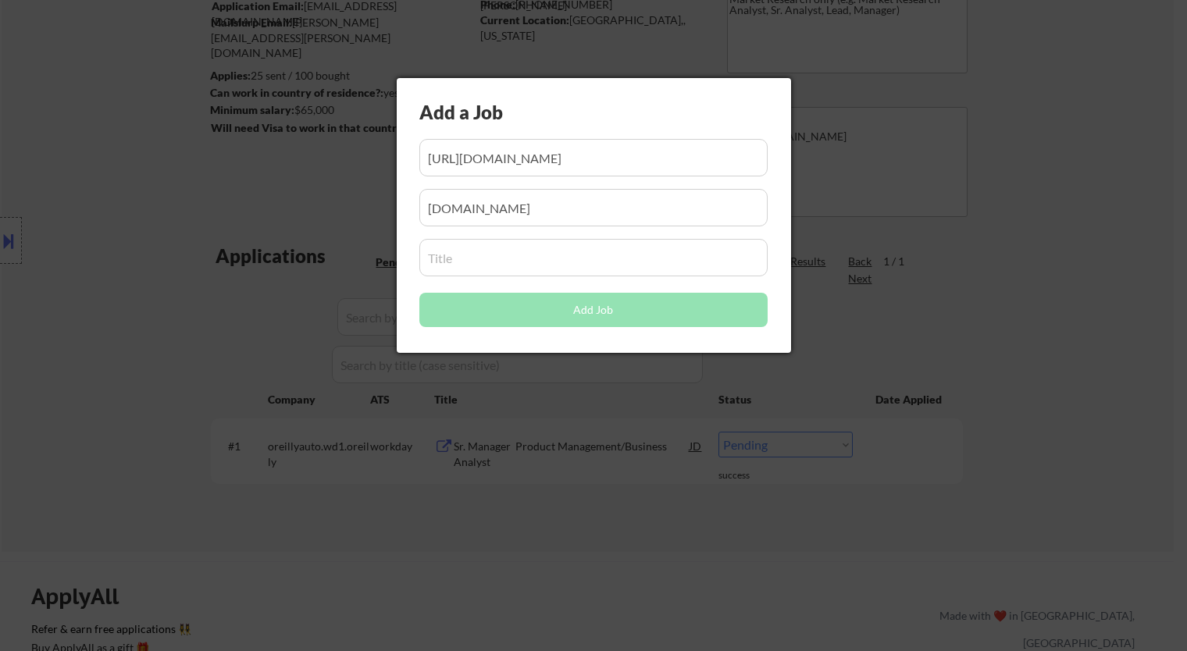
click at [498, 241] on input "input" at bounding box center [593, 257] width 348 height 37
paste input "Product Analyst (Discovery)"
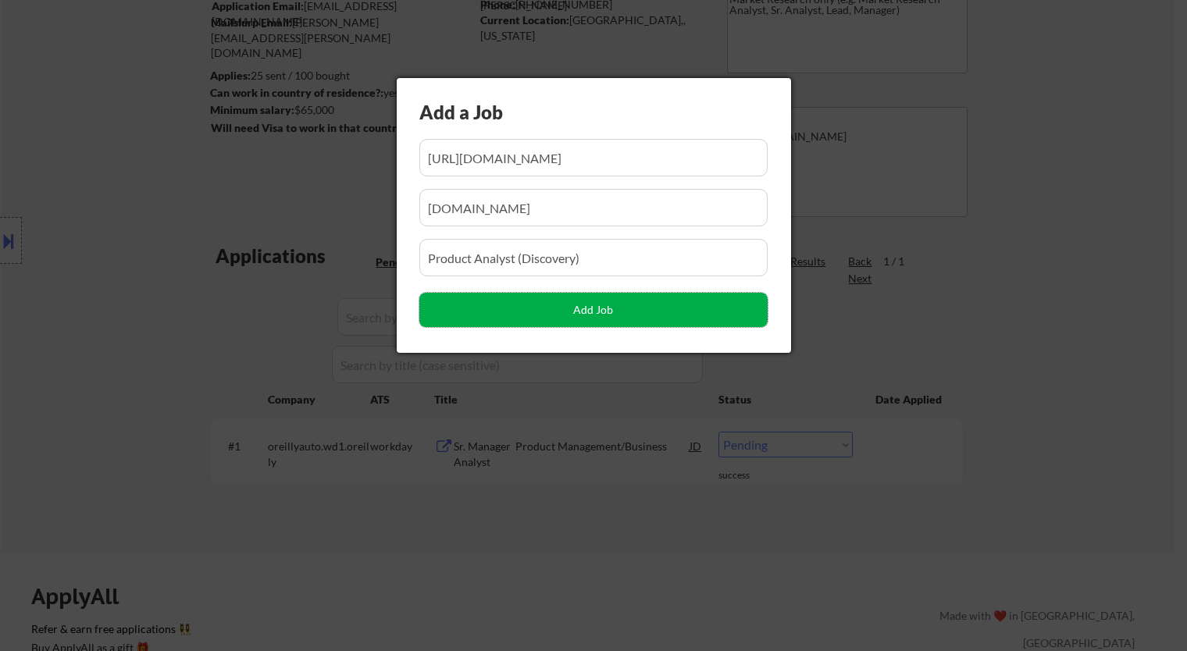
click at [586, 312] on button "Add Job" at bounding box center [593, 310] width 348 height 34
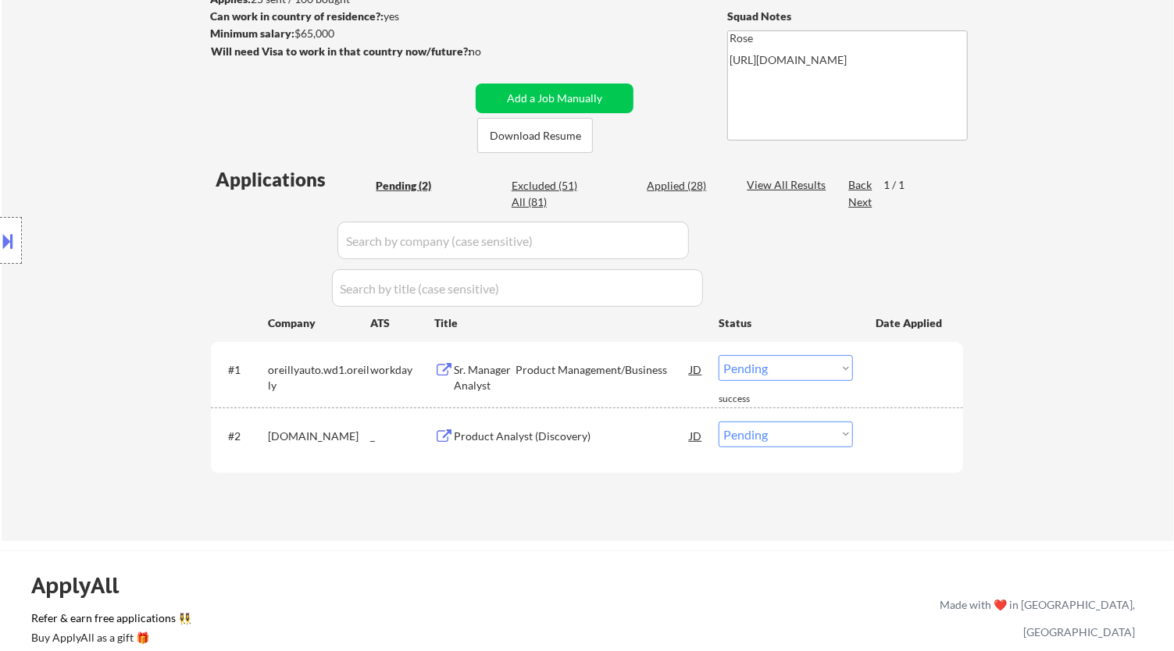
scroll to position [347, 0]
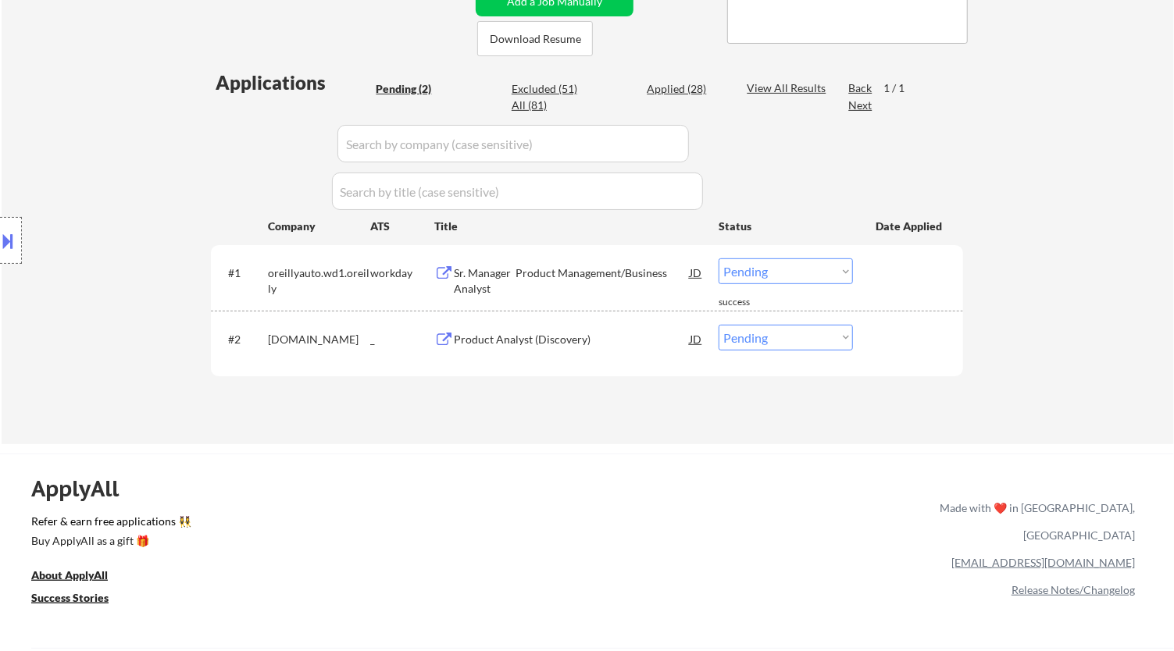
click at [814, 347] on select "Choose an option... Pending Applied Excluded (Questions) Excluded (Expired) Exc…" at bounding box center [785, 338] width 134 height 26
click at [718, 325] on select "Choose an option... Pending Applied Excluded (Questions) Excluded (Expired) Exc…" at bounding box center [785, 338] width 134 height 26
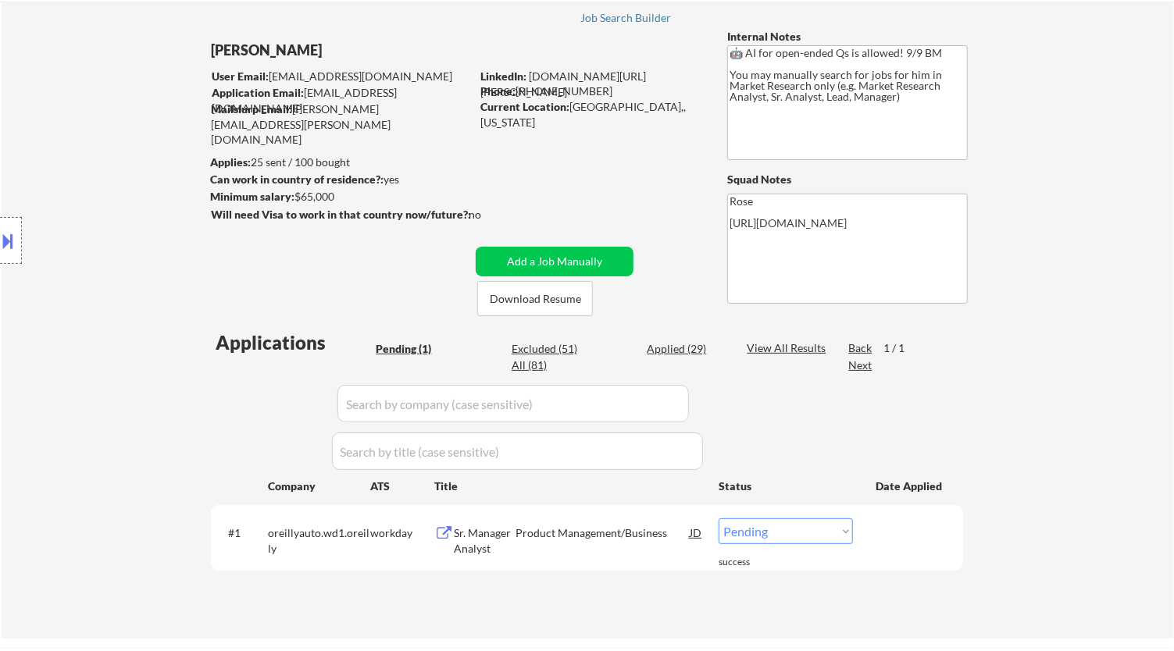
scroll to position [0, 0]
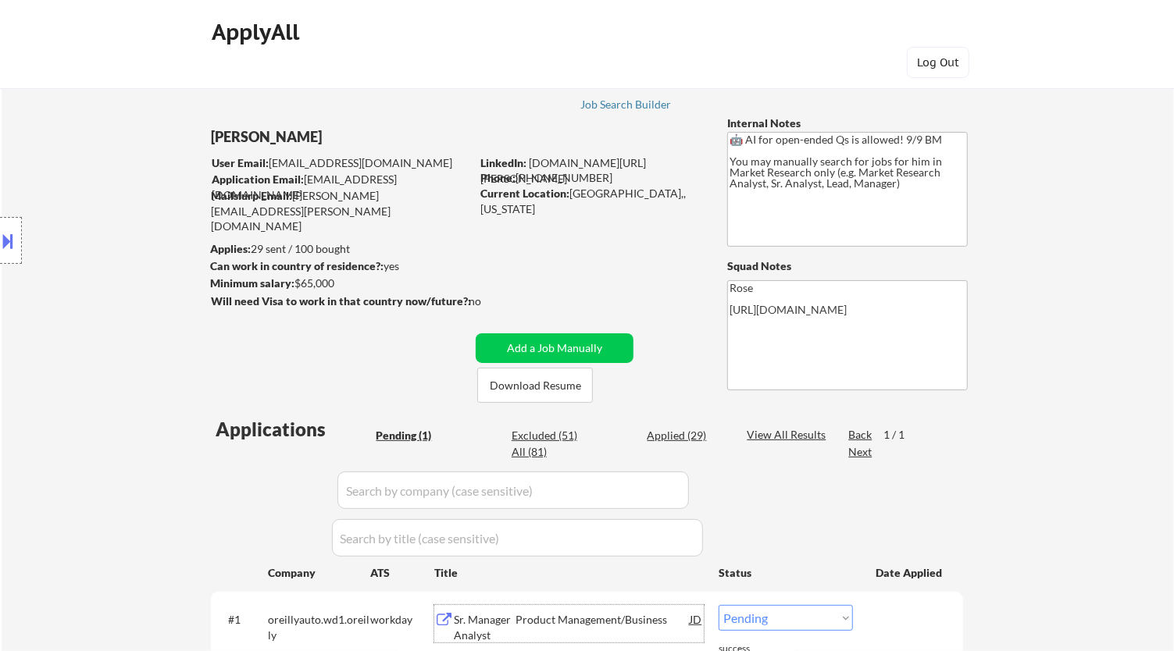
click at [621, 614] on div "Sr. Manager Product Management/Business Analyst" at bounding box center [572, 627] width 236 height 30
